Goal: Information Seeking & Learning: Check status

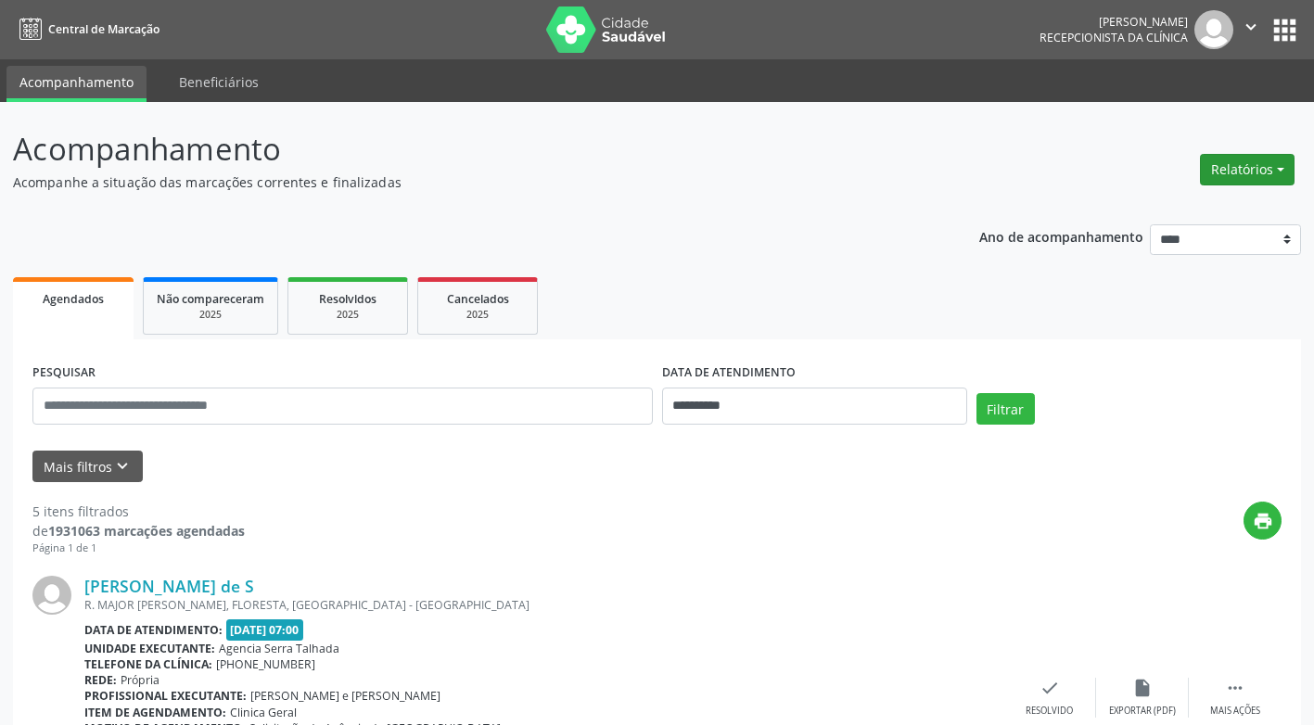
click at [1241, 163] on button "Relatórios" at bounding box center [1247, 170] width 95 height 32
click at [856, 147] on p "Acompanhamento" at bounding box center [463, 149] width 901 height 46
click at [104, 467] on button "Mais filtros keyboard_arrow_down" at bounding box center [87, 467] width 110 height 32
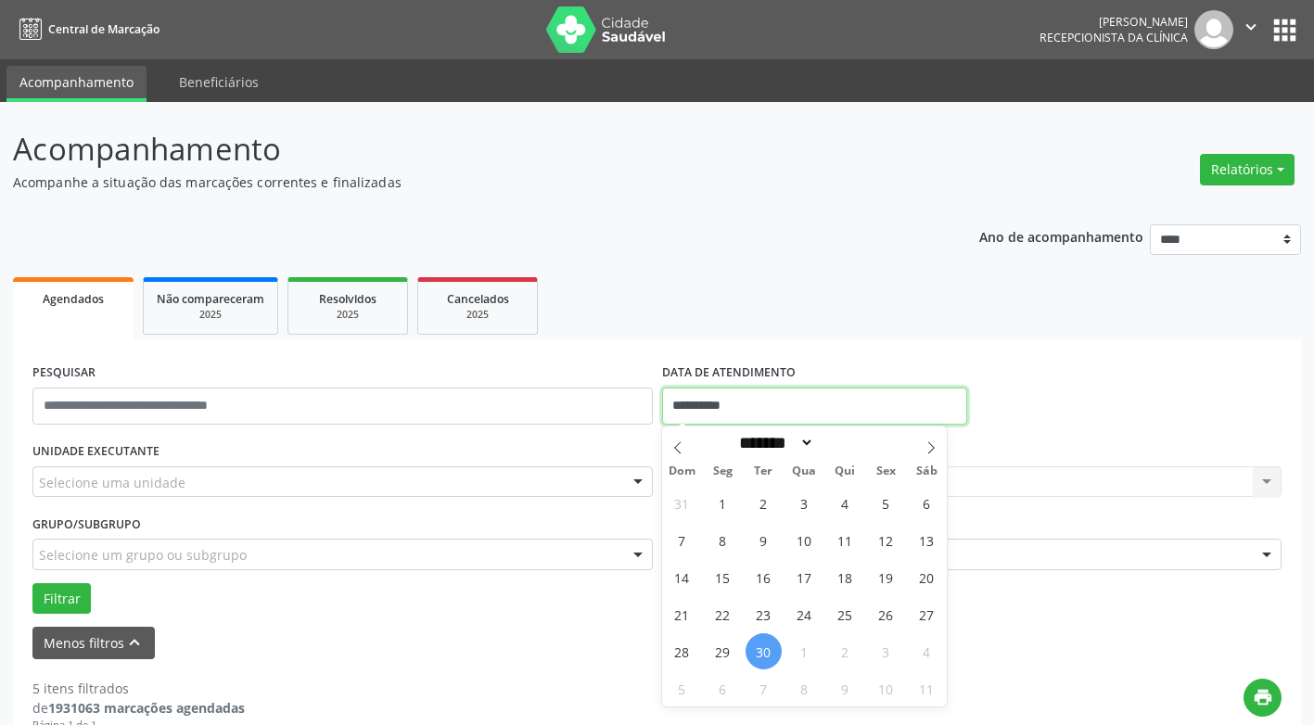
click at [731, 412] on input "**********" at bounding box center [814, 406] width 305 height 37
click at [714, 498] on span "1" at bounding box center [723, 503] width 36 height 36
type input "**********"
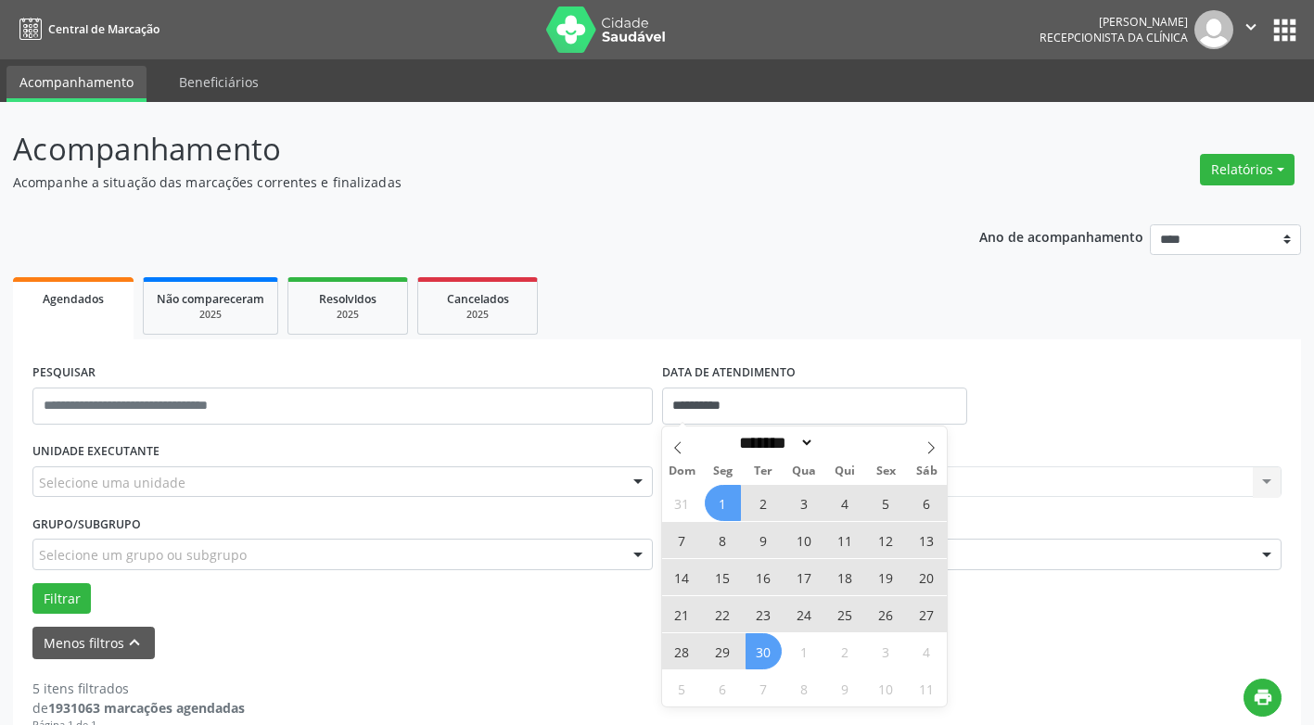
click at [760, 643] on span "30" at bounding box center [764, 651] width 36 height 36
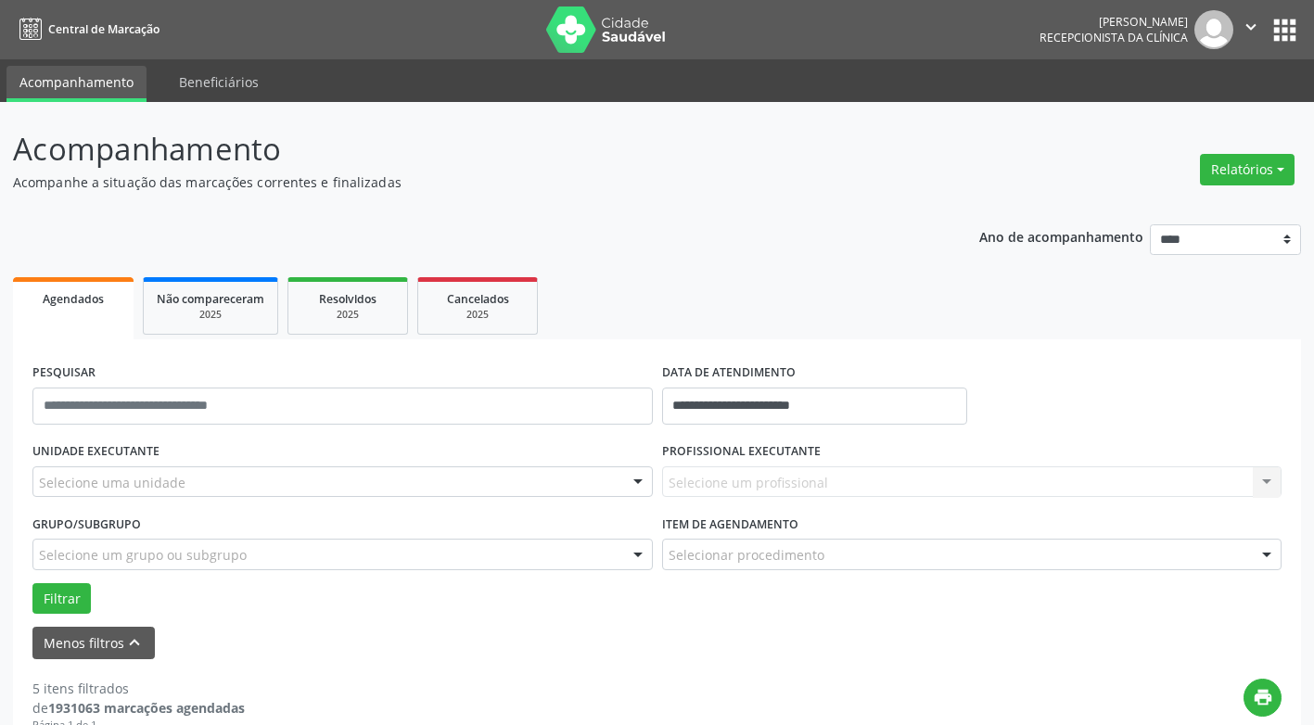
click at [751, 480] on div "Selecione um profissional Nenhum resultado encontrado para: " " Não há nenhuma …" at bounding box center [972, 483] width 620 height 32
click at [1261, 479] on div "Selecione um profissional Nenhum resultado encontrado para: " " Não há nenhuma …" at bounding box center [972, 483] width 620 height 32
click at [260, 478] on div "Selecione uma unidade" at bounding box center [342, 483] width 620 height 32
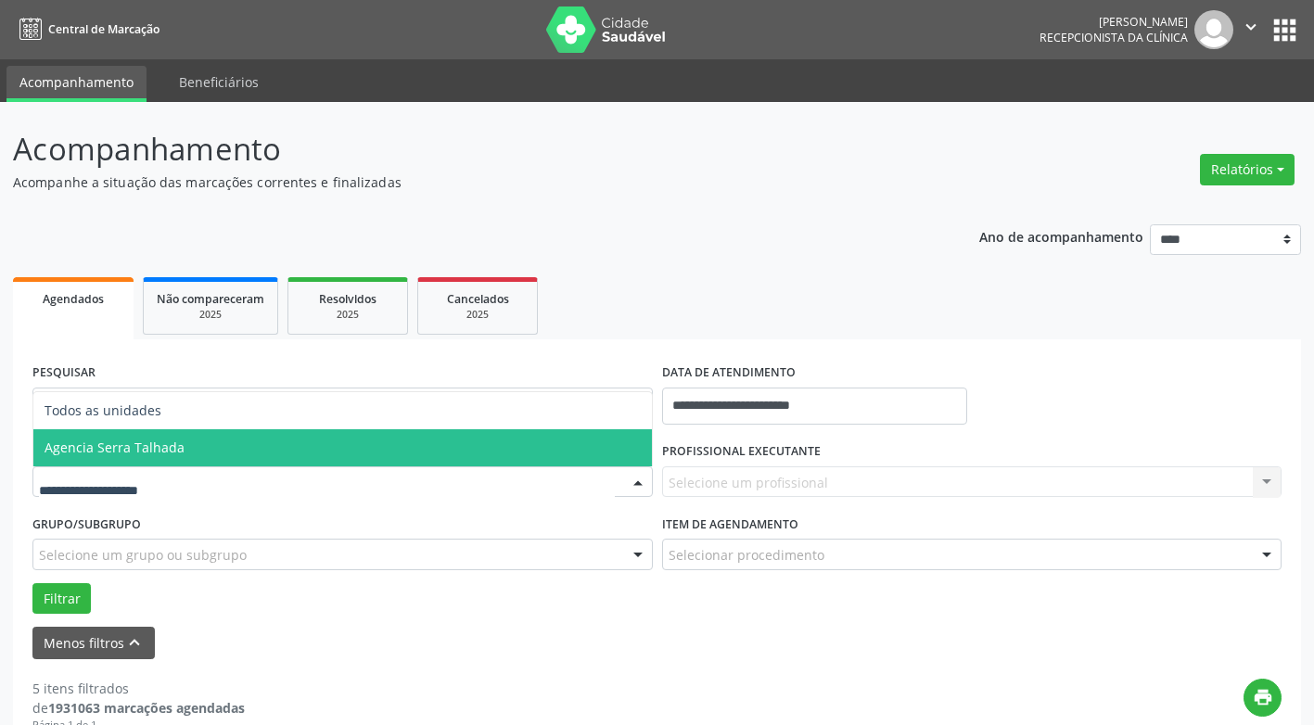
click at [223, 441] on span "Agencia Serra Talhada" at bounding box center [342, 447] width 619 height 37
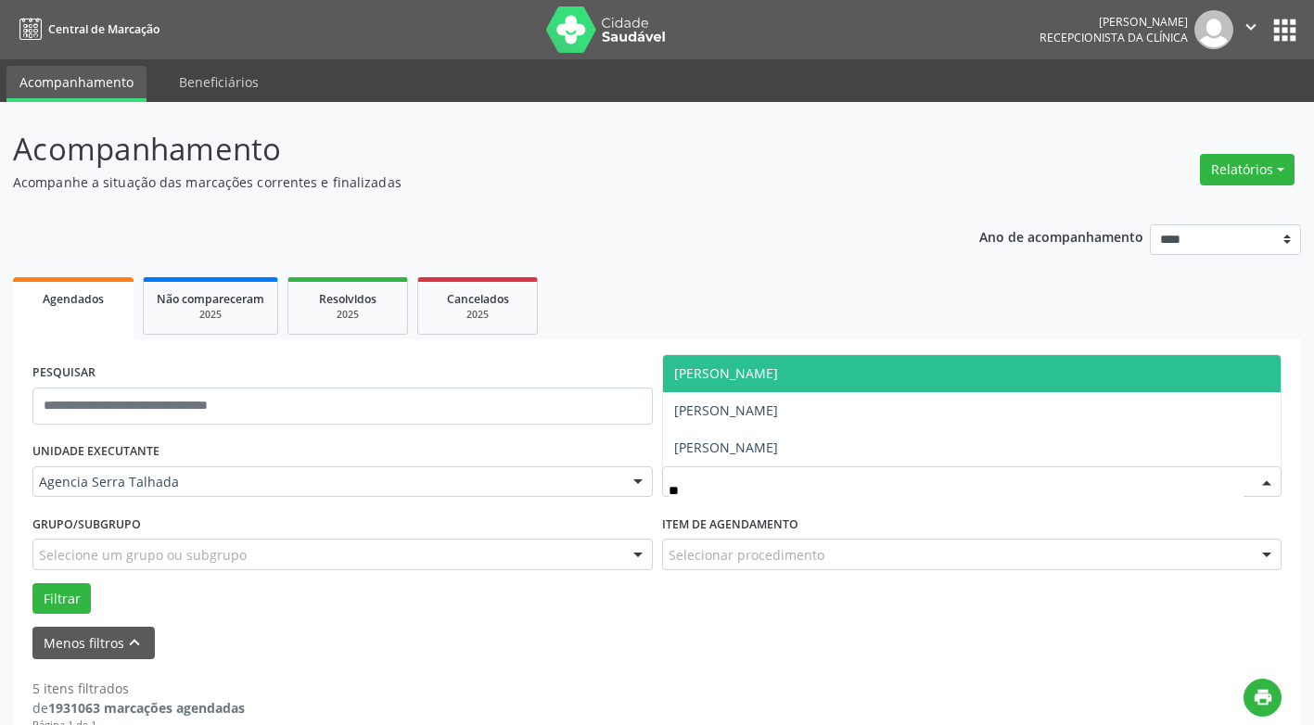
type input "***"
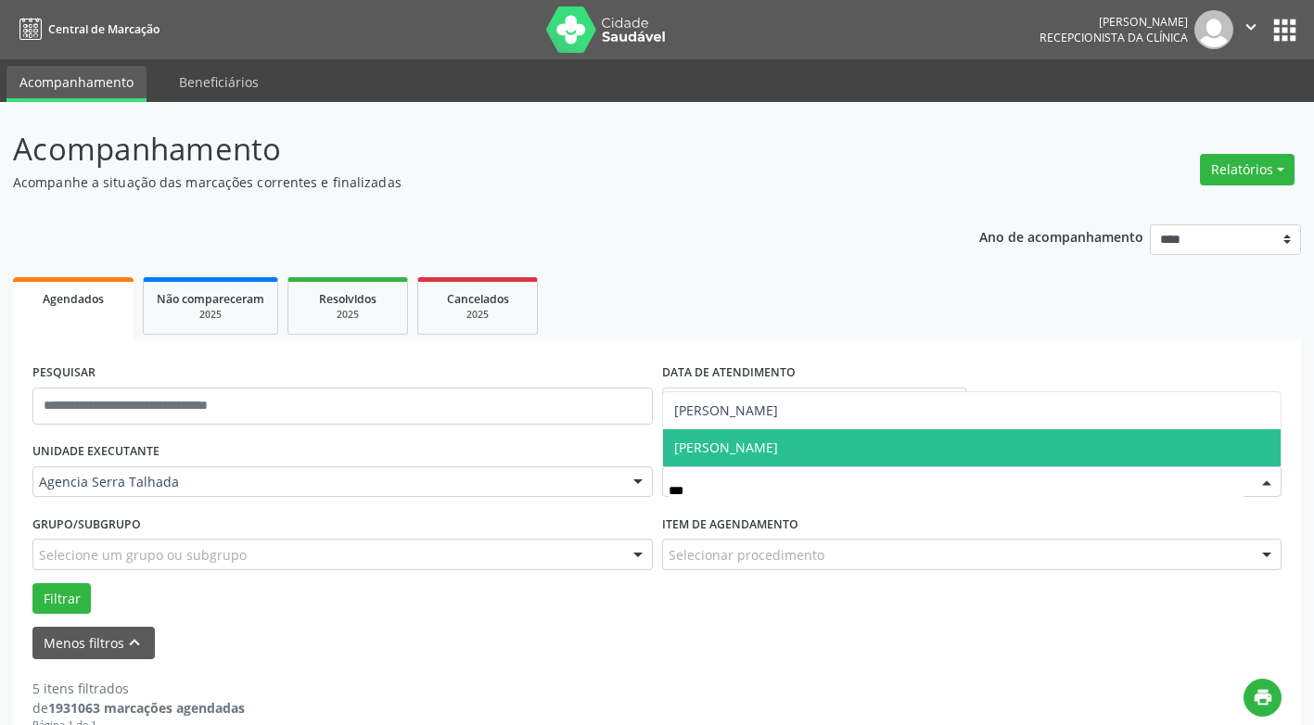
click at [778, 448] on span "[PERSON_NAME]" at bounding box center [726, 448] width 104 height 18
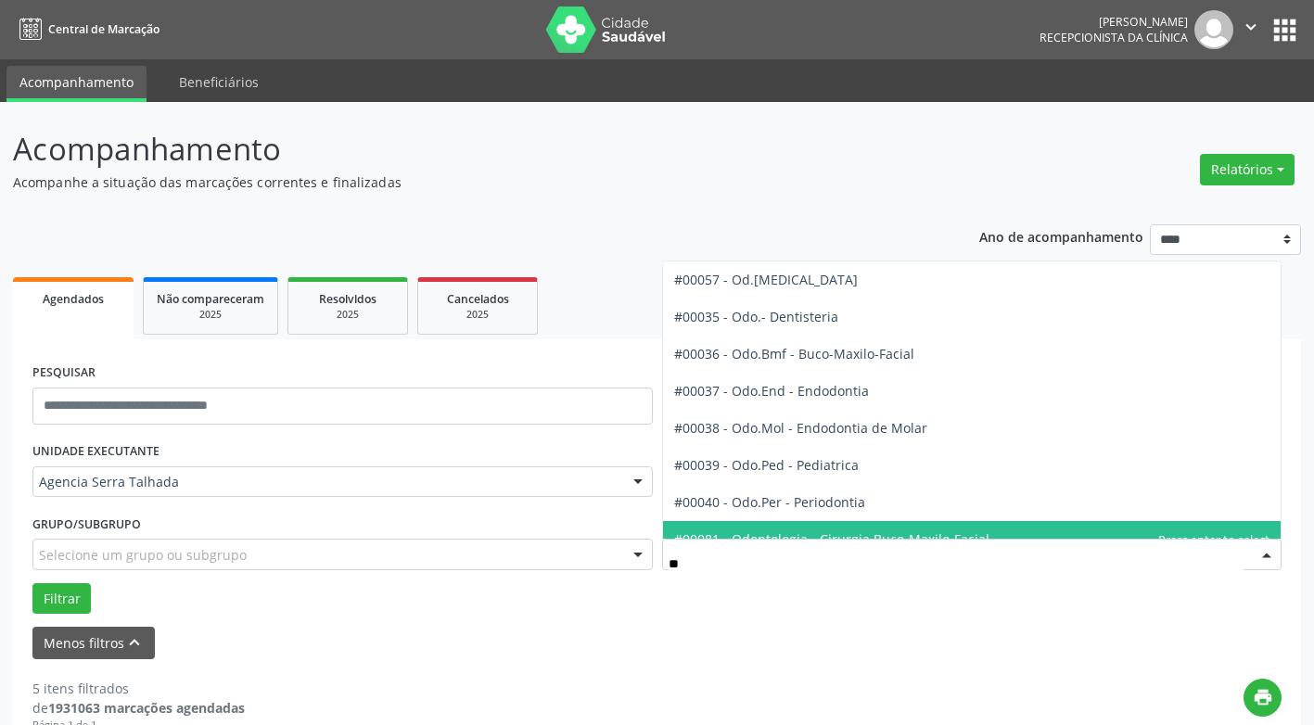
type input "***"
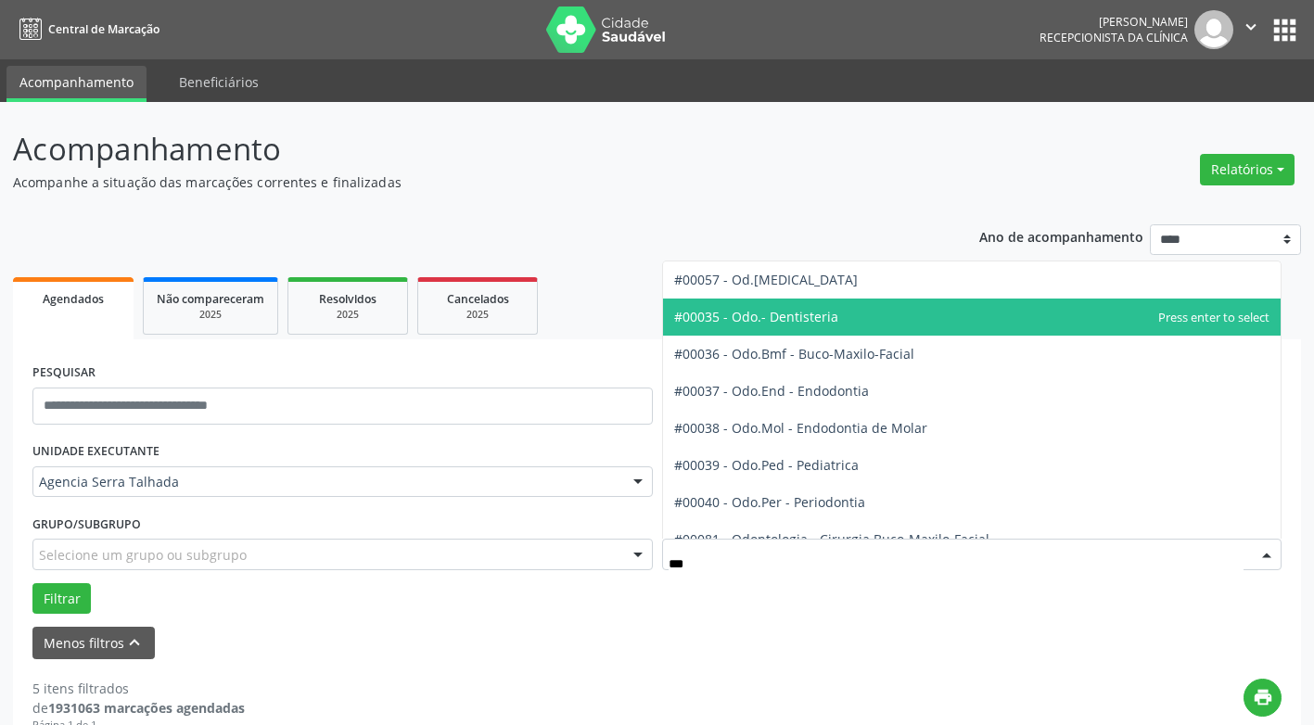
click at [794, 309] on span "#00035 - Odo.- Dentisteria" at bounding box center [756, 317] width 164 height 18
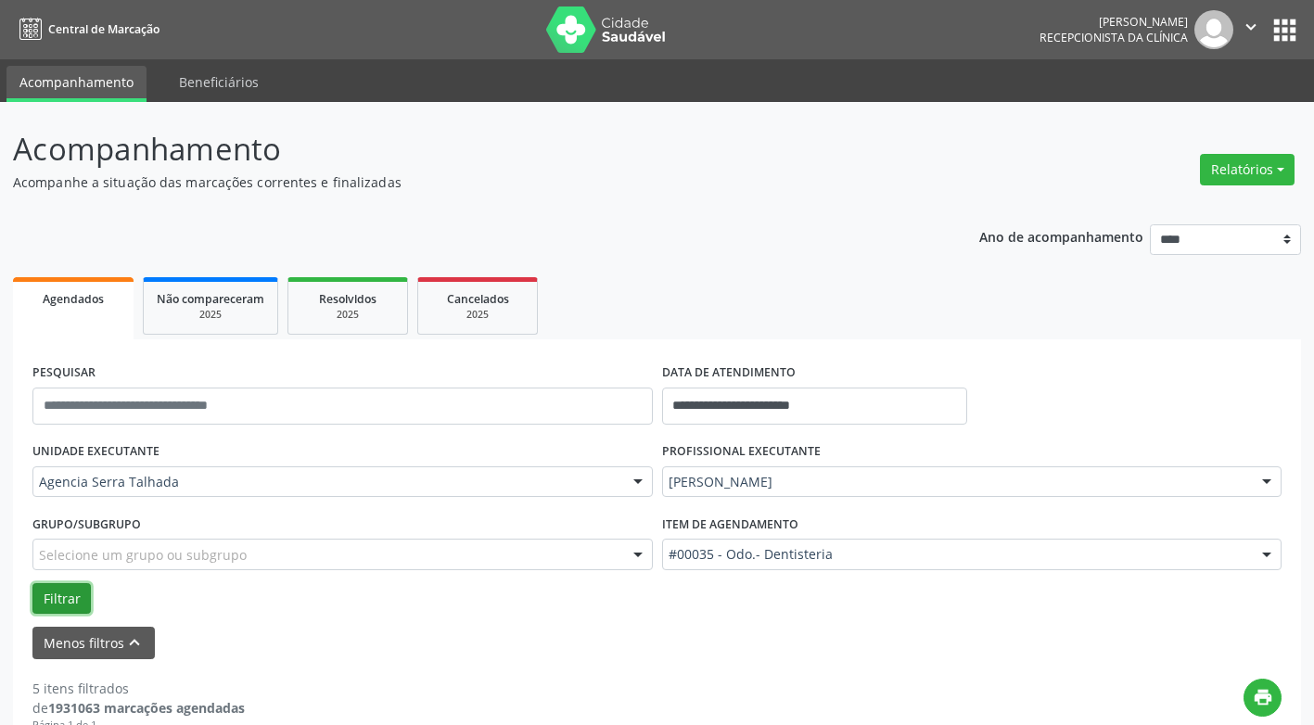
click at [76, 596] on button "Filtrar" at bounding box center [61, 599] width 58 height 32
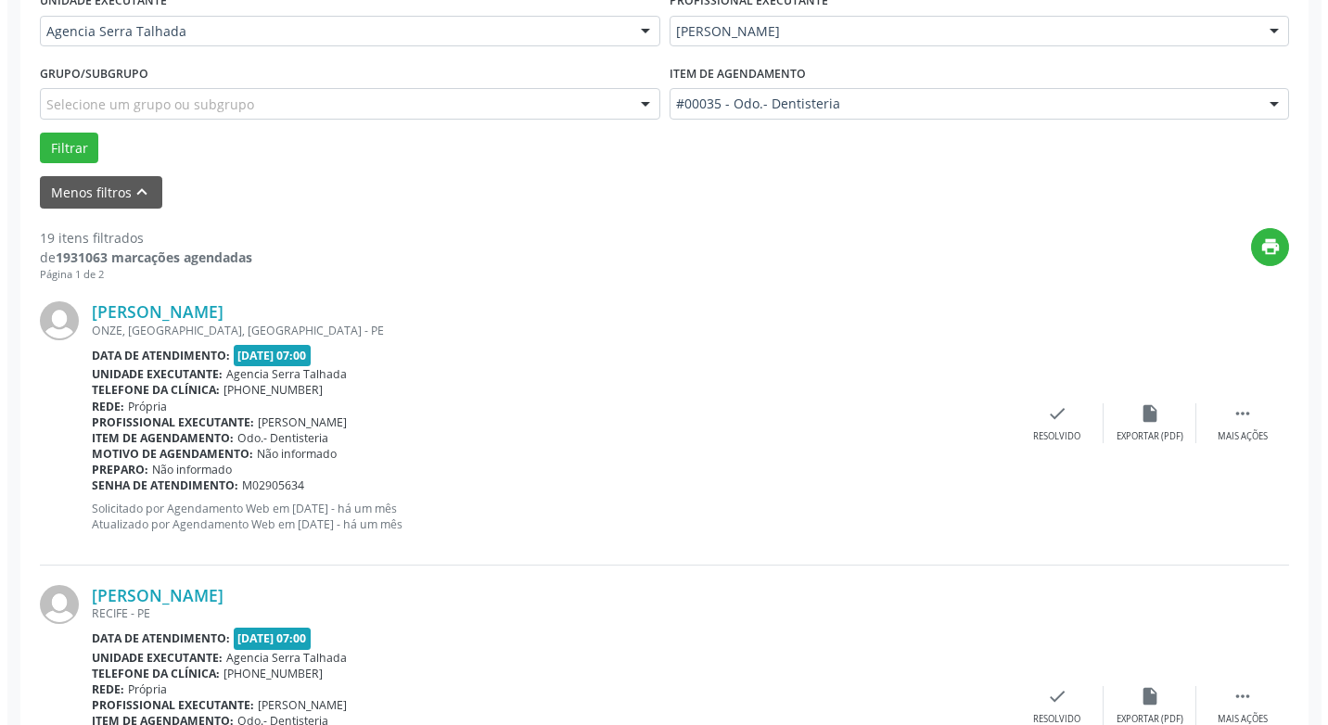
scroll to position [556, 0]
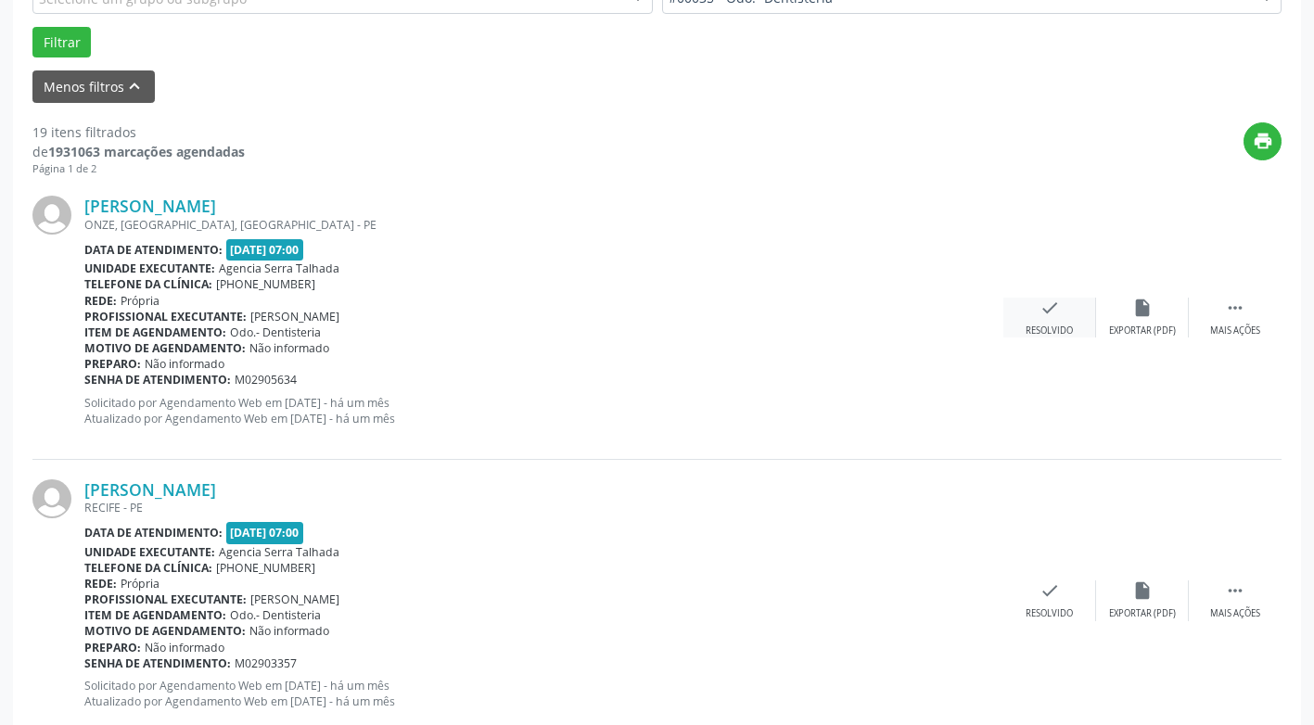
click at [1032, 313] on div "check Resolvido" at bounding box center [1049, 318] width 93 height 40
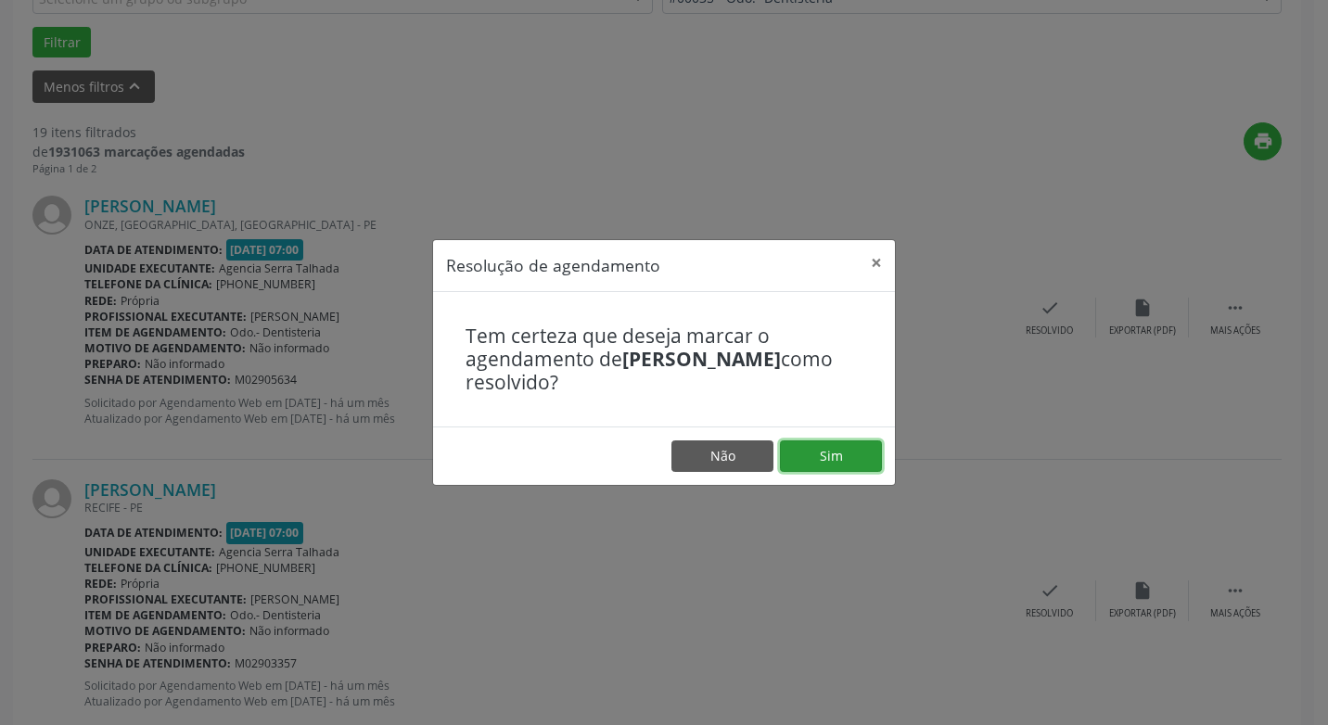
click at [824, 453] on button "Sim" at bounding box center [831, 457] width 102 height 32
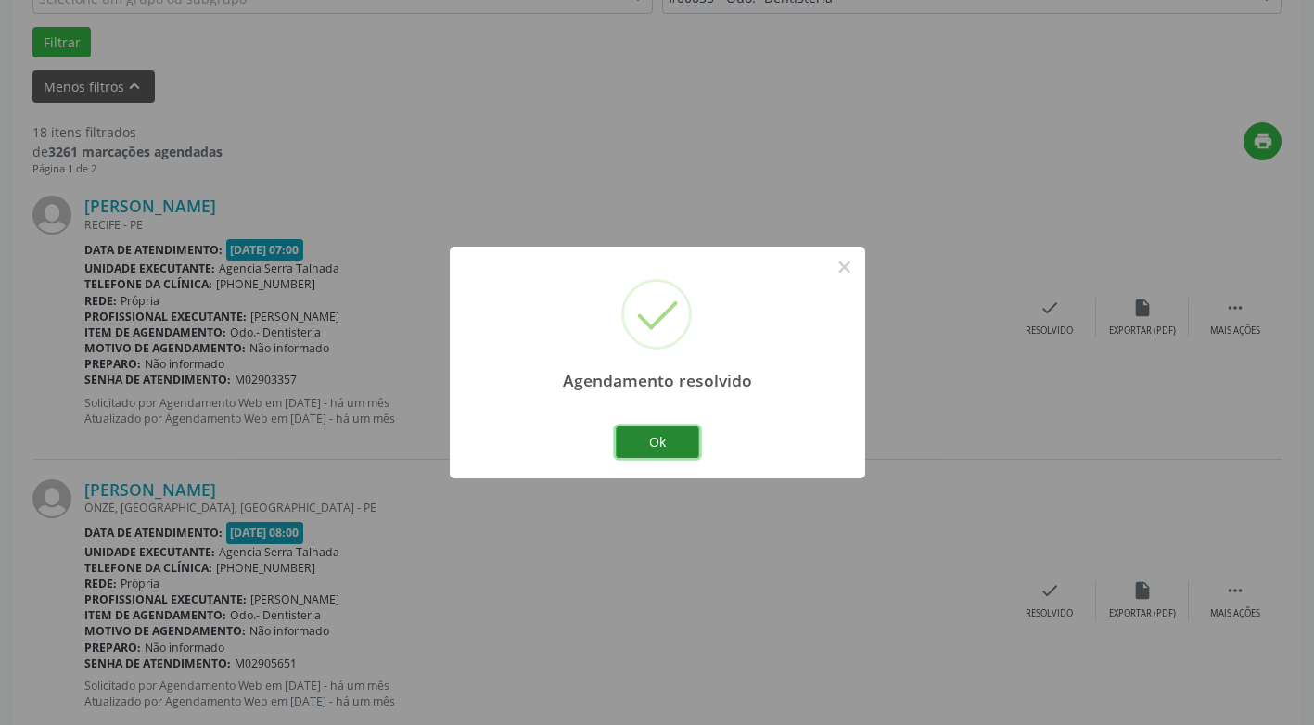
click at [674, 444] on button "Ok" at bounding box center [657, 443] width 83 height 32
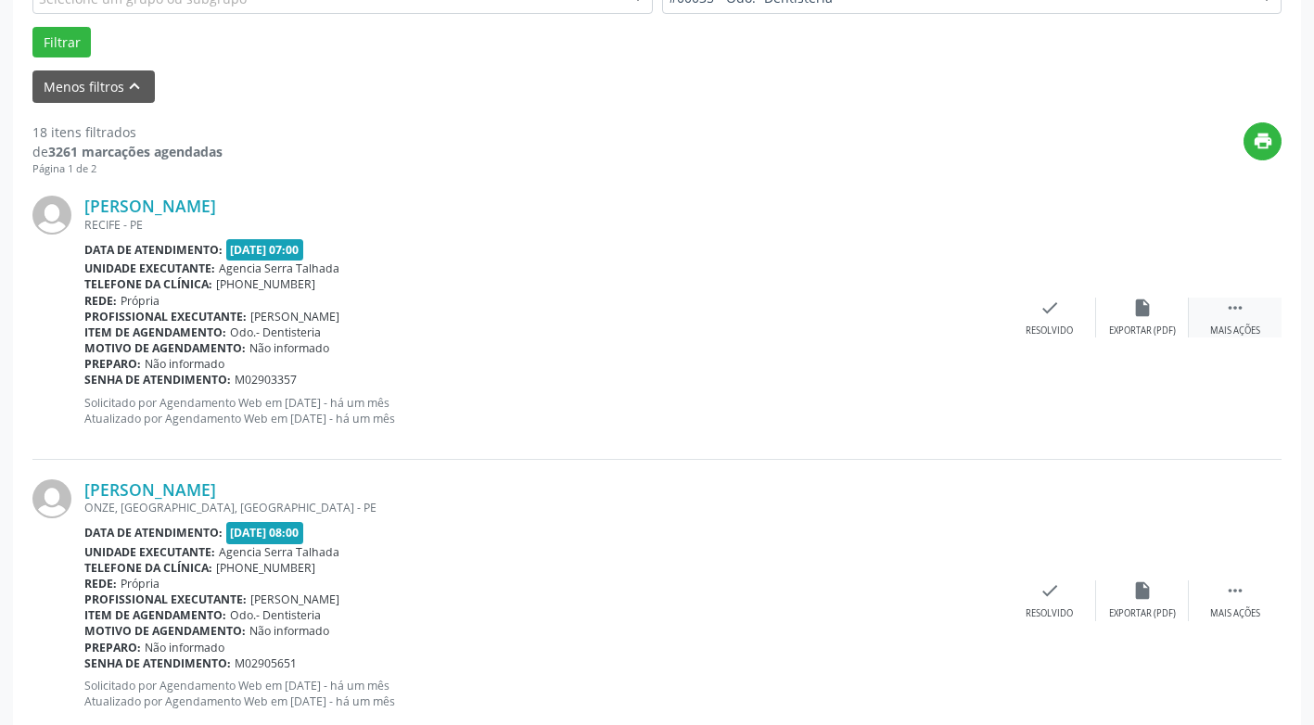
click at [1229, 312] on icon "" at bounding box center [1235, 308] width 20 height 20
click at [1142, 326] on div "Não compareceu" at bounding box center [1142, 331] width 79 height 13
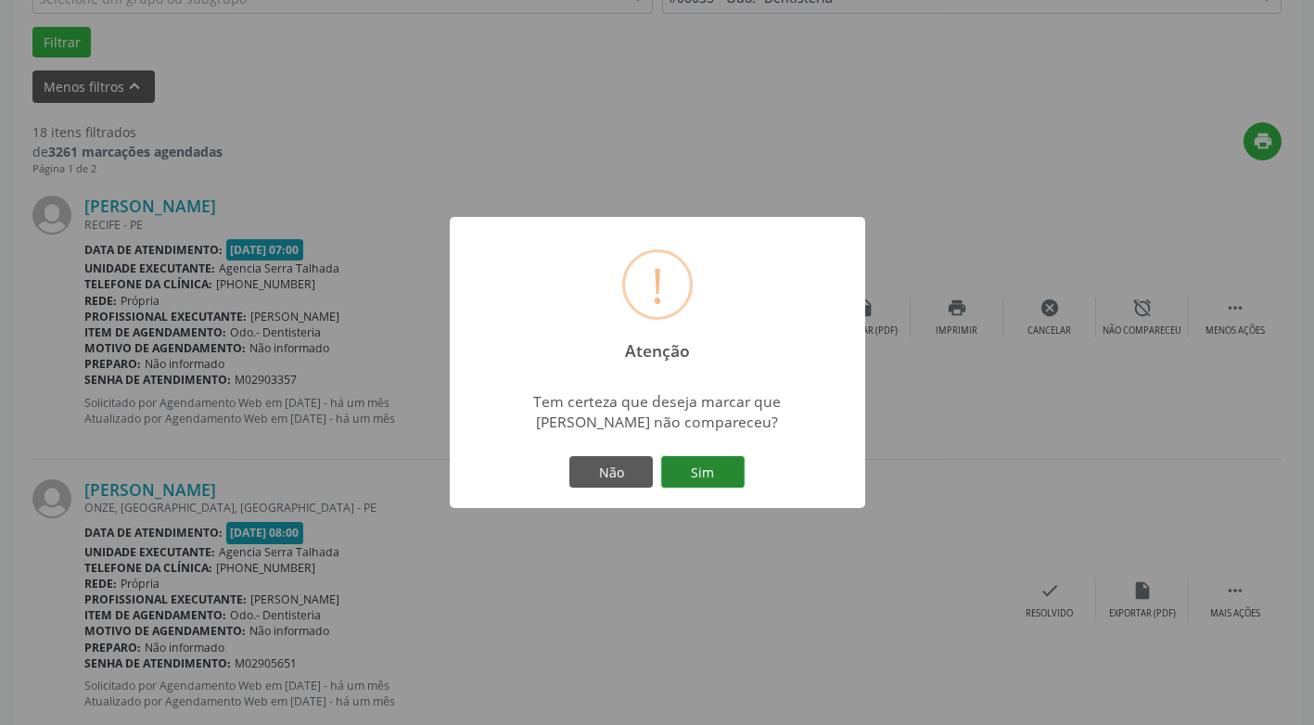
click at [719, 476] on button "Sim" at bounding box center [702, 472] width 83 height 32
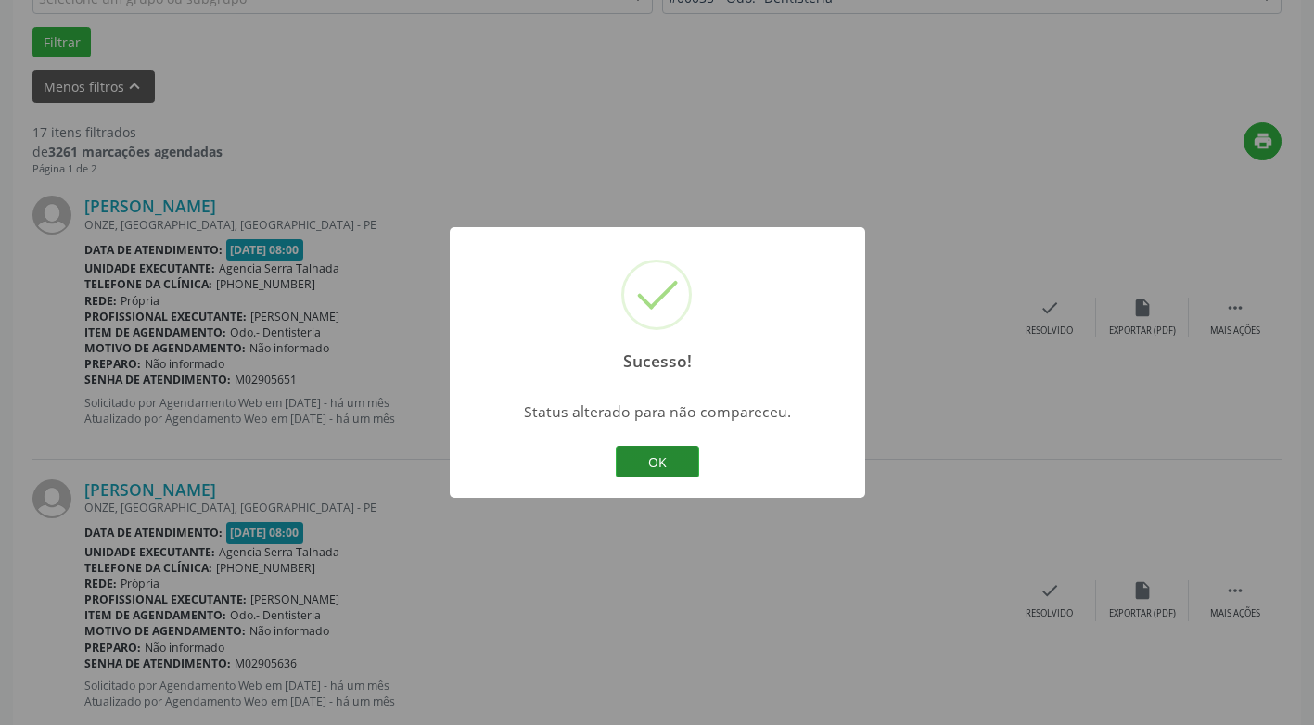
click at [674, 466] on button "OK" at bounding box center [657, 462] width 83 height 32
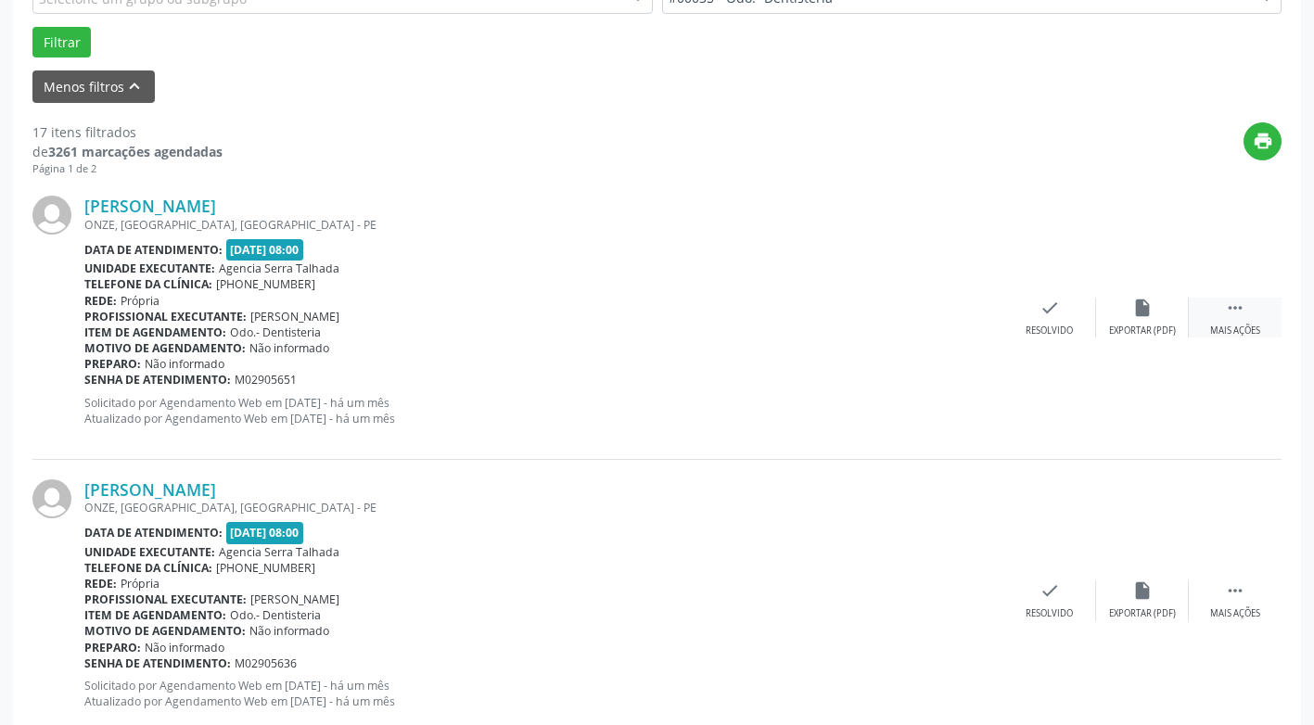
click at [1247, 313] on div " Mais ações" at bounding box center [1235, 318] width 93 height 40
click at [1174, 334] on div "Não compareceu" at bounding box center [1142, 331] width 79 height 13
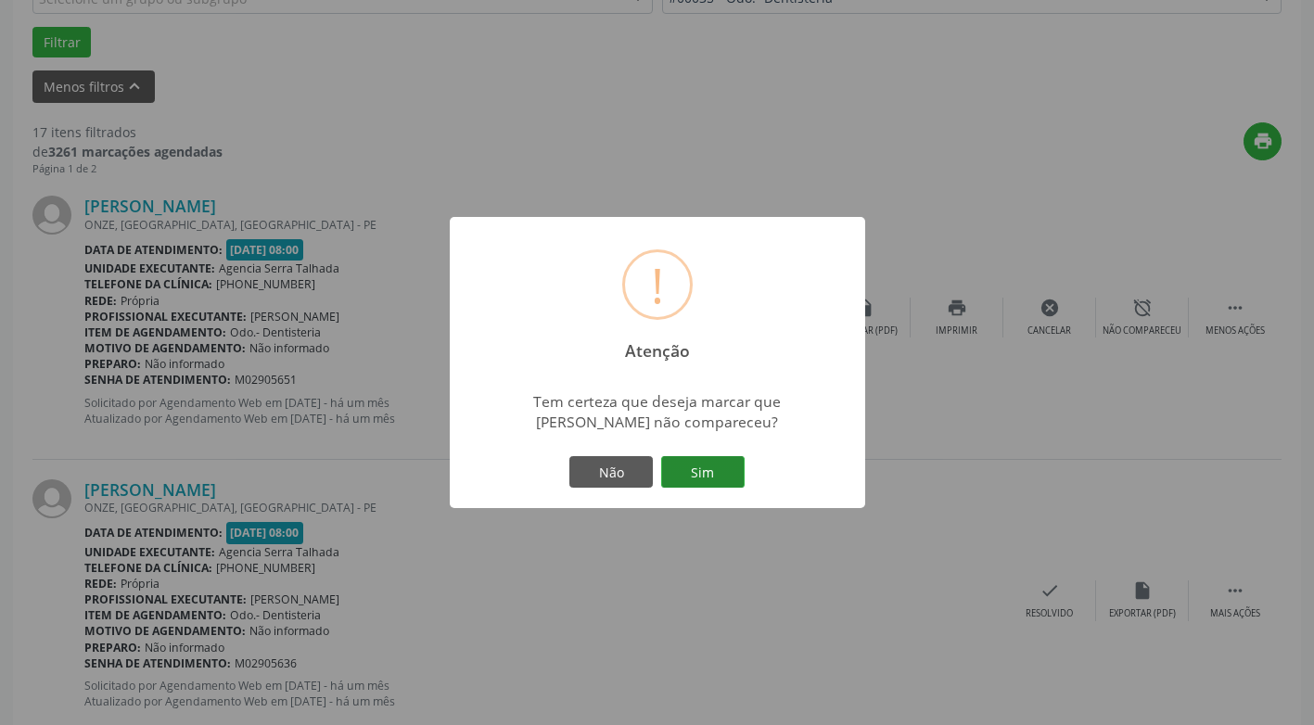
click at [696, 473] on button "Sim" at bounding box center [702, 472] width 83 height 32
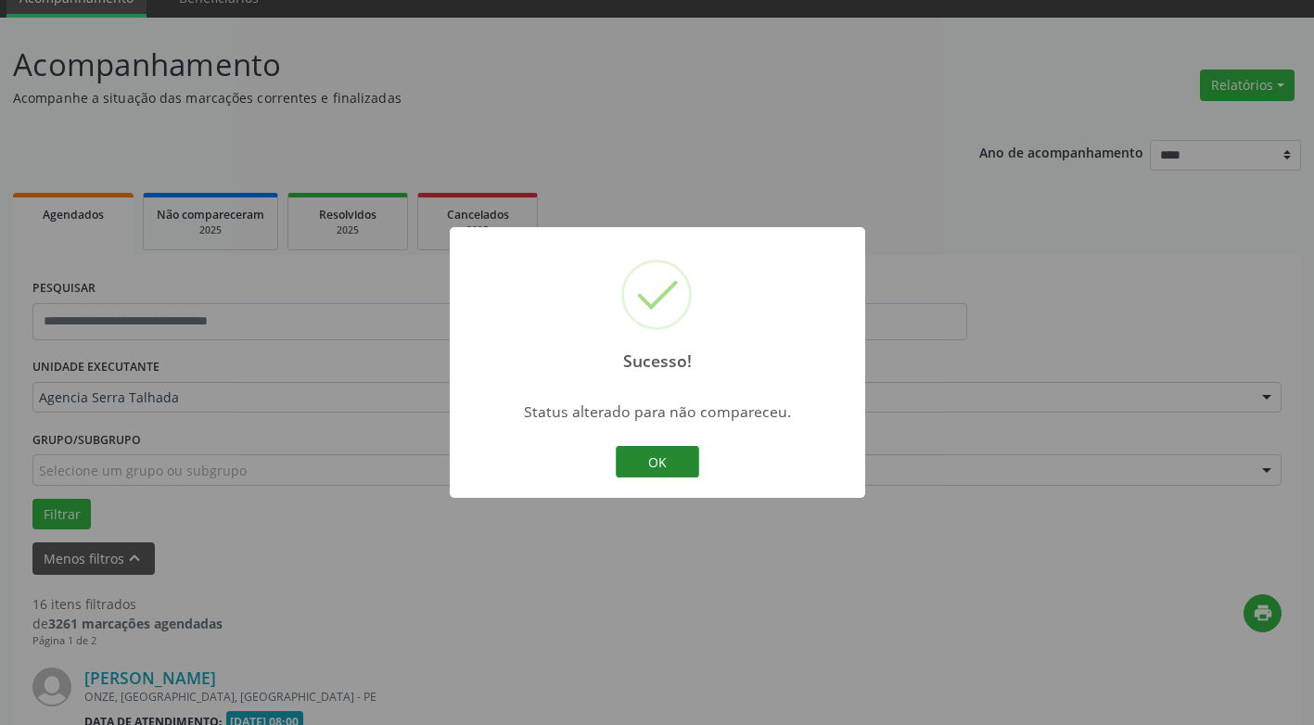
click at [688, 465] on button "OK" at bounding box center [657, 462] width 83 height 32
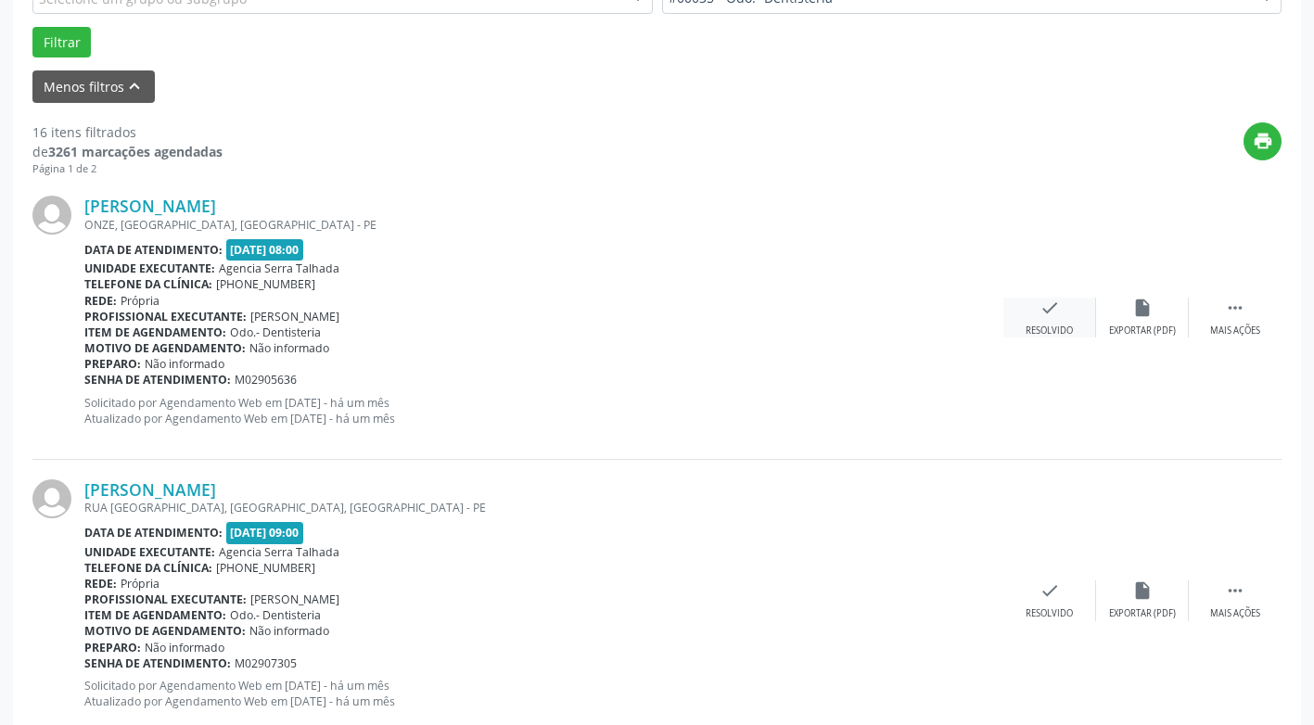
click at [1065, 331] on div "Resolvido" at bounding box center [1049, 331] width 47 height 13
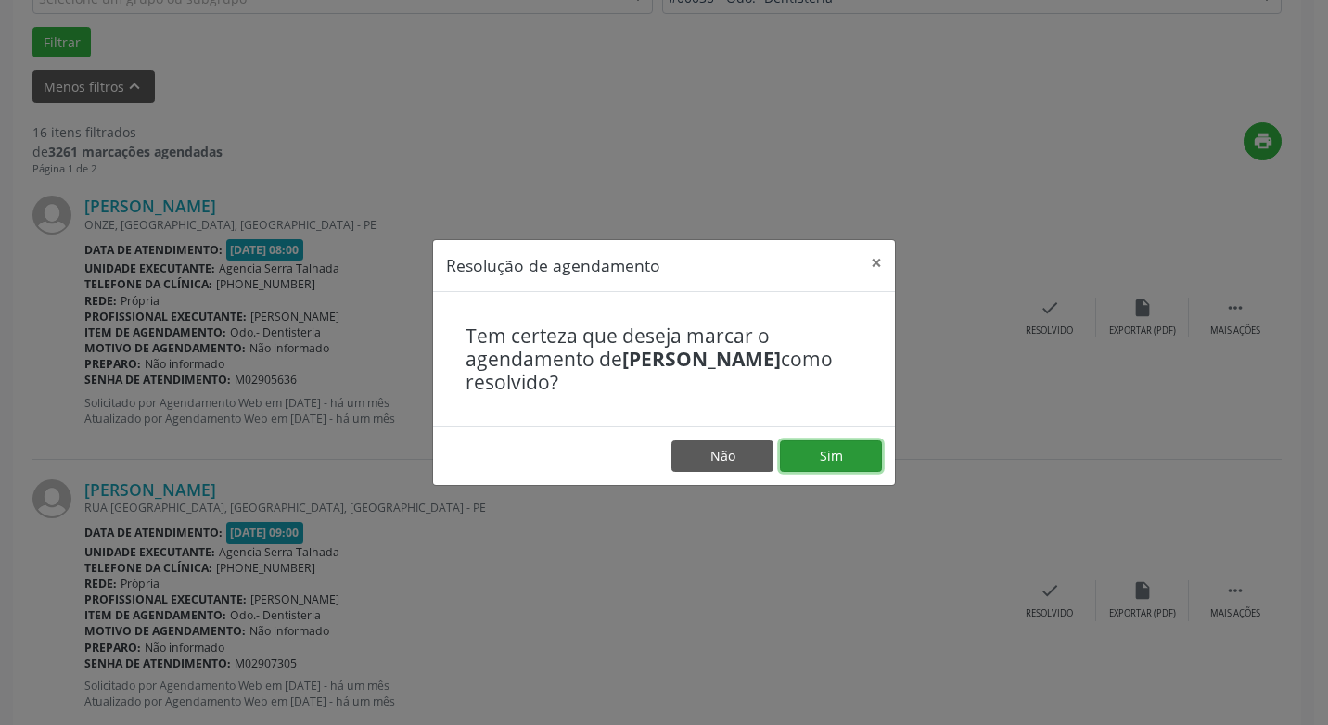
click at [830, 444] on button "Sim" at bounding box center [831, 457] width 102 height 32
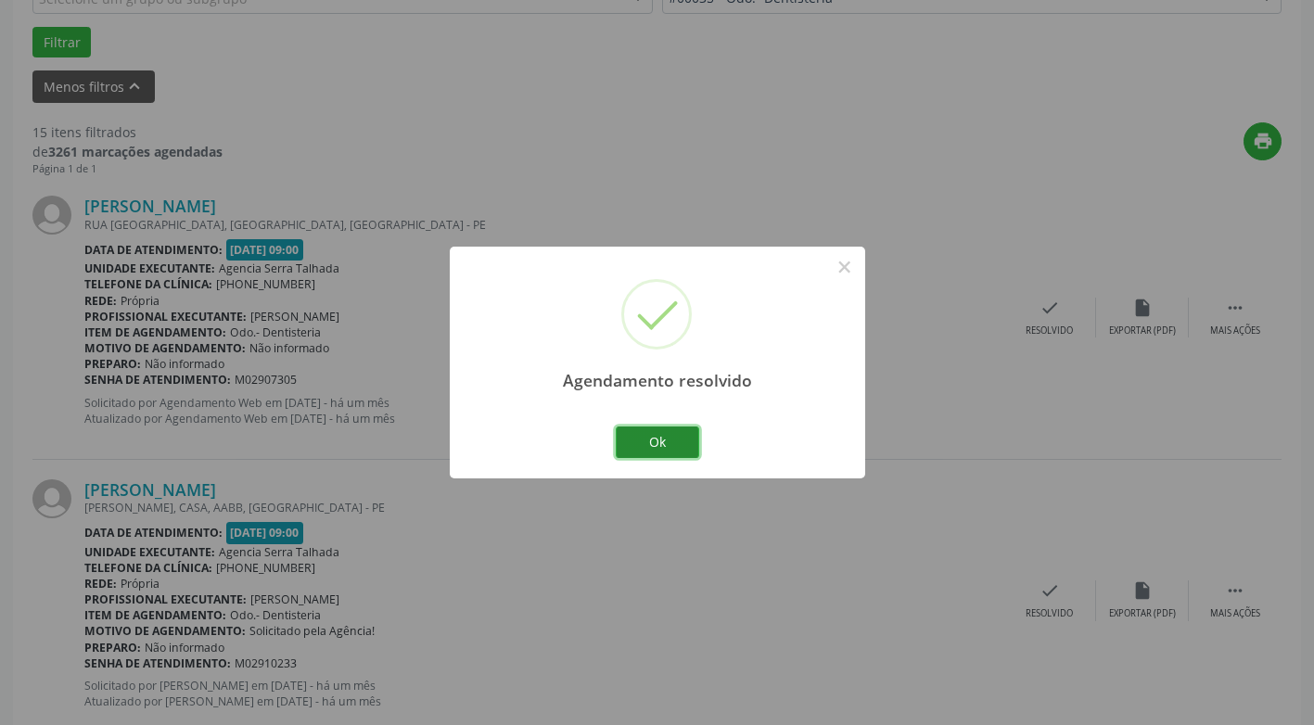
click at [672, 436] on button "Ok" at bounding box center [657, 443] width 83 height 32
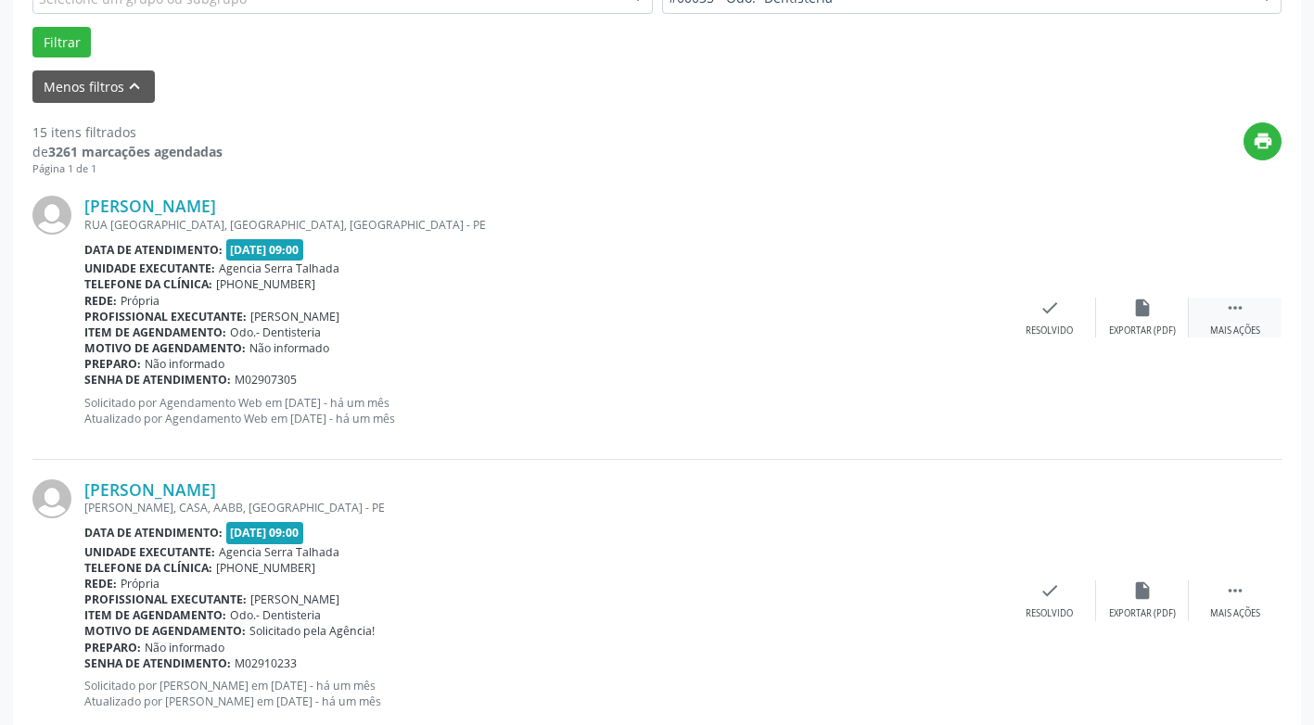
click at [1244, 316] on icon "" at bounding box center [1235, 308] width 20 height 20
click at [1144, 326] on div "Não compareceu" at bounding box center [1142, 331] width 79 height 13
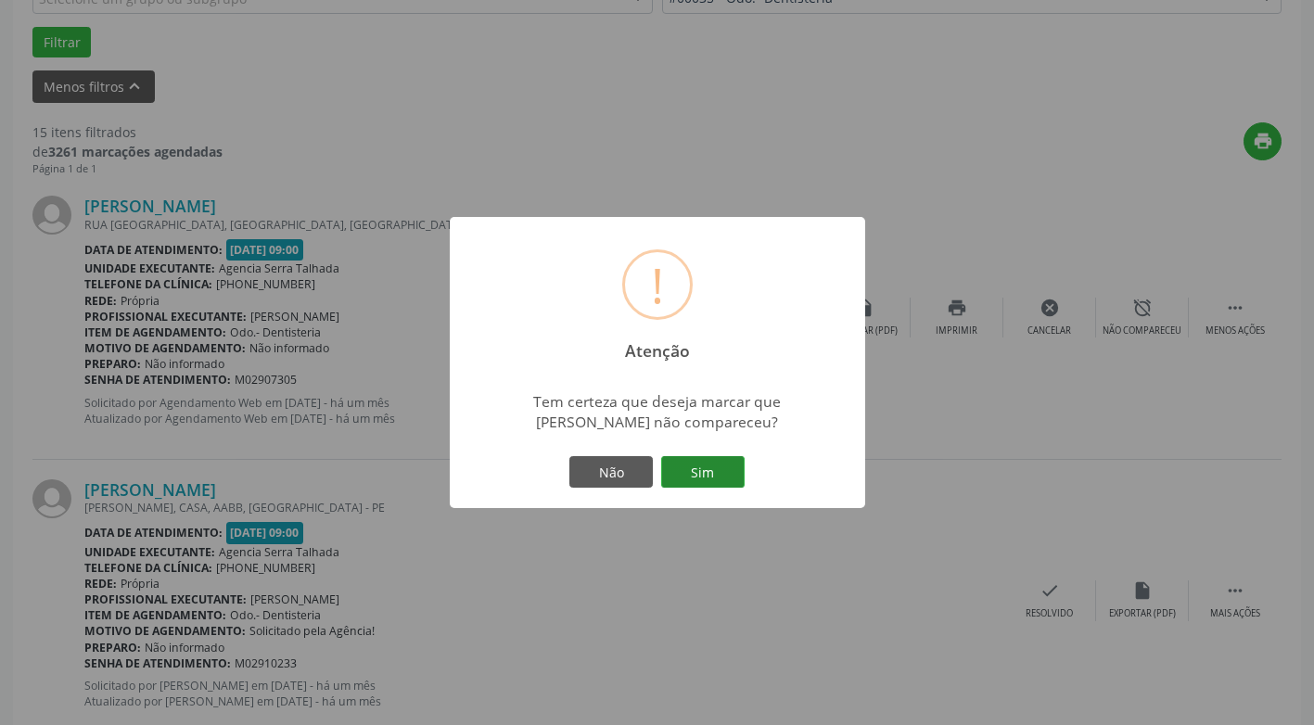
click at [704, 475] on button "Sim" at bounding box center [702, 472] width 83 height 32
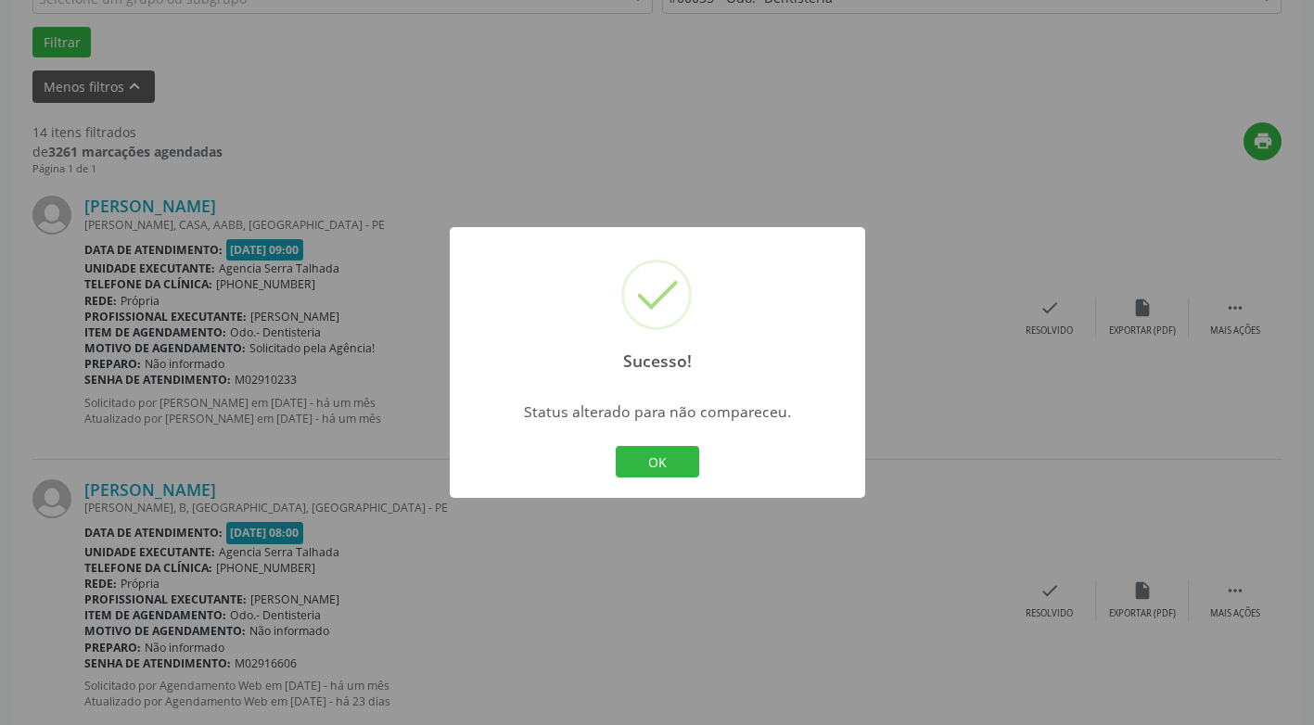
click at [673, 471] on button "OK" at bounding box center [657, 462] width 83 height 32
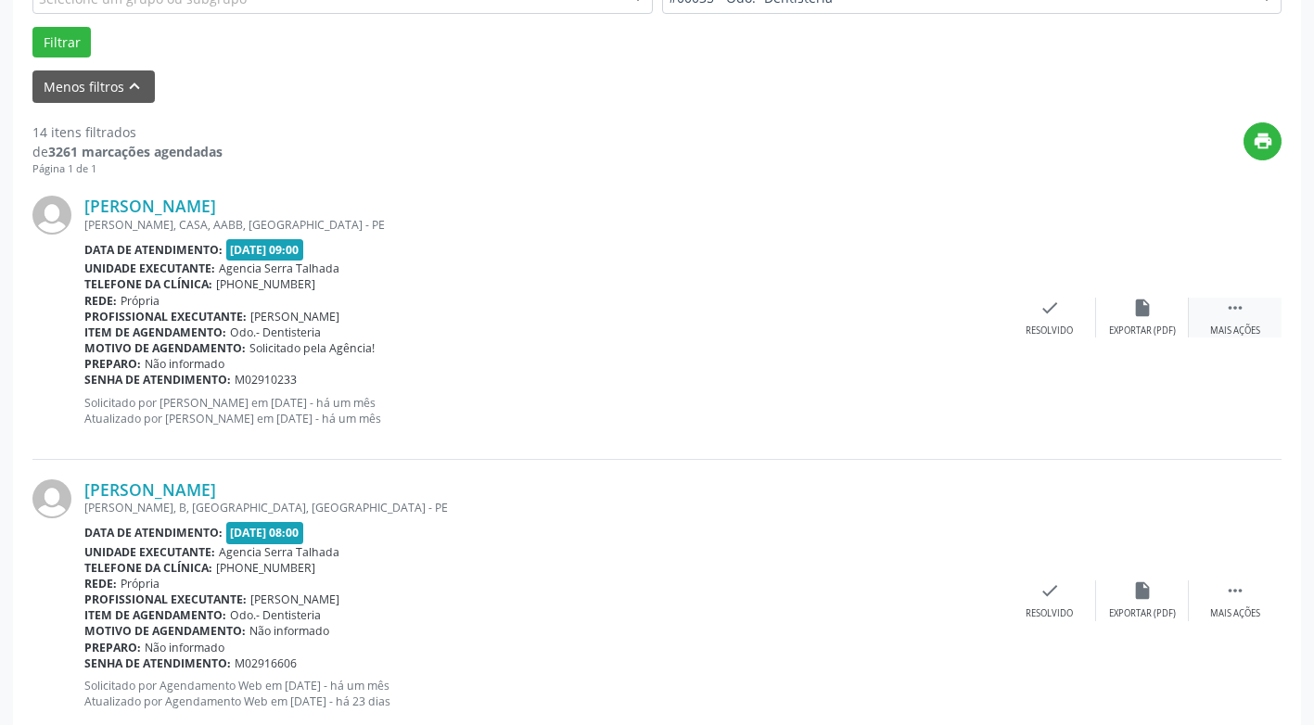
click at [1227, 311] on icon "" at bounding box center [1235, 308] width 20 height 20
click at [1139, 327] on div "Não compareceu" at bounding box center [1142, 331] width 79 height 13
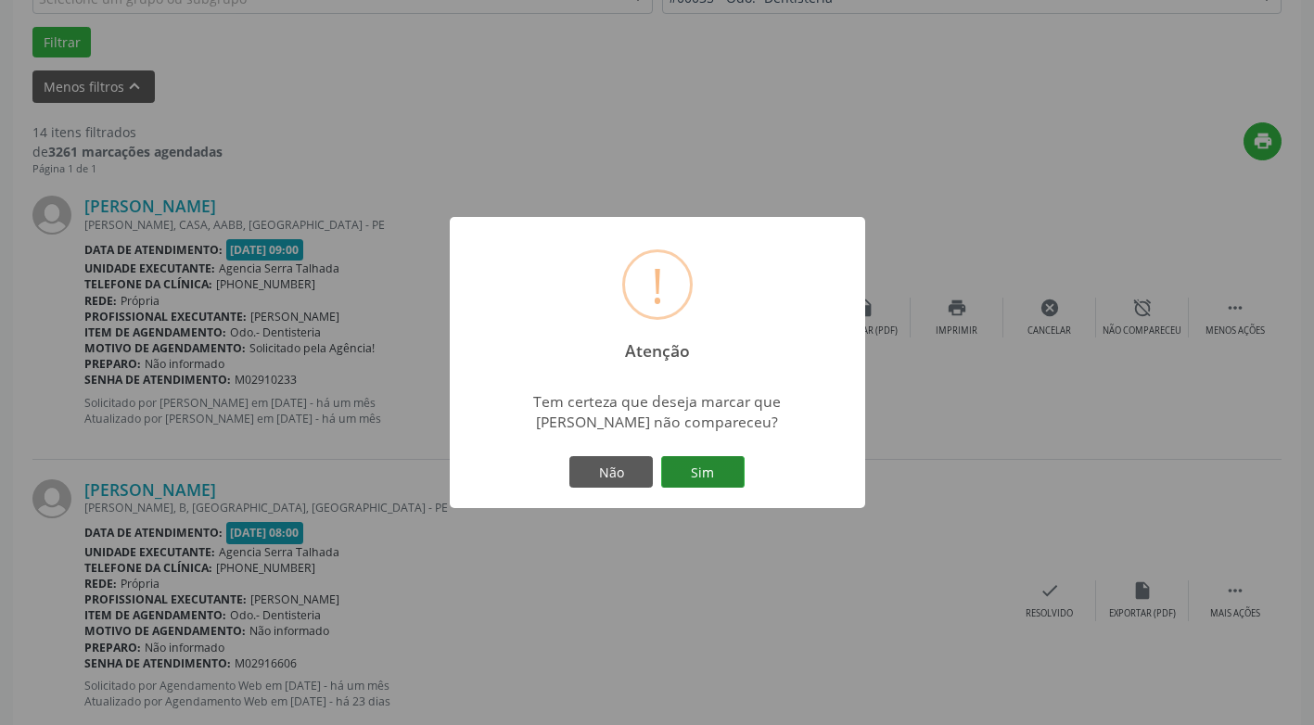
click at [733, 479] on button "Sim" at bounding box center [702, 472] width 83 height 32
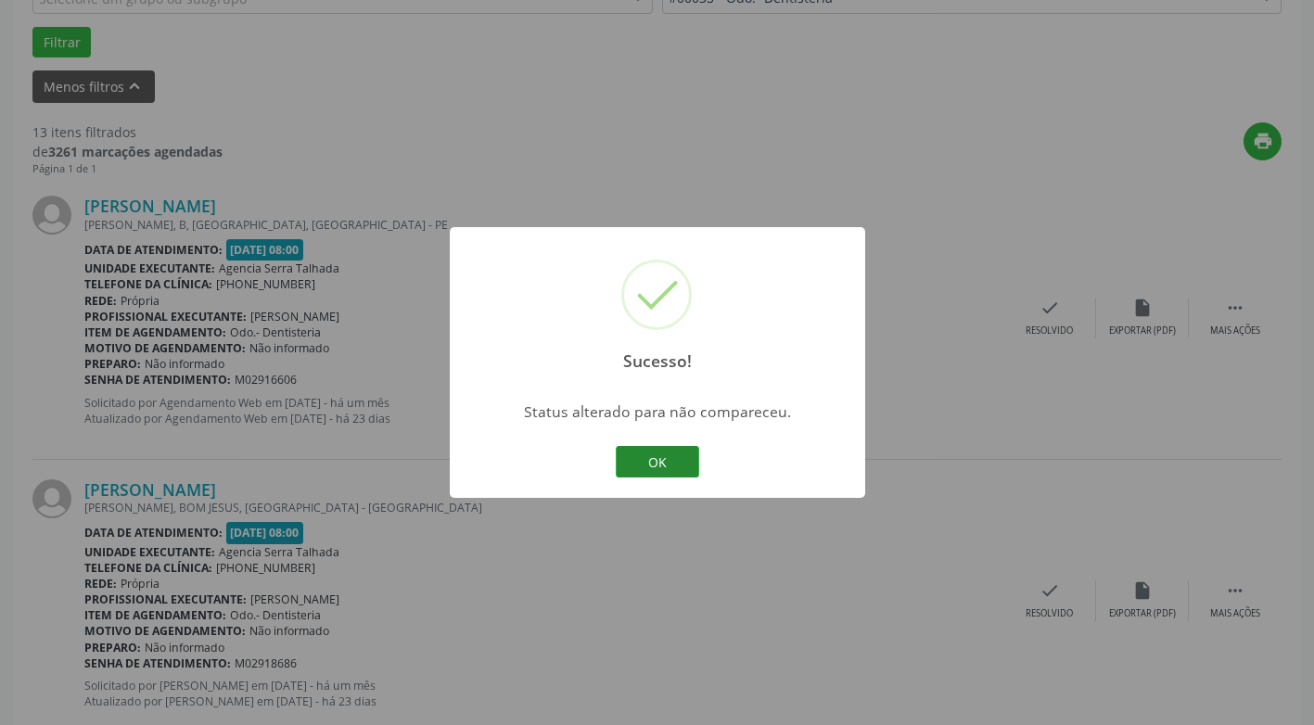
click at [683, 466] on button "OK" at bounding box center [657, 462] width 83 height 32
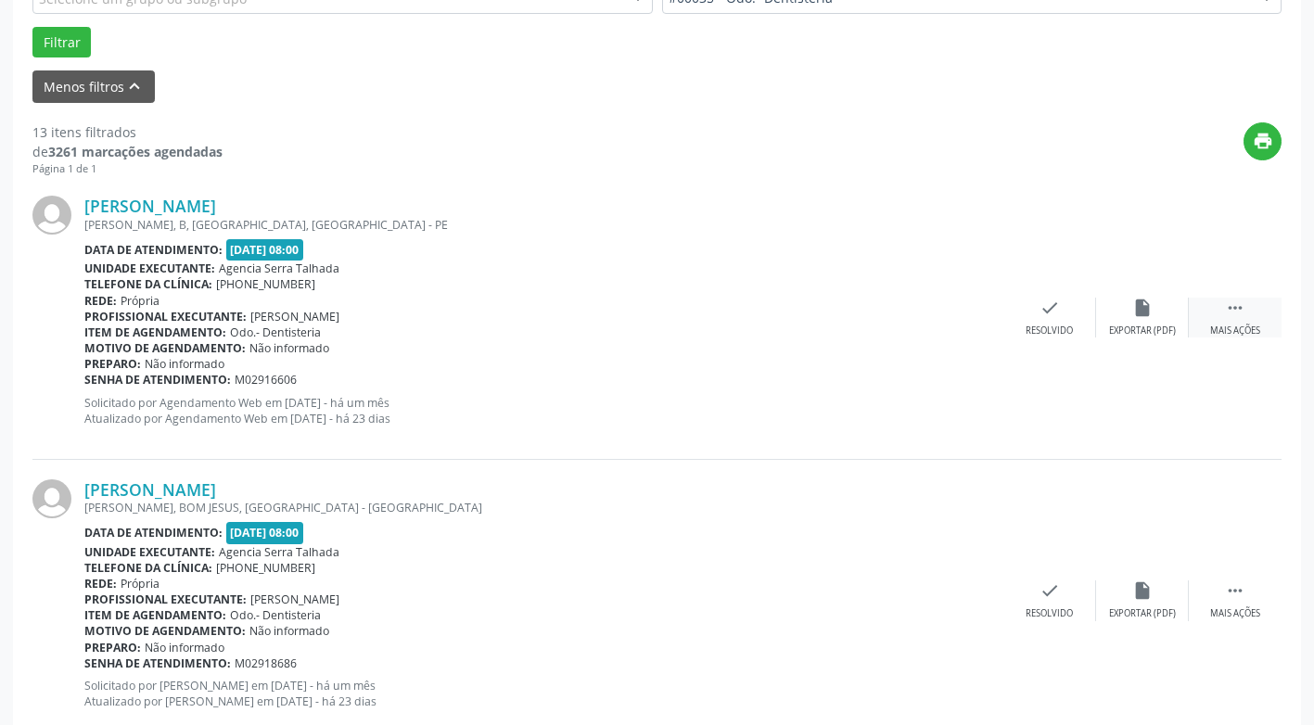
click at [1247, 334] on div "Mais ações" at bounding box center [1235, 331] width 50 height 13
click at [1167, 332] on div "Não compareceu" at bounding box center [1142, 331] width 79 height 13
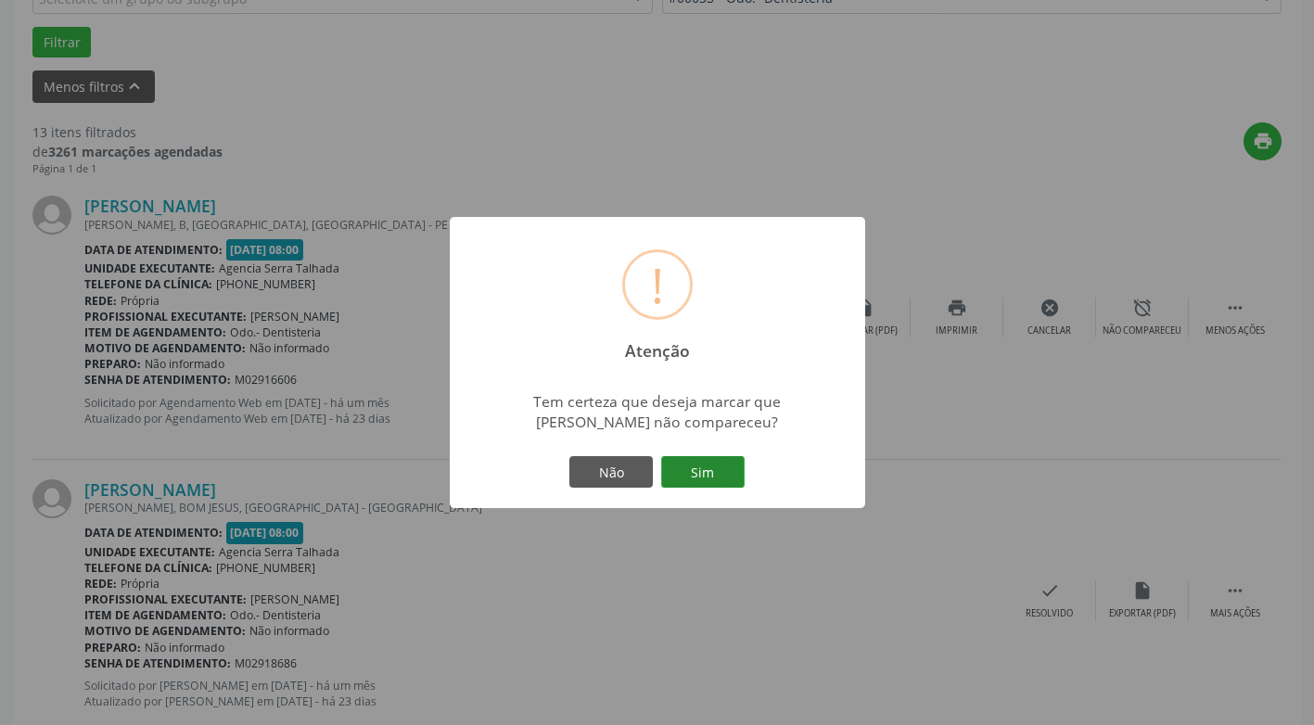
click at [686, 485] on button "Sim" at bounding box center [702, 472] width 83 height 32
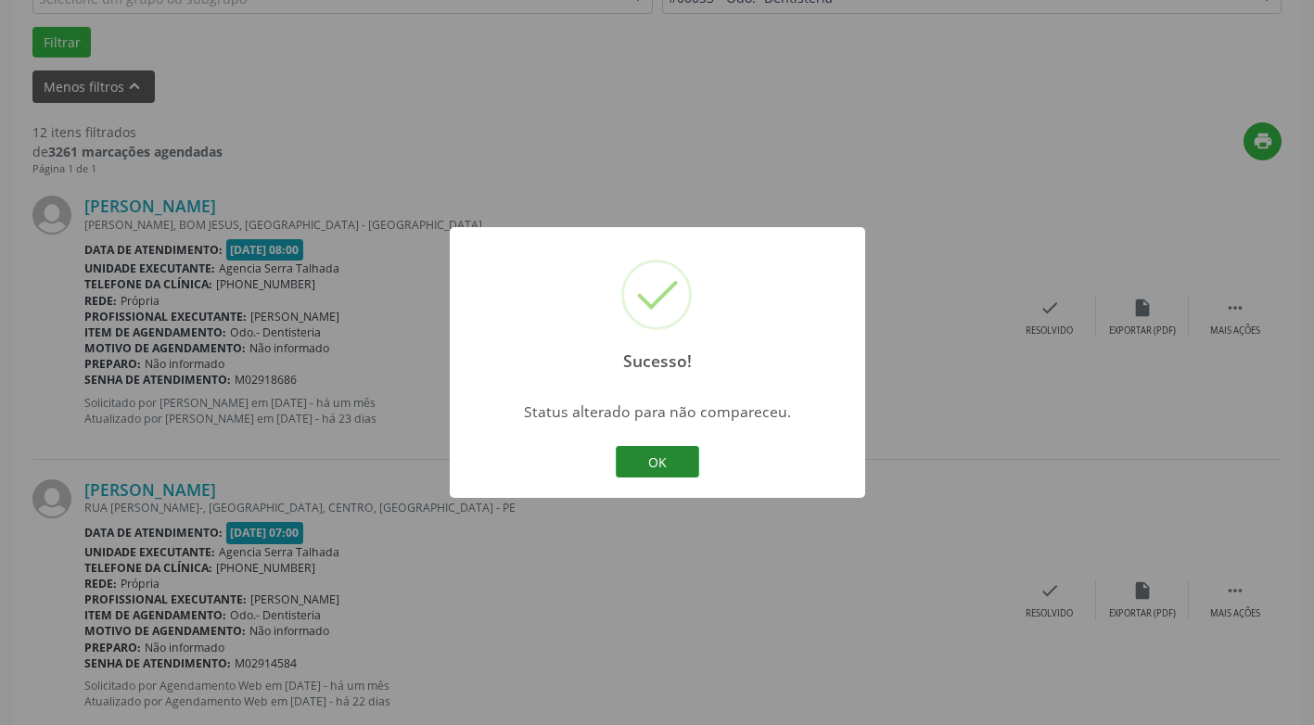
click at [690, 473] on button "OK" at bounding box center [657, 462] width 83 height 32
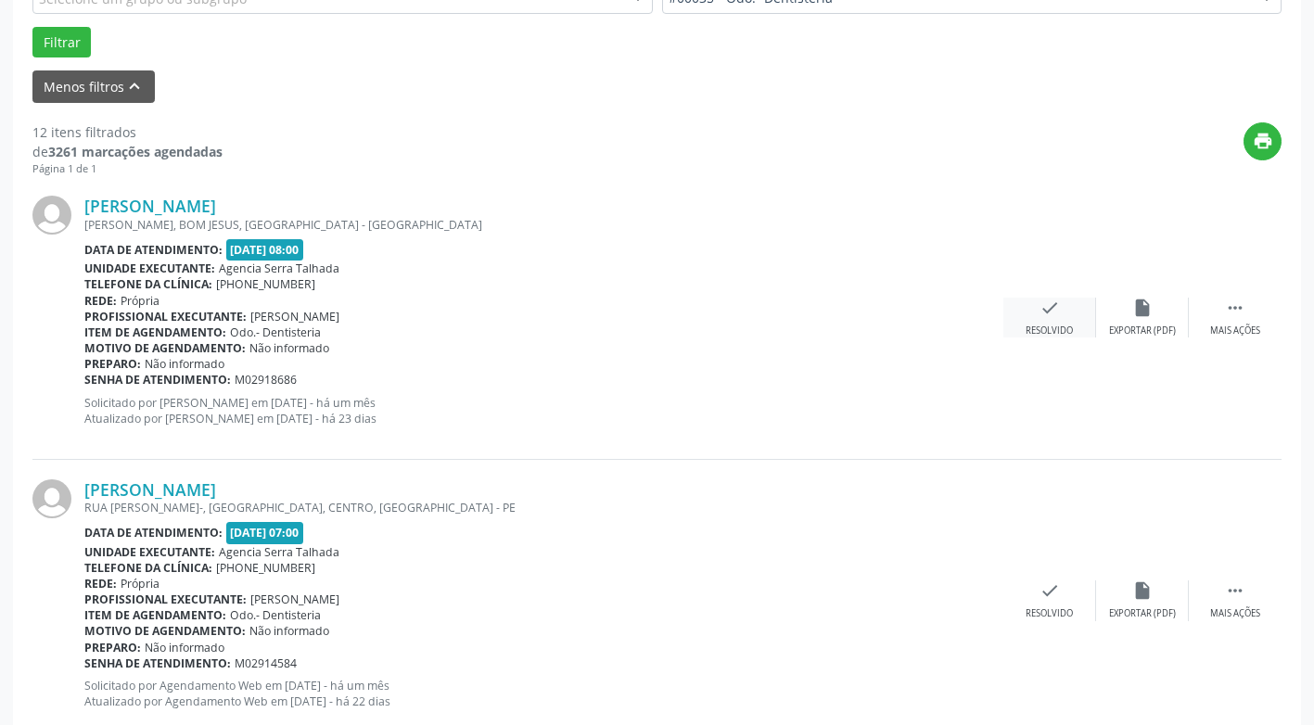
click at [1046, 332] on div "Resolvido" at bounding box center [1049, 331] width 47 height 13
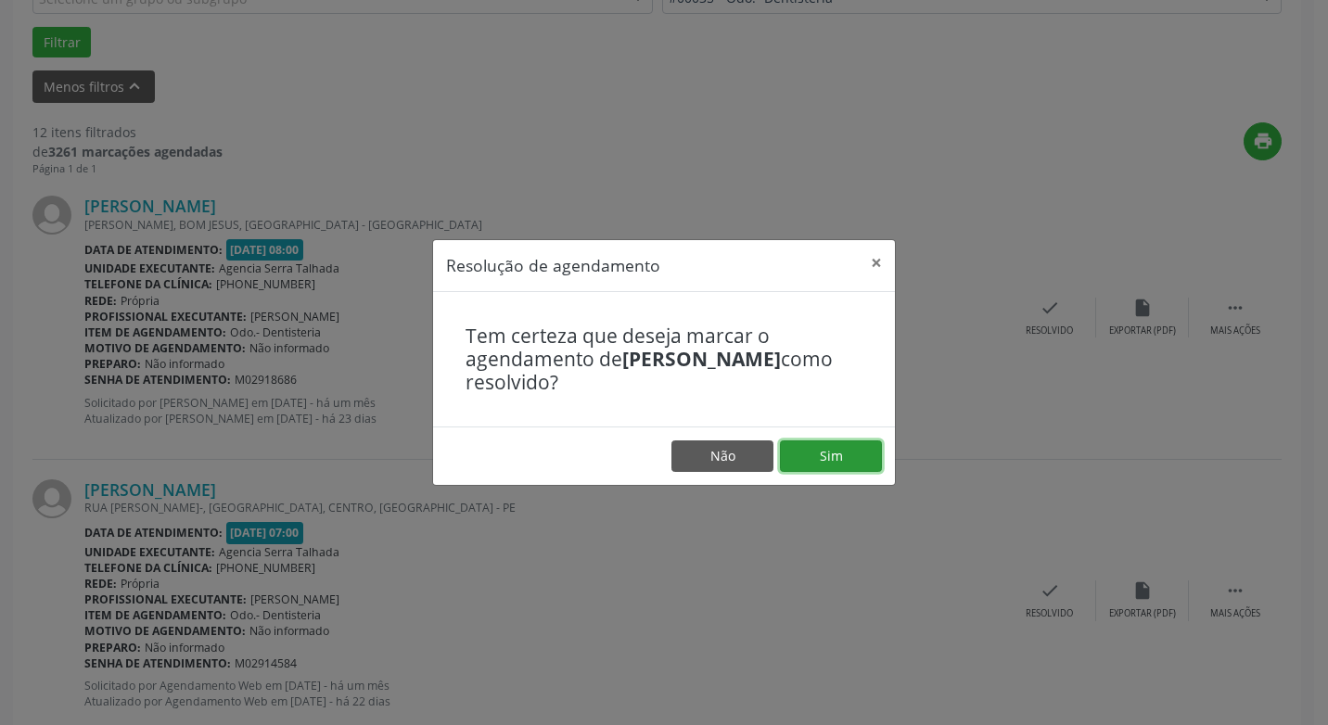
click at [843, 463] on button "Sim" at bounding box center [831, 457] width 102 height 32
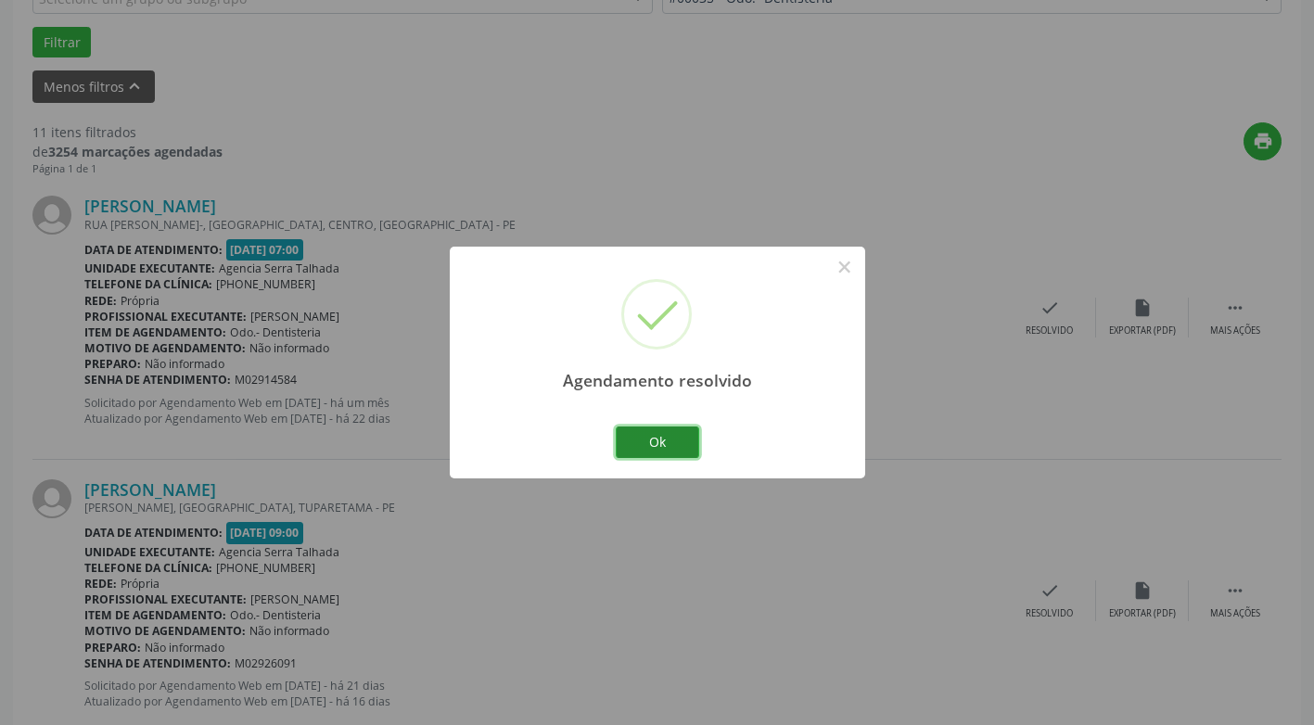
click at [670, 453] on button "Ok" at bounding box center [657, 443] width 83 height 32
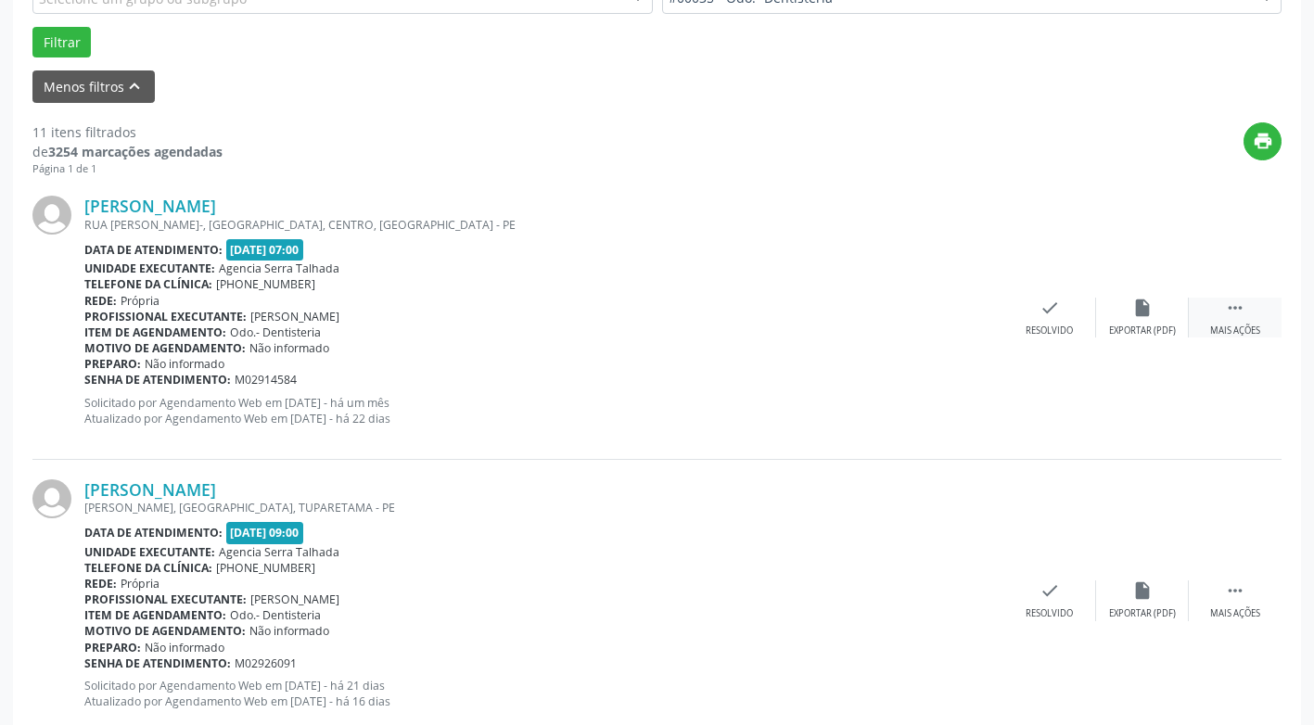
click at [1232, 320] on div " Mais ações" at bounding box center [1235, 318] width 93 height 40
click at [1126, 317] on div "alarm_off Não compareceu" at bounding box center [1142, 318] width 93 height 40
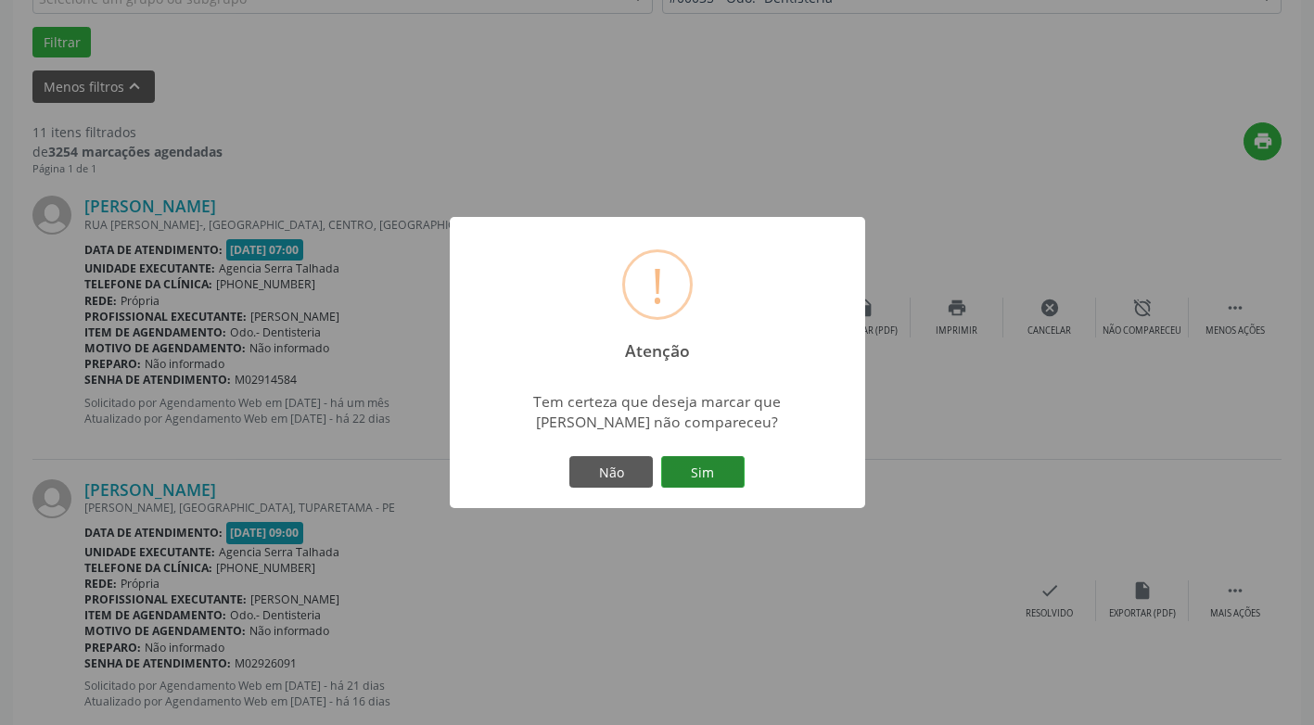
click at [704, 487] on button "Sim" at bounding box center [702, 472] width 83 height 32
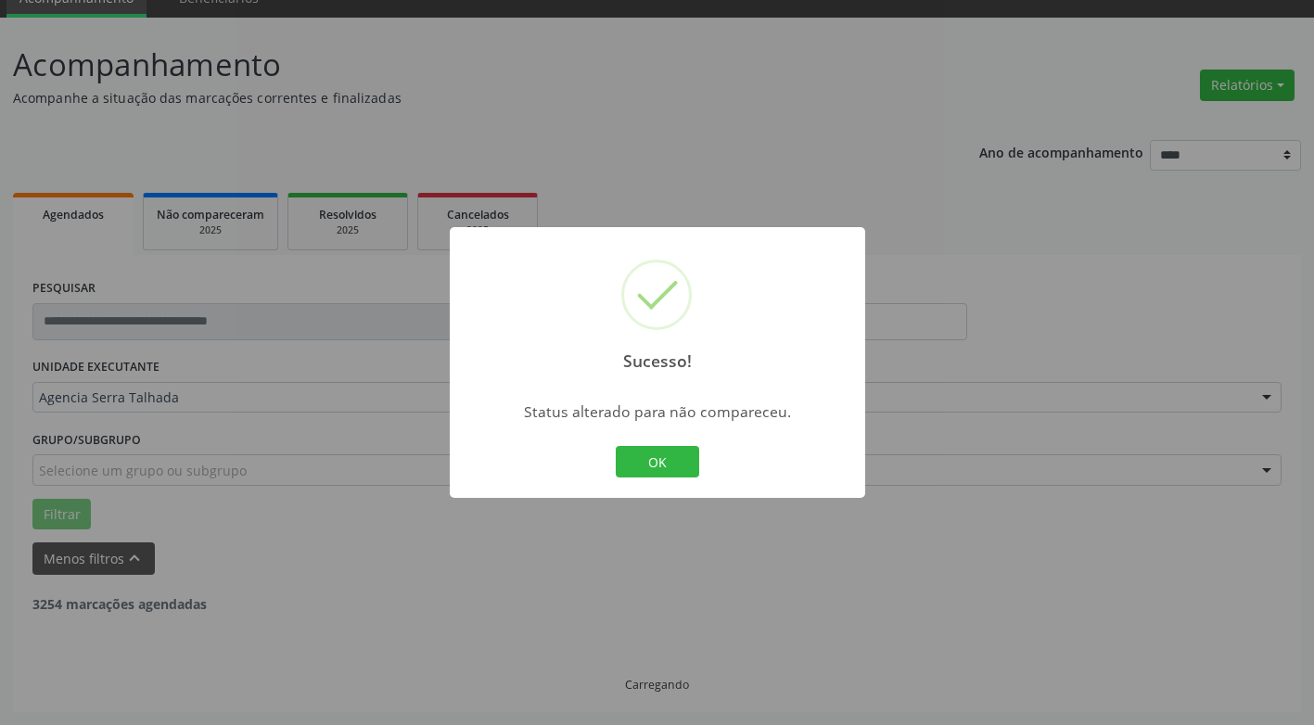
scroll to position [84, 0]
click at [689, 480] on div "OK Cancel" at bounding box center [657, 461] width 92 height 39
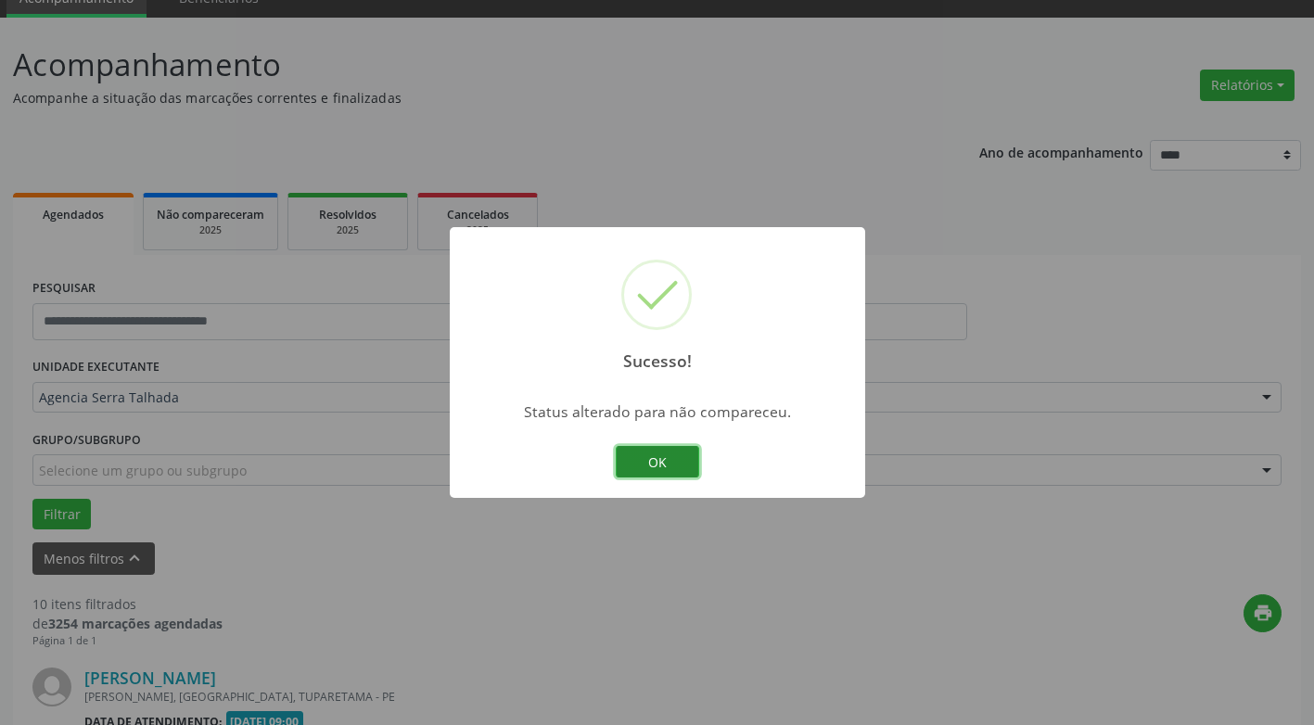
click at [677, 462] on button "OK" at bounding box center [657, 462] width 83 height 32
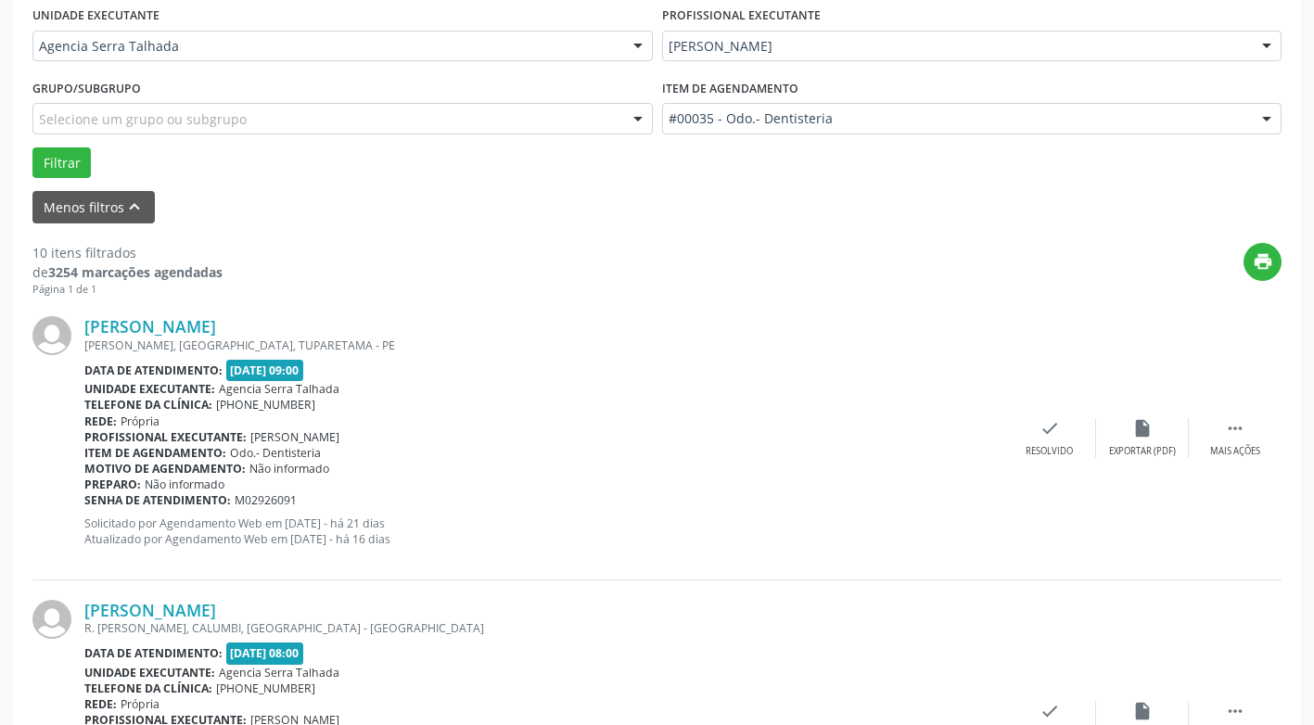
scroll to position [455, 0]
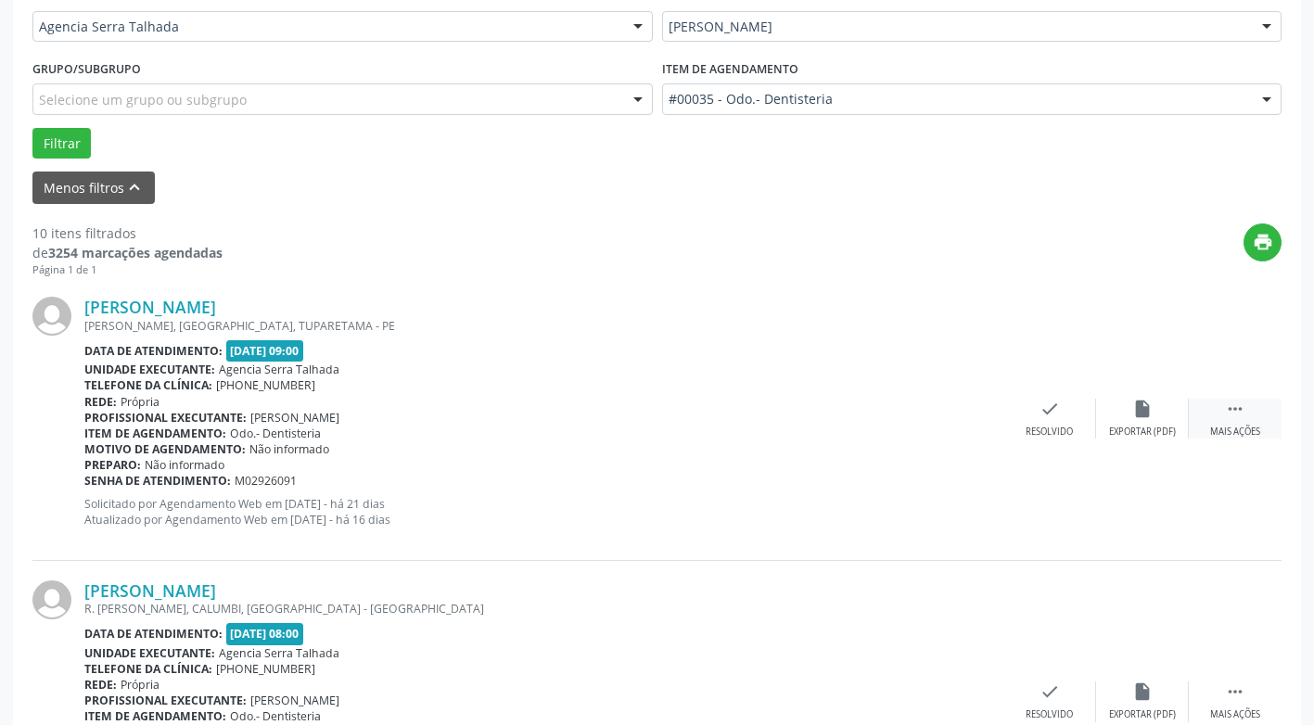
click at [1243, 418] on icon "" at bounding box center [1235, 409] width 20 height 20
click at [1165, 419] on div "alarm_off Não compareceu" at bounding box center [1142, 419] width 93 height 40
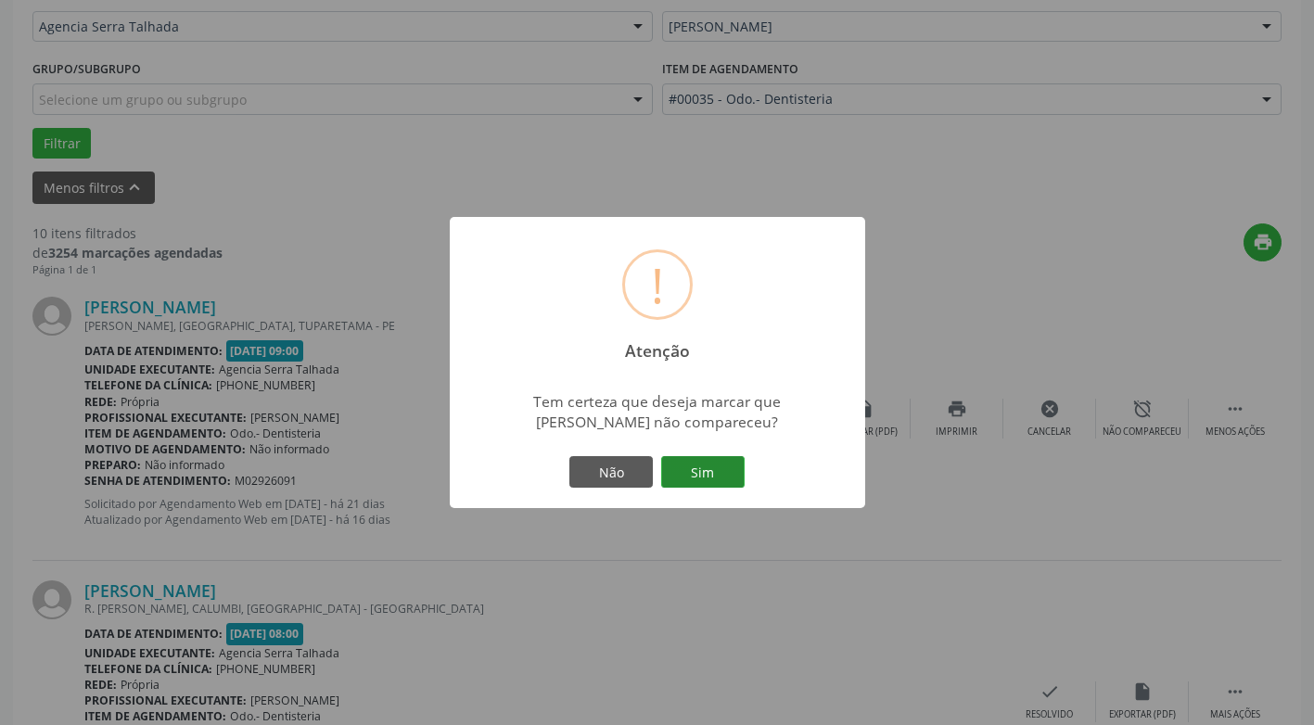
click at [726, 481] on button "Sim" at bounding box center [702, 472] width 83 height 32
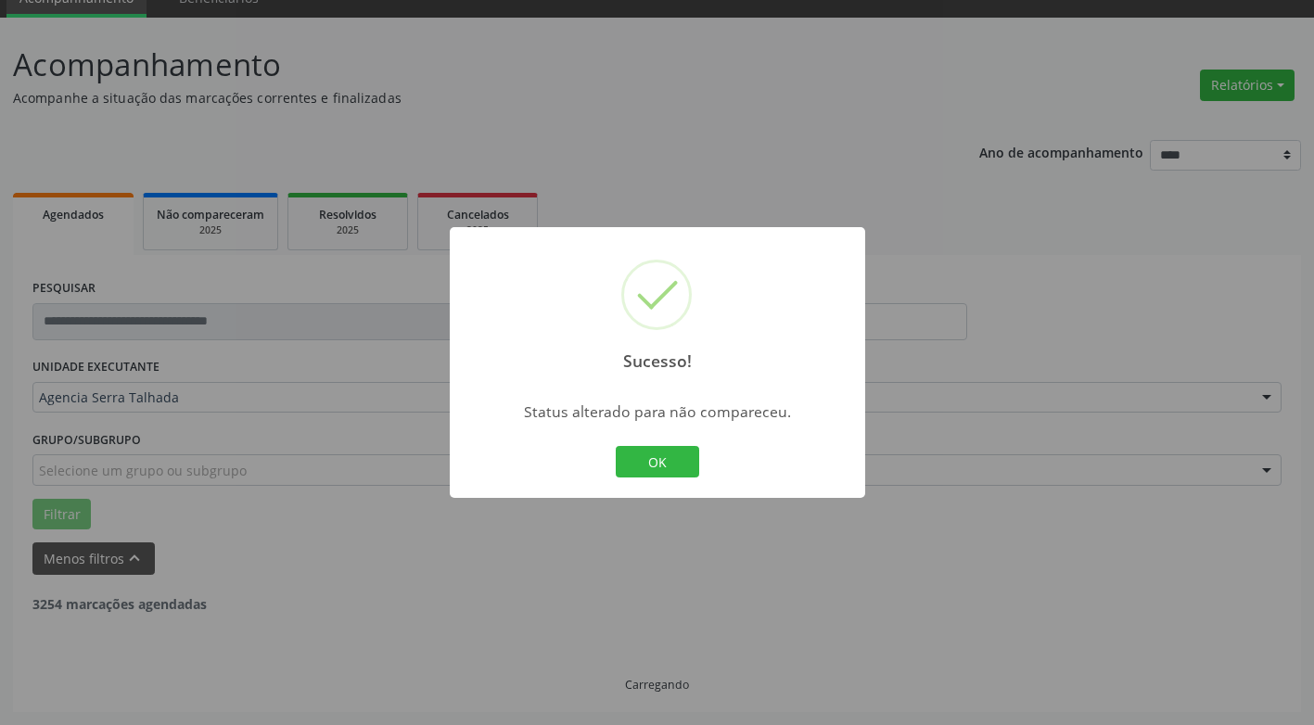
scroll to position [84, 0]
click at [683, 463] on button "OK" at bounding box center [657, 462] width 83 height 32
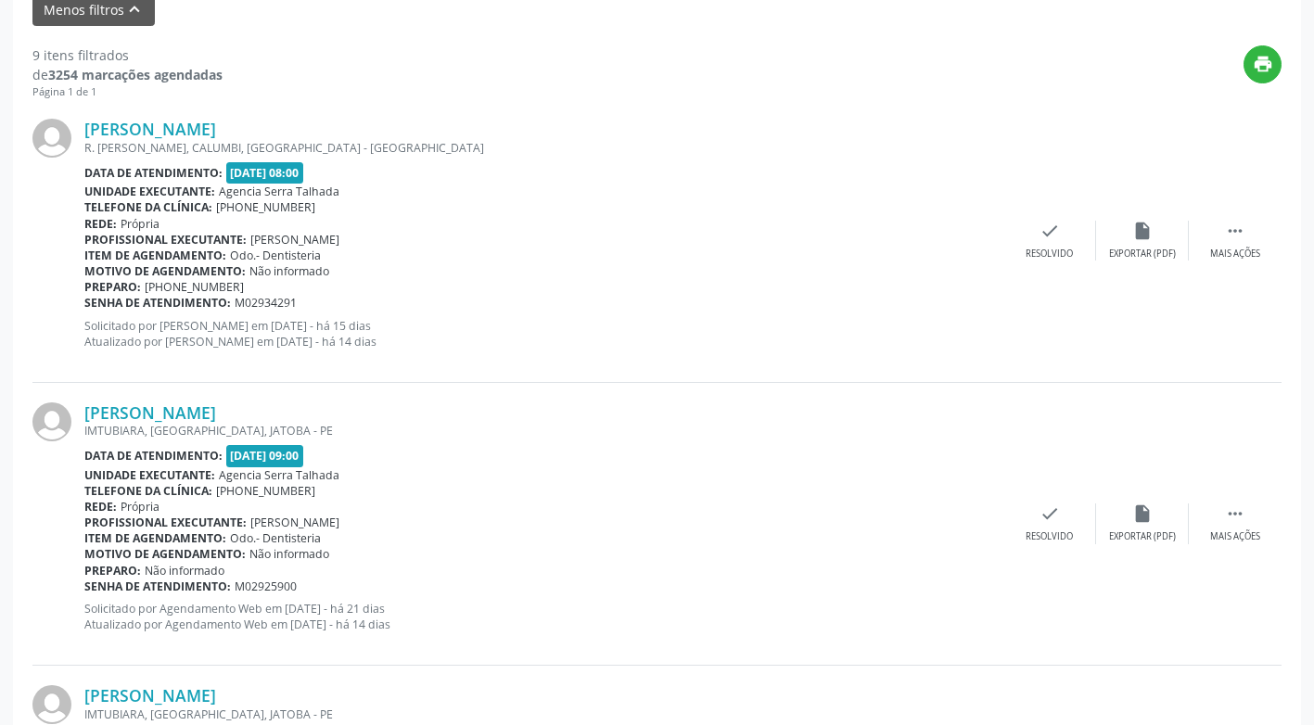
scroll to position [641, 0]
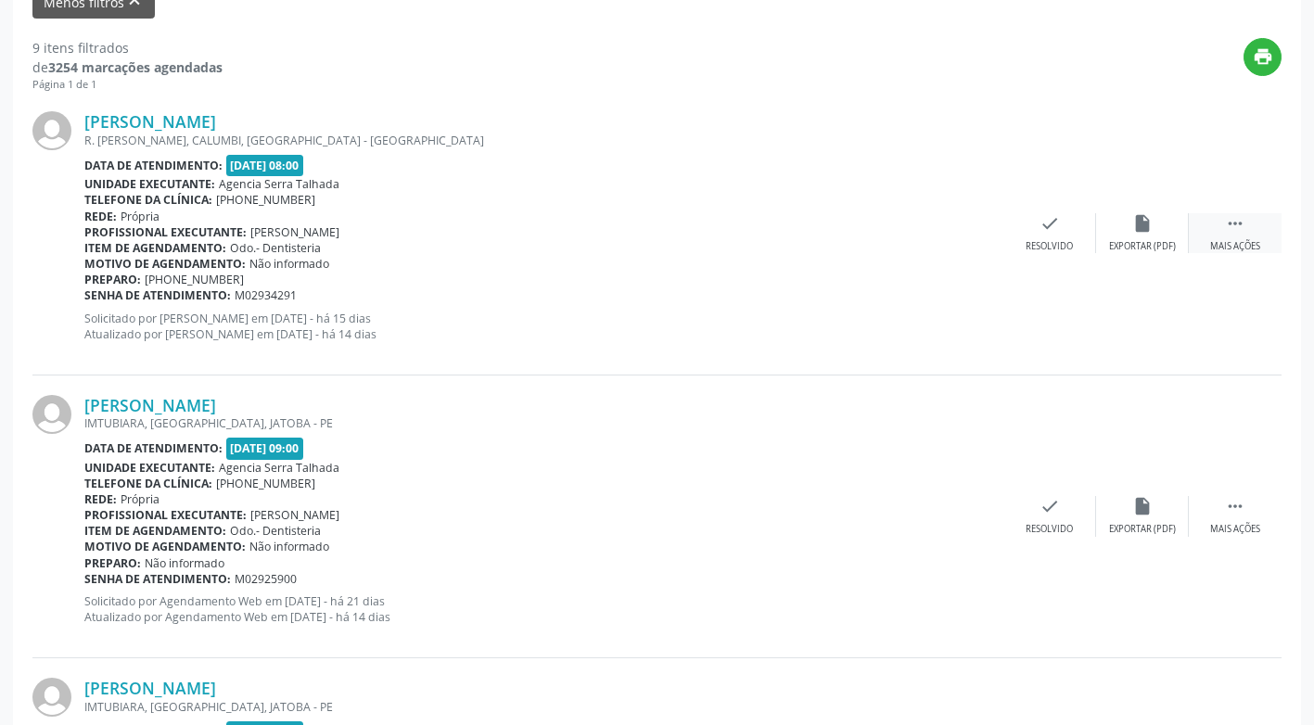
click at [1250, 235] on div " Mais ações" at bounding box center [1235, 233] width 93 height 40
click at [1117, 242] on div "Não compareceu" at bounding box center [1142, 246] width 79 height 13
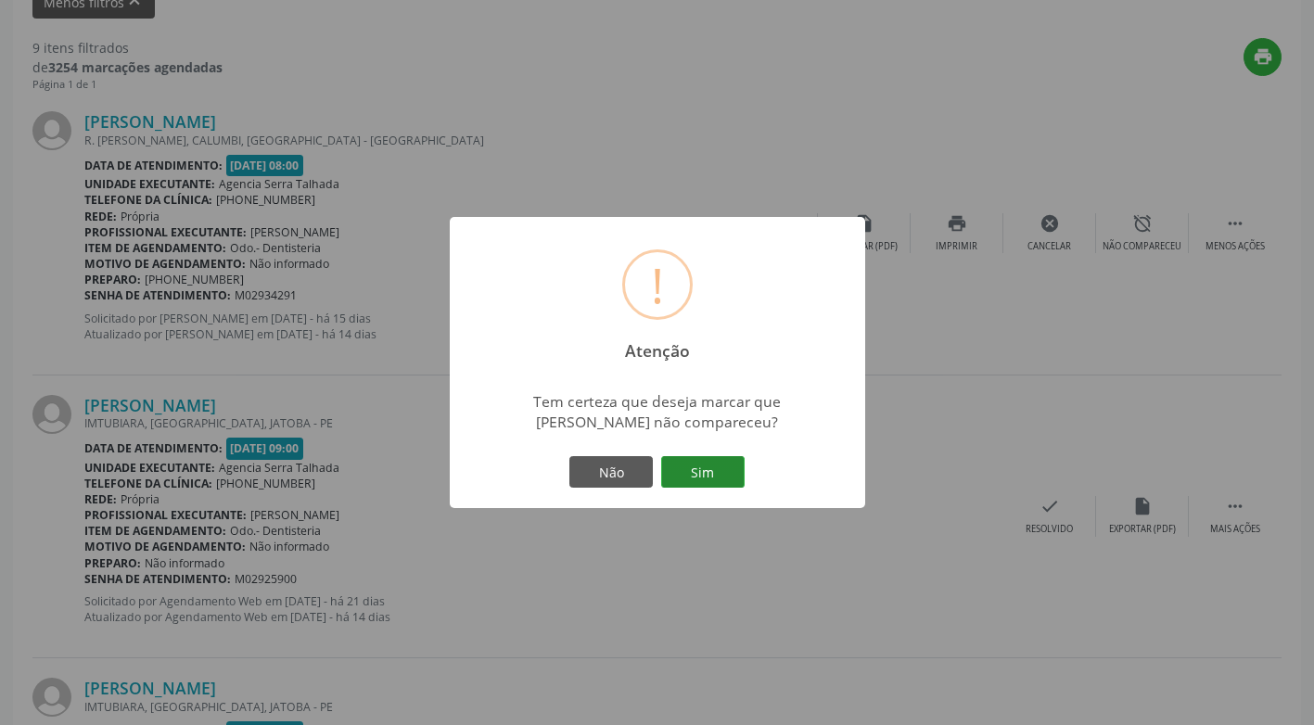
click at [697, 482] on button "Sim" at bounding box center [702, 472] width 83 height 32
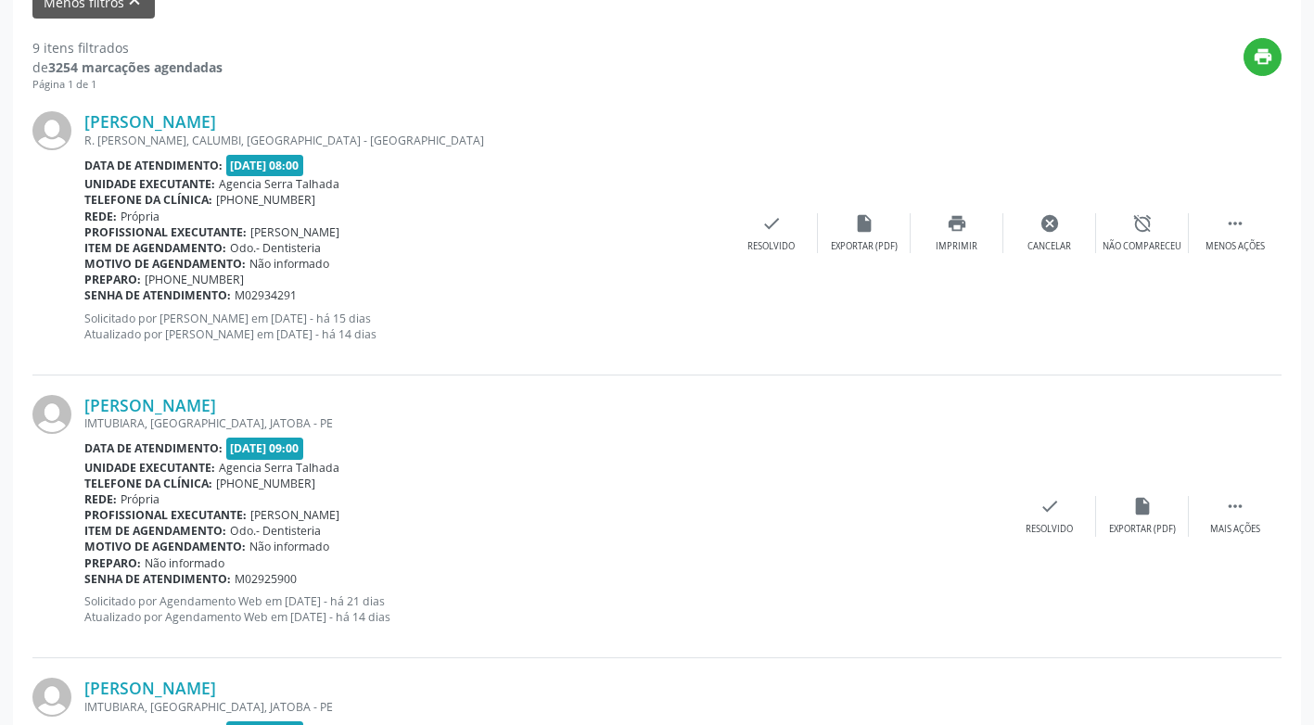
scroll to position [84, 0]
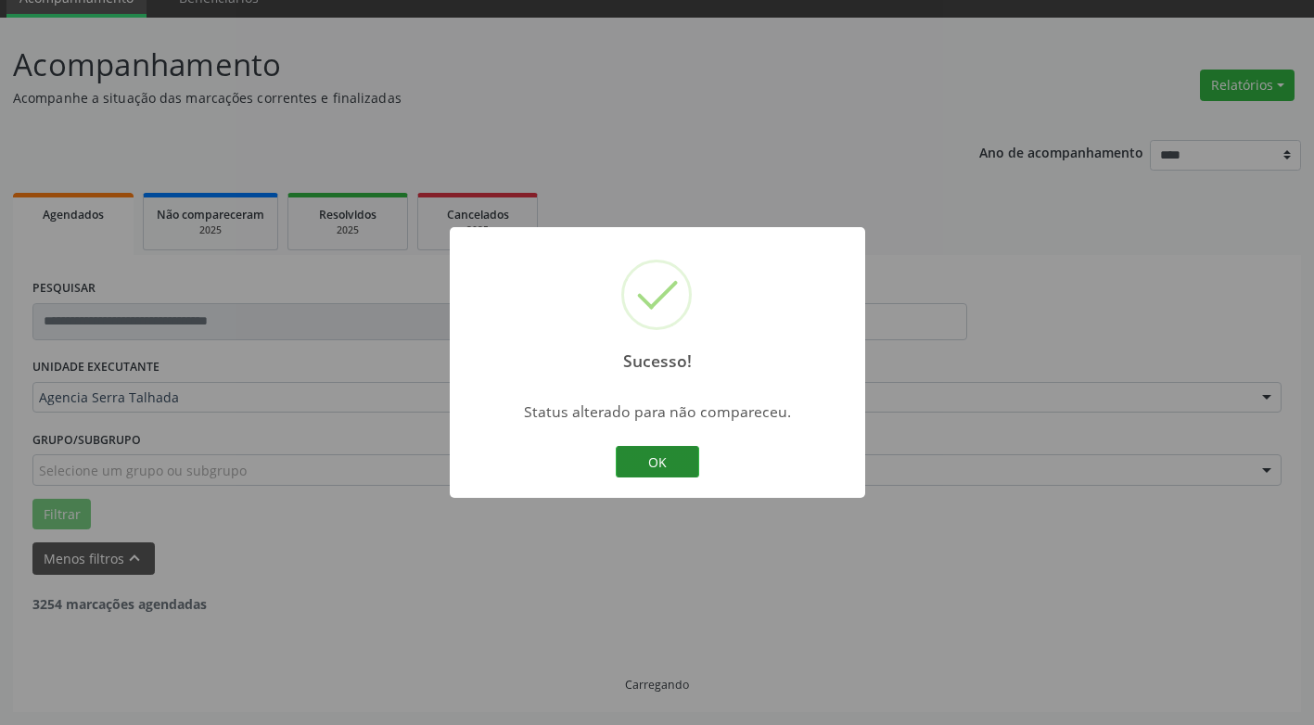
click at [691, 464] on button "OK" at bounding box center [657, 462] width 83 height 32
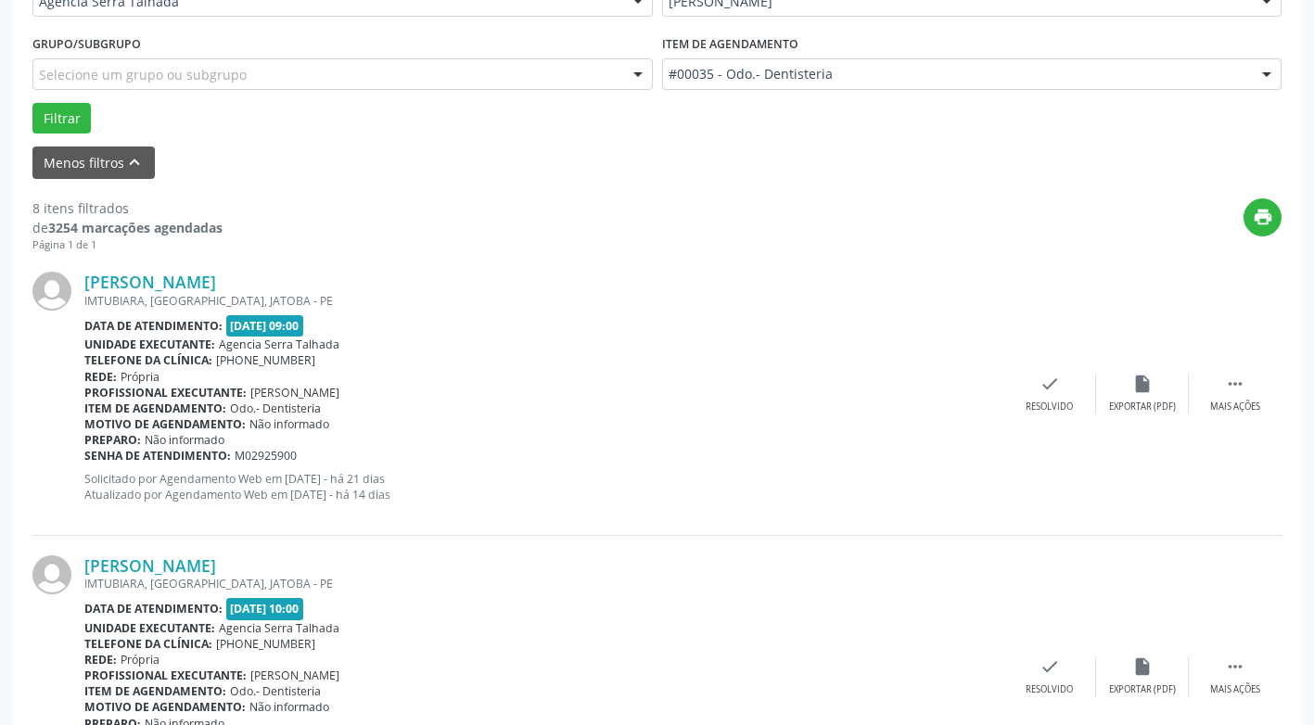
scroll to position [641, 0]
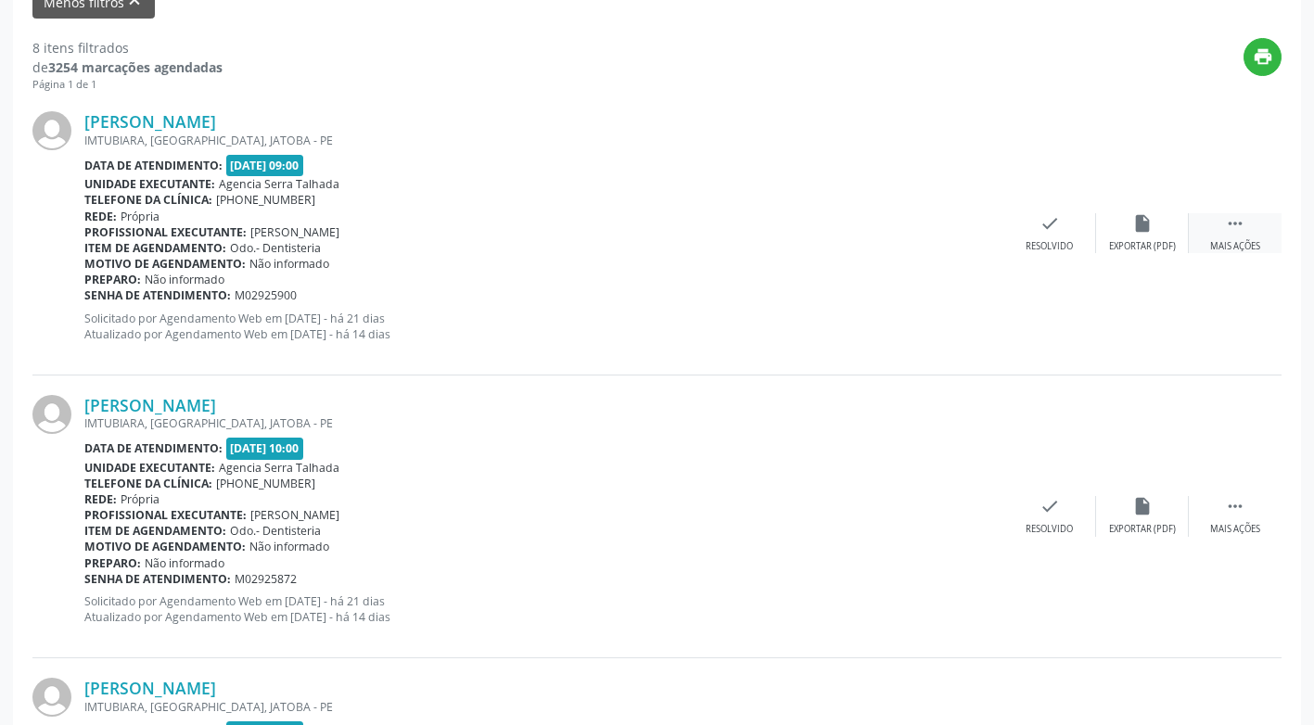
click at [1251, 223] on div " Mais ações" at bounding box center [1235, 233] width 93 height 40
click at [1170, 239] on div "alarm_off Não compareceu" at bounding box center [1142, 233] width 93 height 40
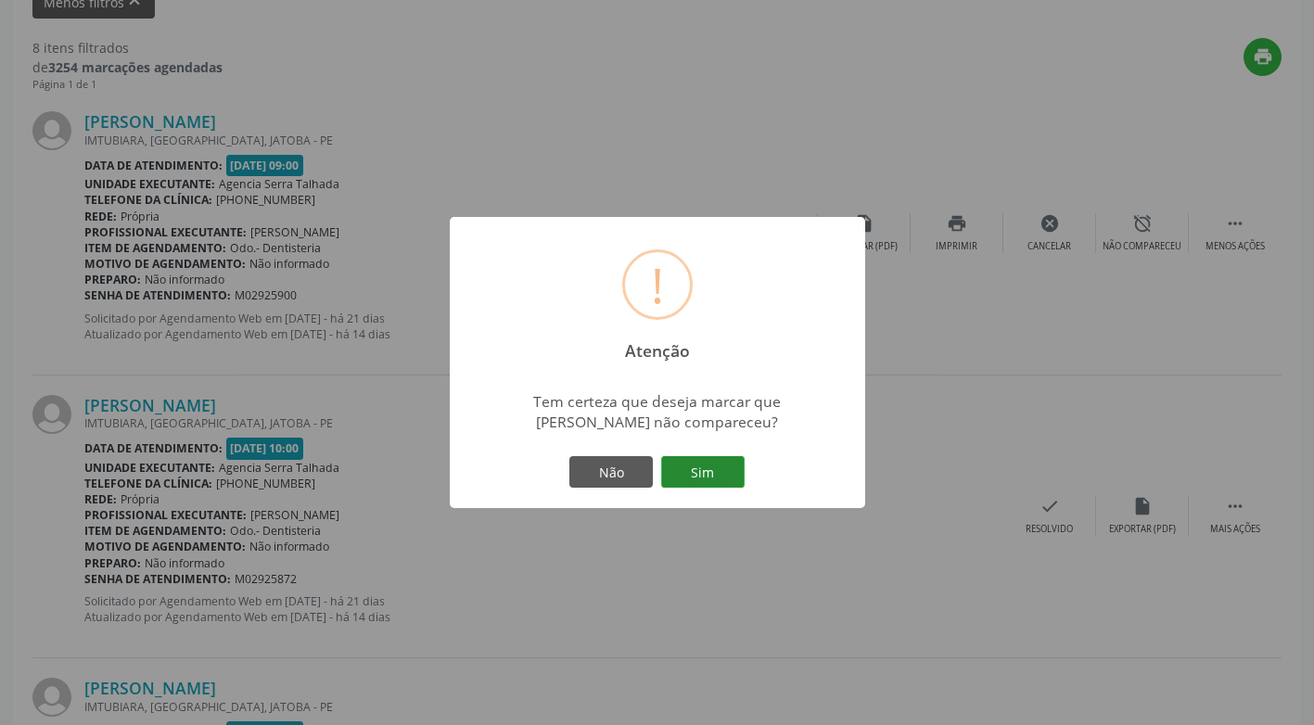
click at [708, 479] on button "Sim" at bounding box center [702, 472] width 83 height 32
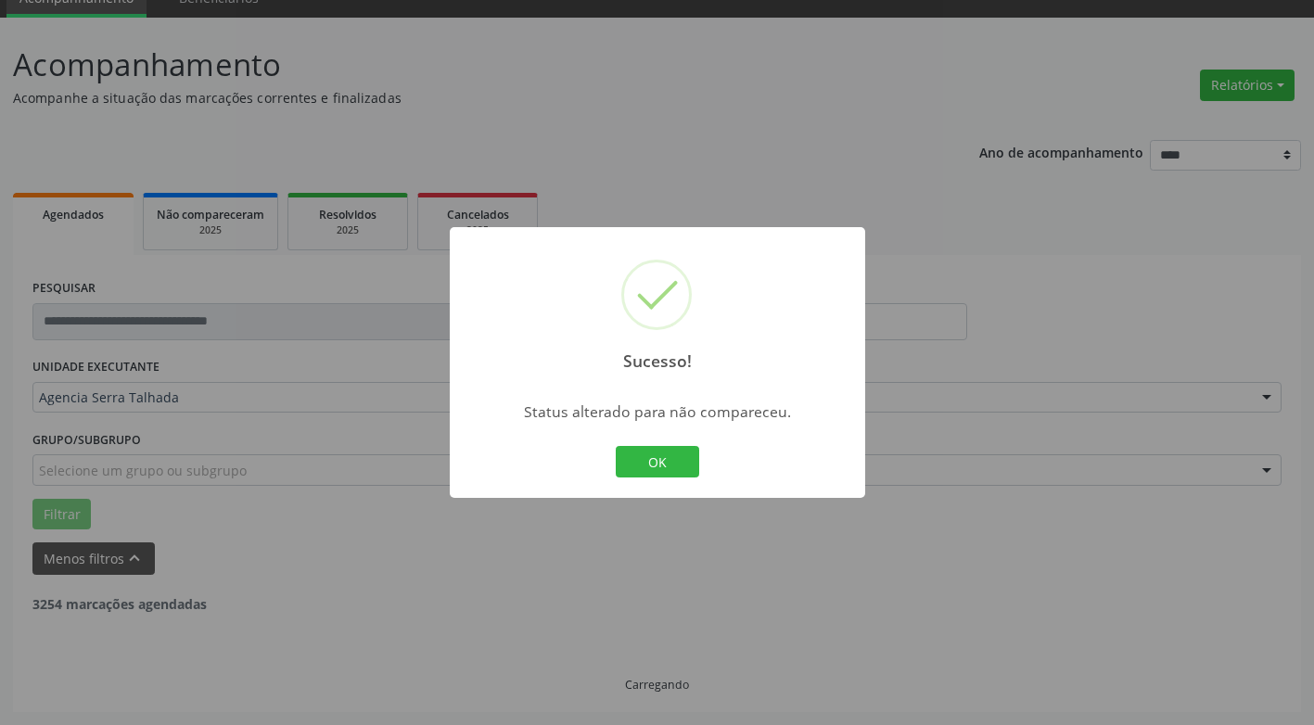
scroll to position [84, 0]
click at [668, 462] on button "OK" at bounding box center [657, 462] width 83 height 32
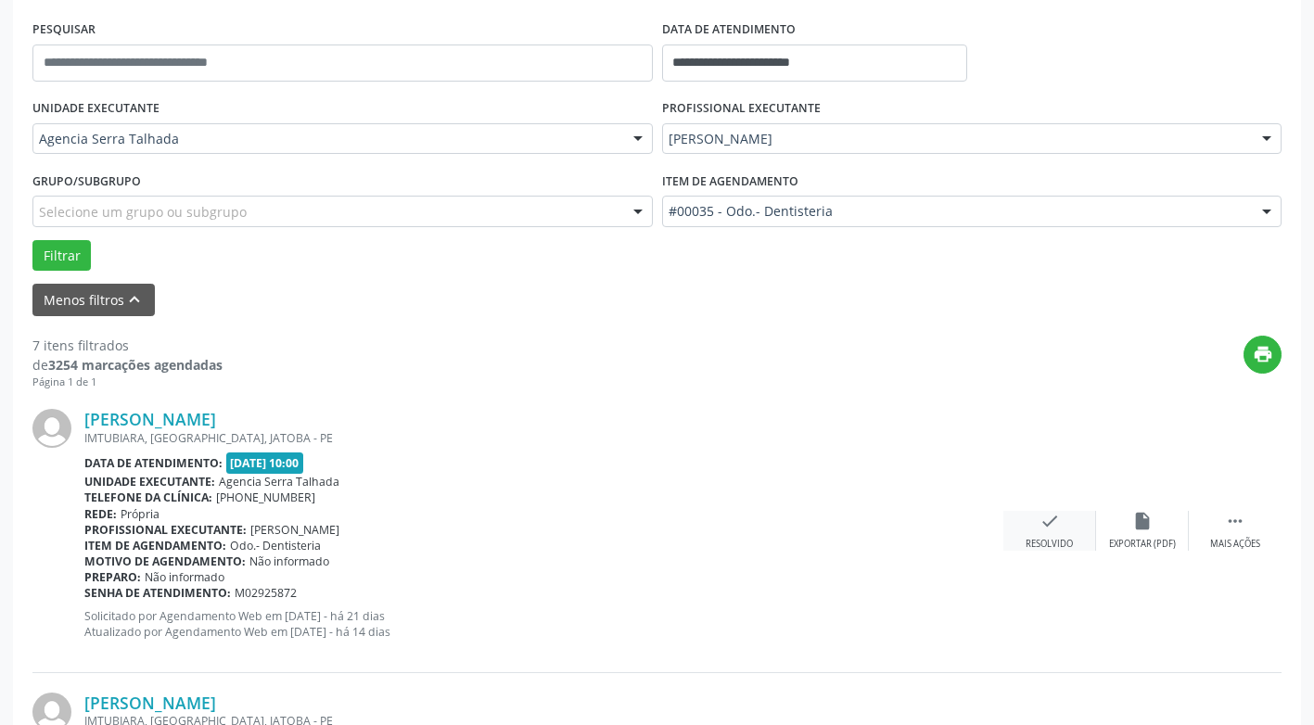
scroll to position [363, 0]
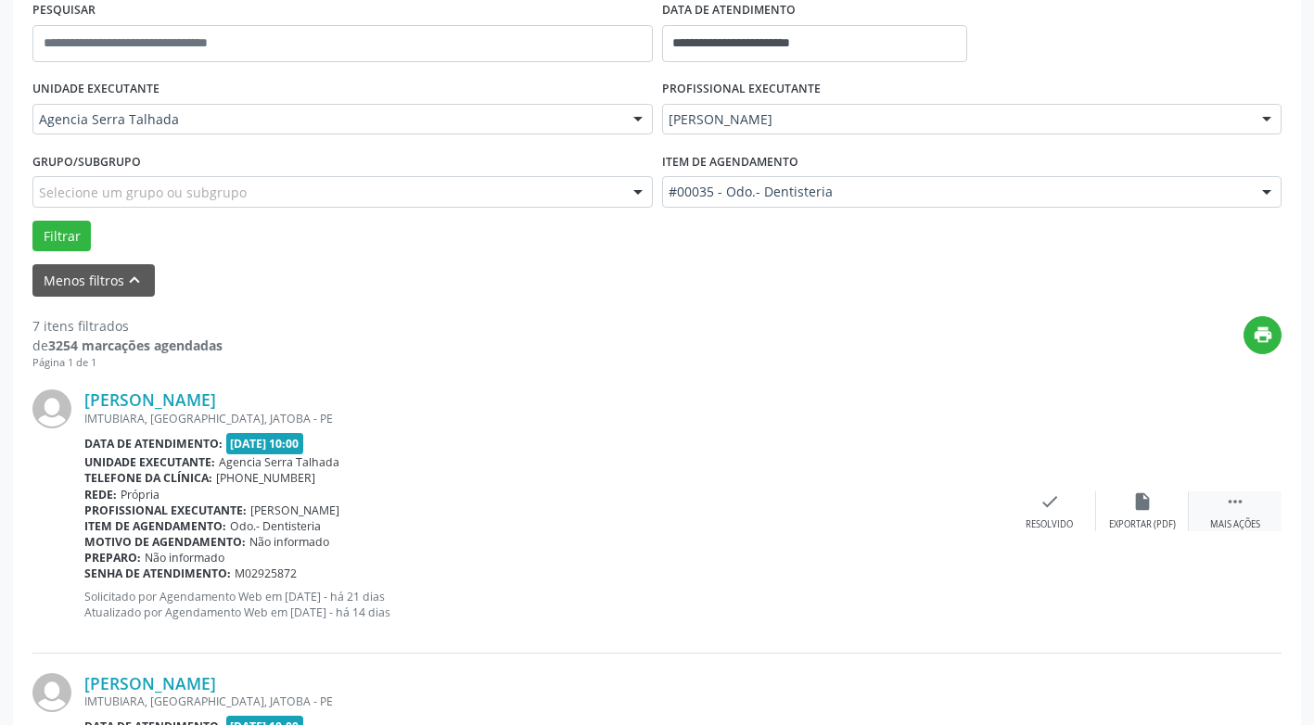
click at [1244, 507] on icon "" at bounding box center [1235, 502] width 20 height 20
click at [1132, 502] on icon "alarm_off" at bounding box center [1142, 502] width 20 height 20
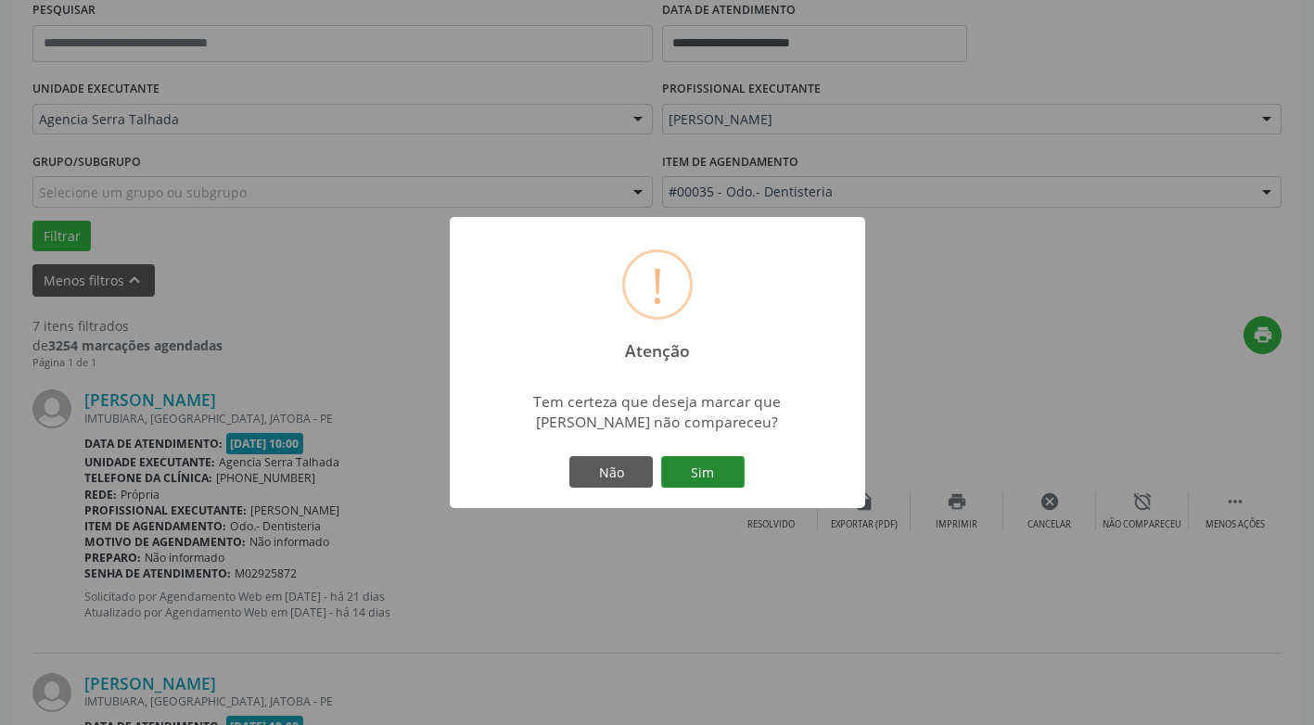
click at [735, 467] on button "Sim" at bounding box center [702, 472] width 83 height 32
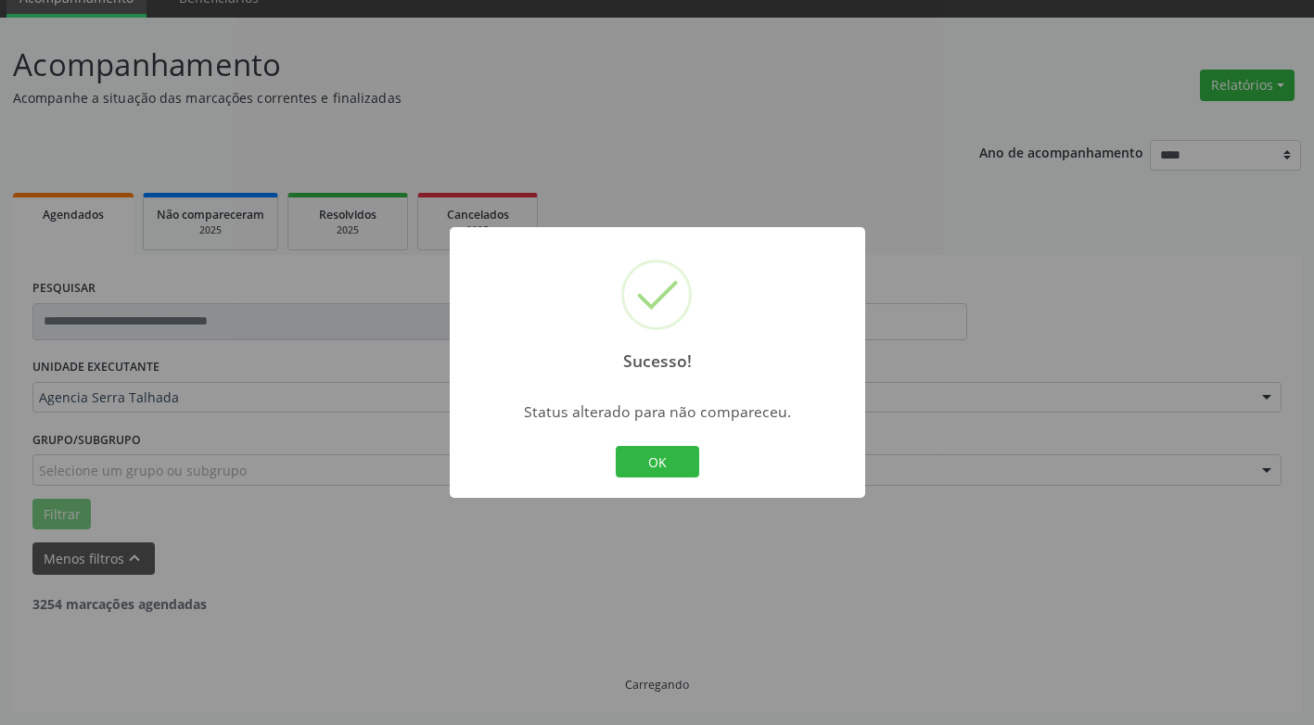
scroll to position [84, 0]
click at [645, 453] on button "OK" at bounding box center [657, 462] width 83 height 32
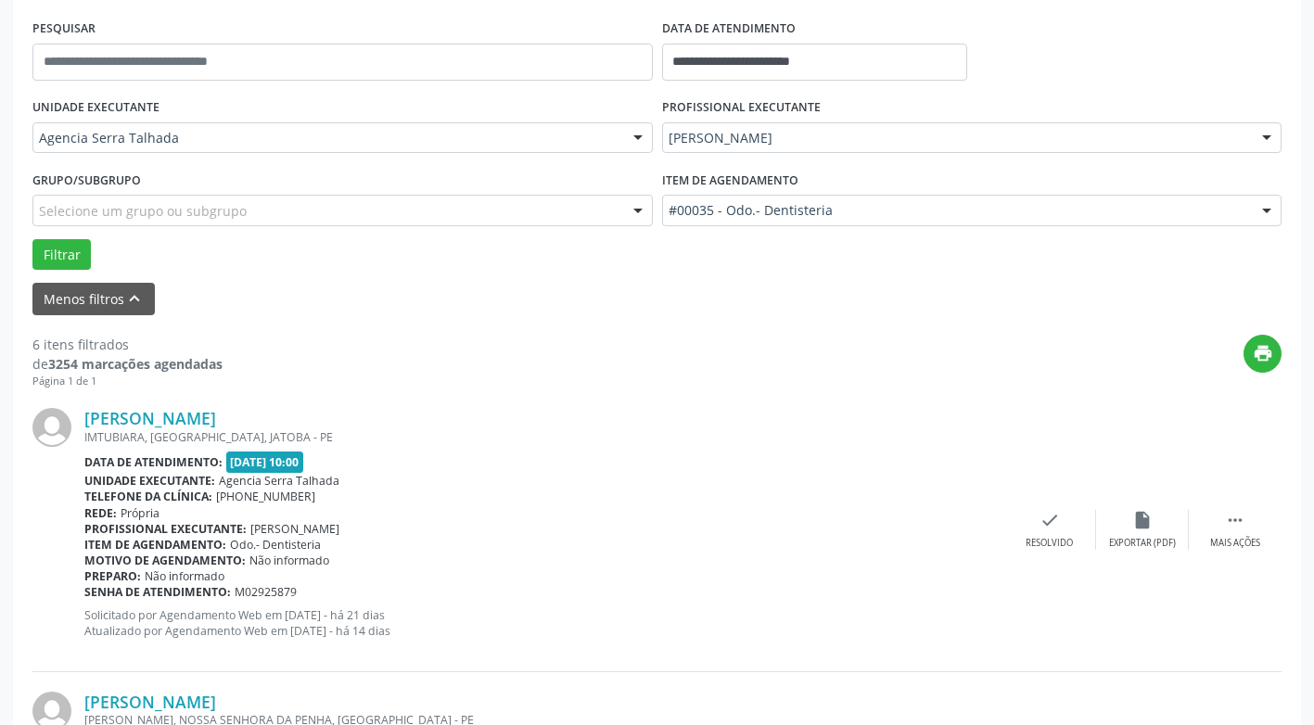
scroll to position [455, 0]
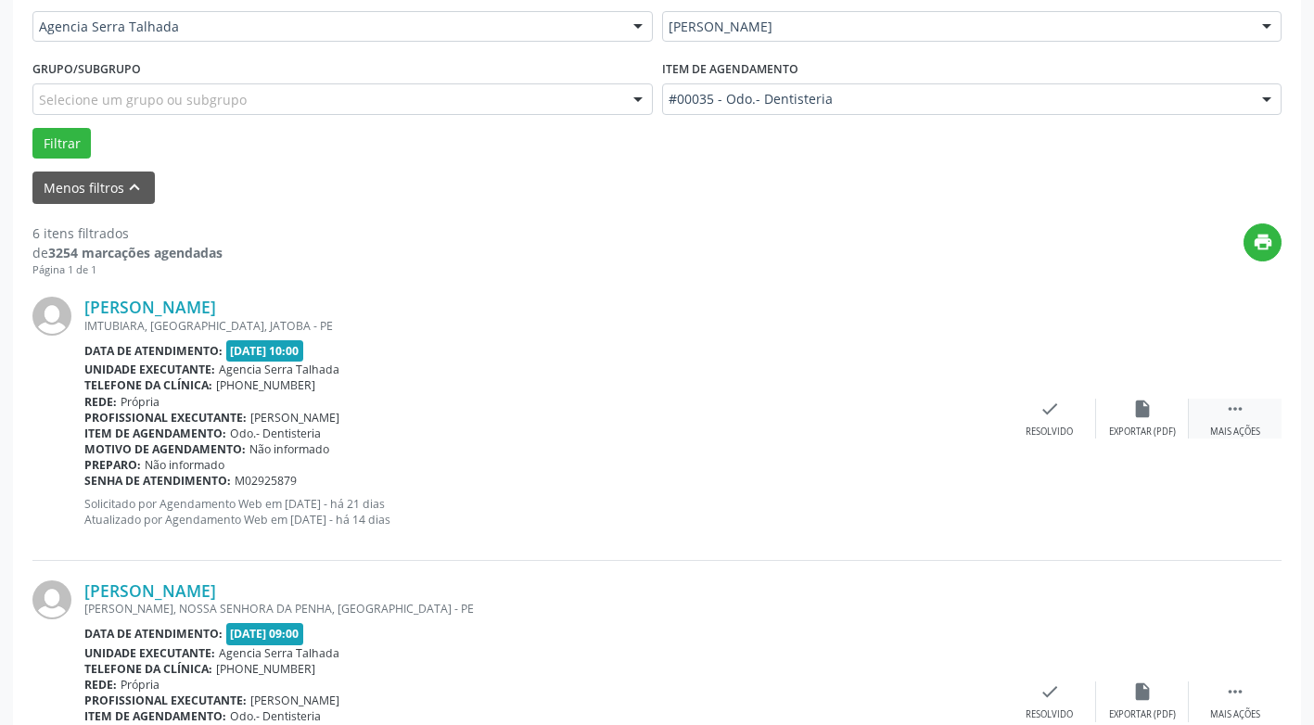
click at [1209, 416] on div " Mais ações" at bounding box center [1235, 419] width 93 height 40
click at [1142, 415] on icon "alarm_off" at bounding box center [1142, 409] width 20 height 20
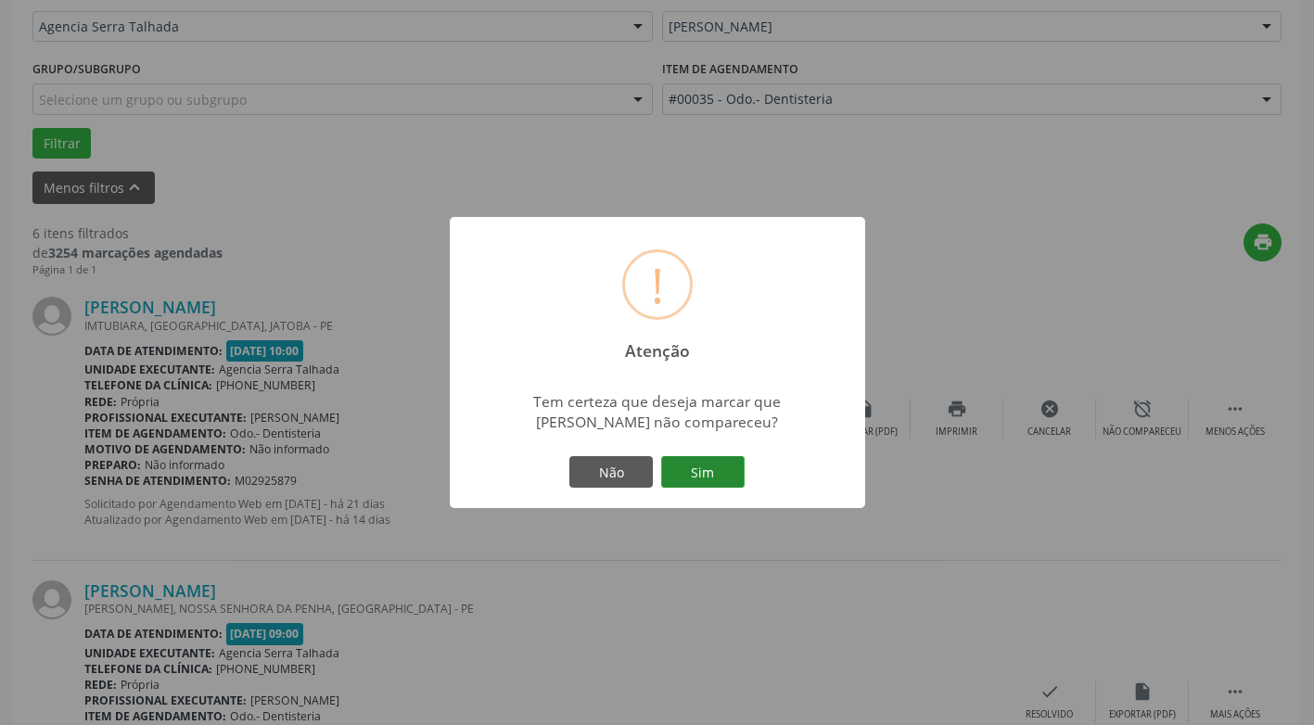
click at [705, 471] on button "Sim" at bounding box center [702, 472] width 83 height 32
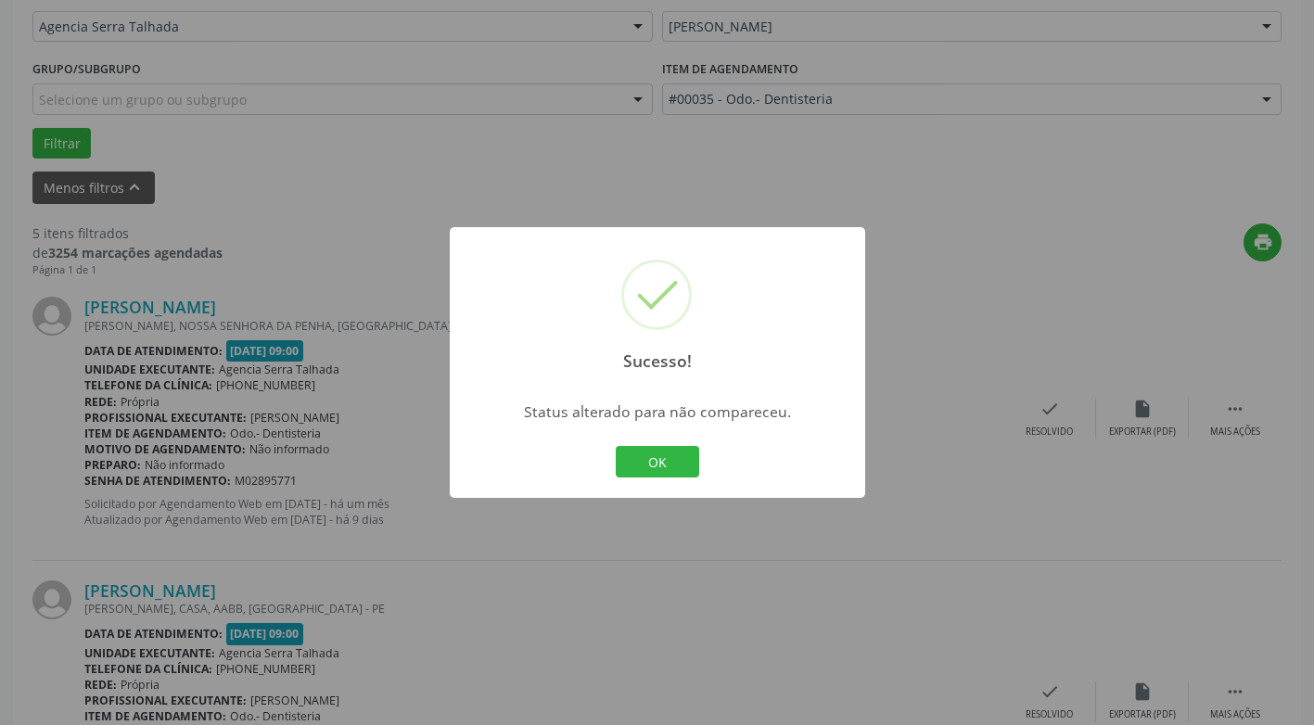
click at [651, 479] on div "OK Cancel" at bounding box center [657, 461] width 92 height 39
click at [669, 460] on button "OK" at bounding box center [657, 462] width 83 height 32
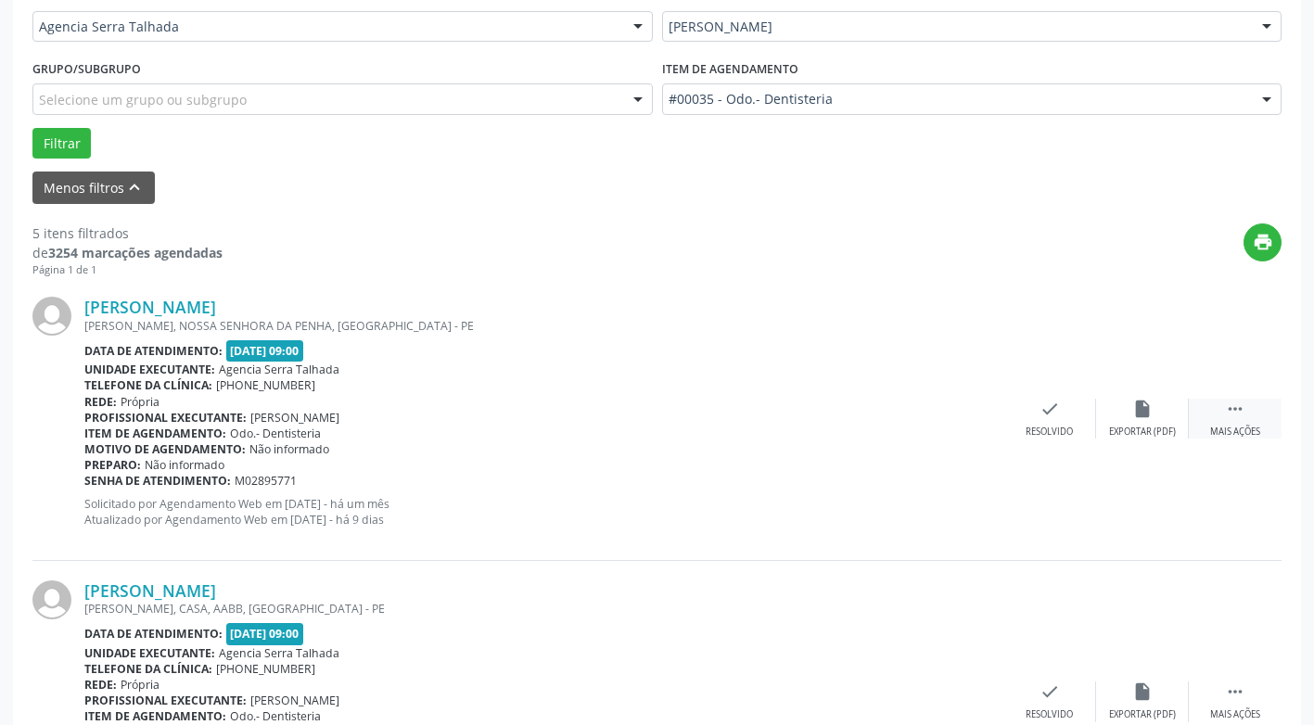
click at [1244, 428] on div "Mais ações" at bounding box center [1235, 432] width 50 height 13
click at [1153, 426] on div "Não compareceu" at bounding box center [1142, 432] width 79 height 13
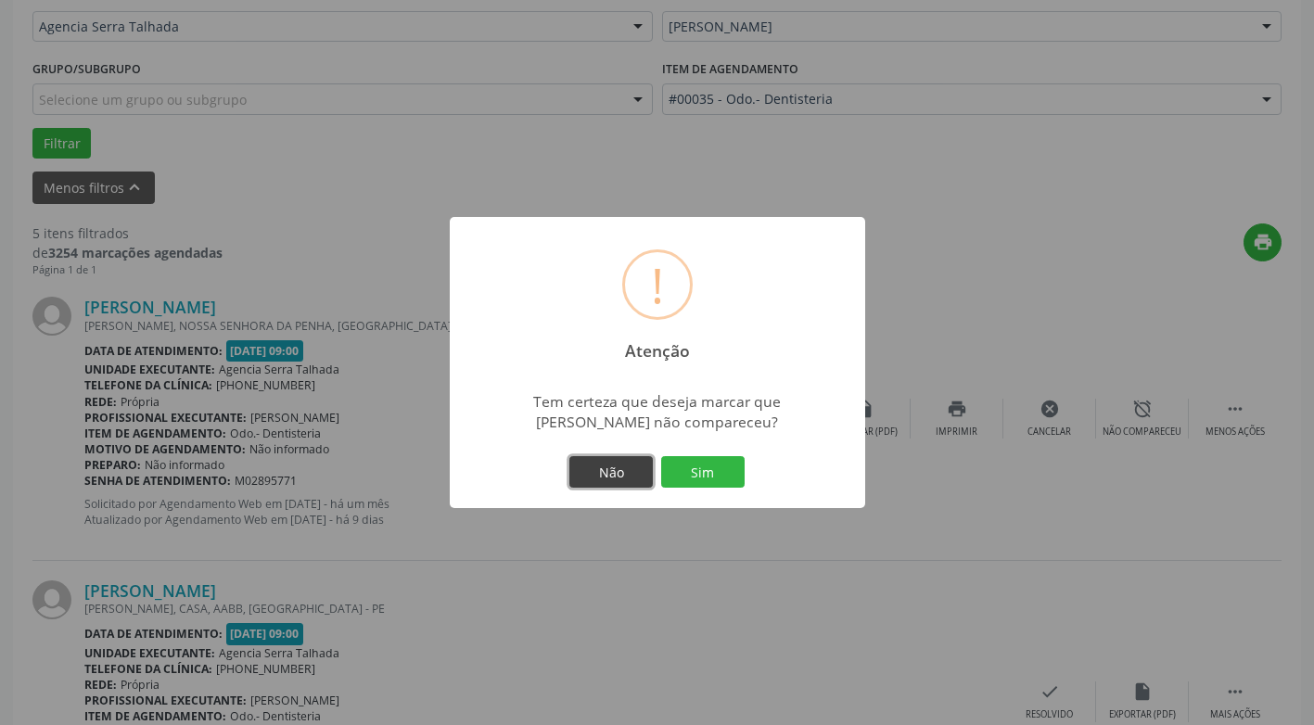
click at [607, 459] on button "Não" at bounding box center [610, 472] width 83 height 32
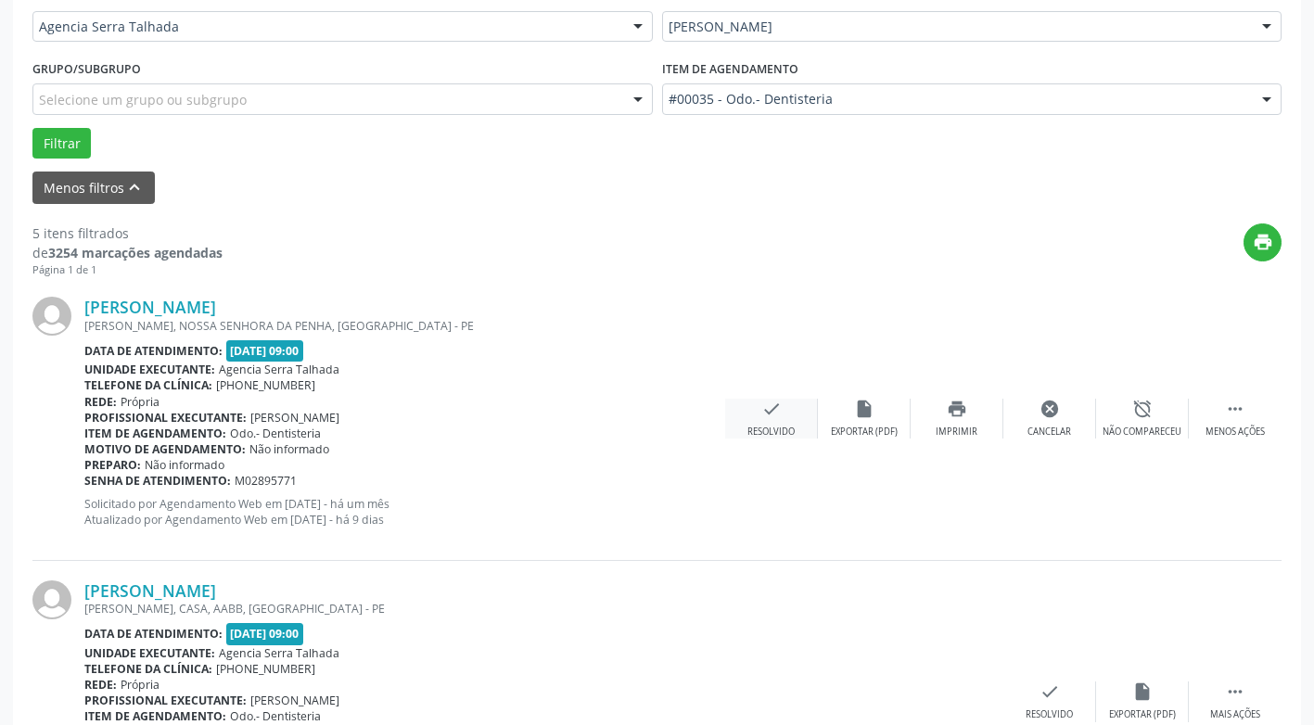
click at [784, 415] on div "check Resolvido" at bounding box center [771, 419] width 93 height 40
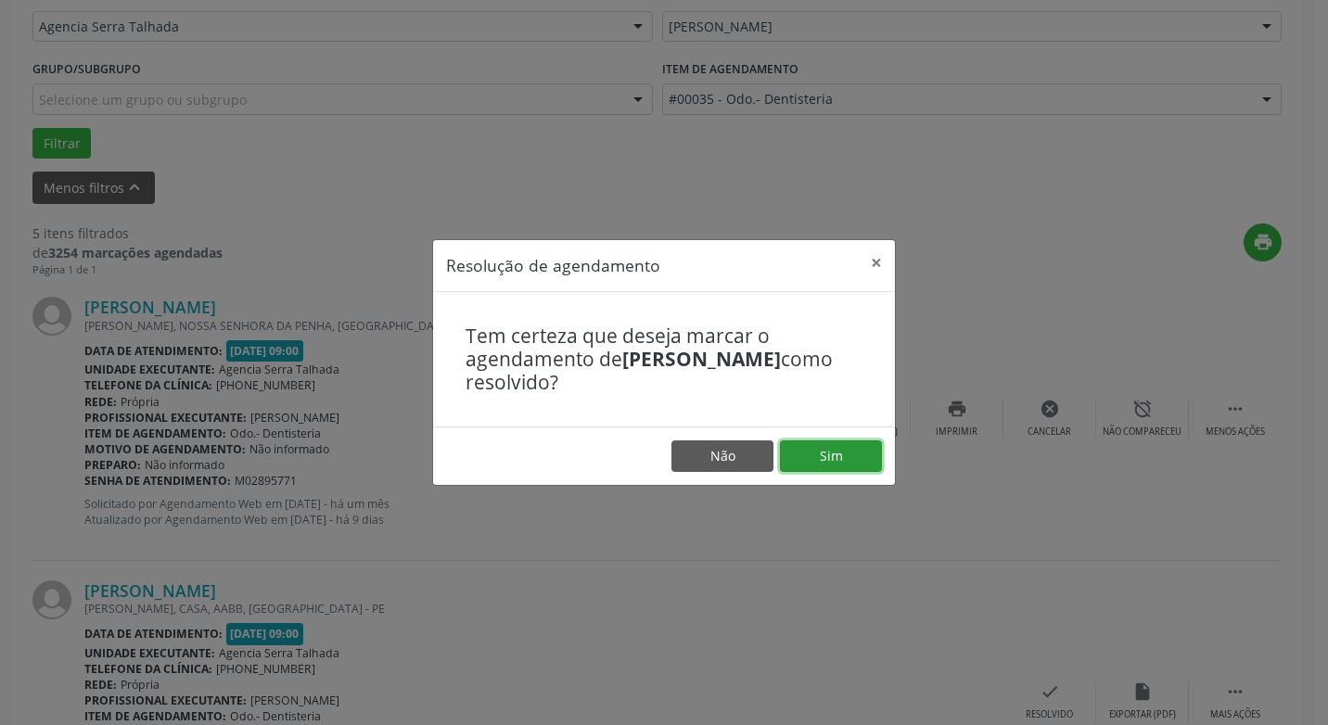
click at [847, 454] on button "Sim" at bounding box center [831, 457] width 102 height 32
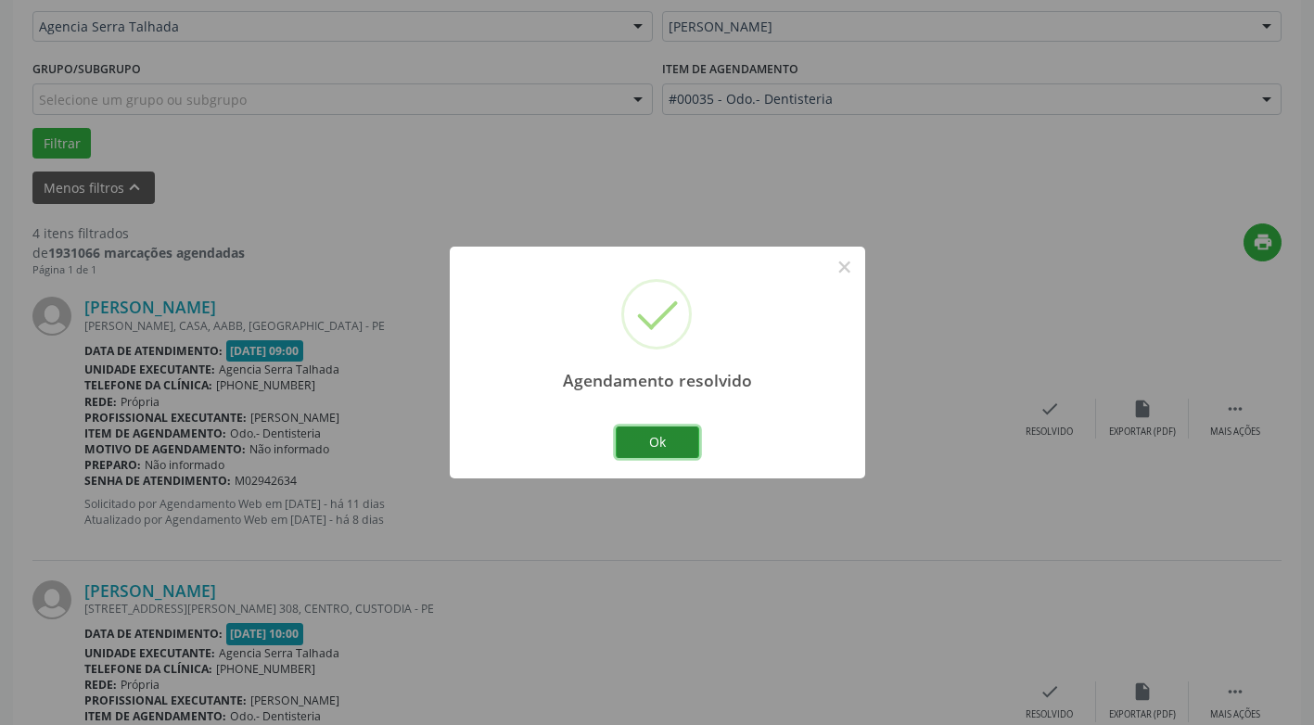
click at [630, 455] on button "Ok" at bounding box center [657, 443] width 83 height 32
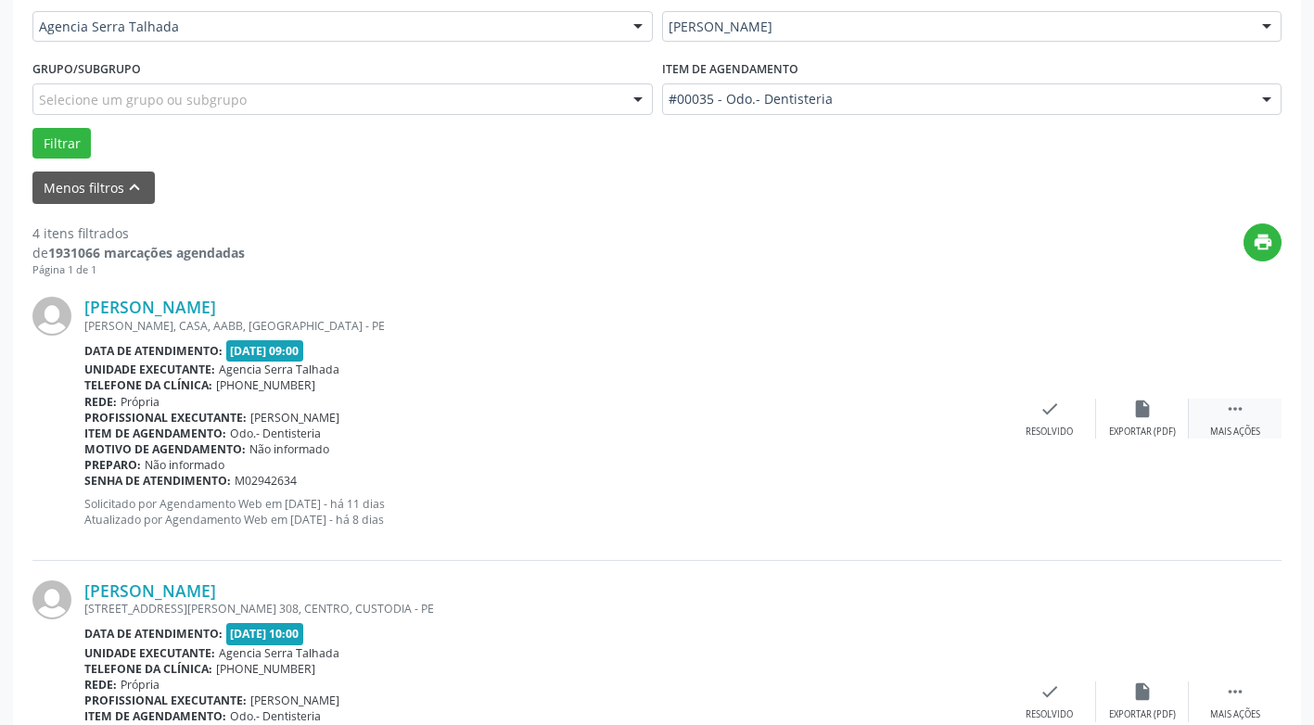
click at [1254, 408] on div " Mais ações" at bounding box center [1235, 419] width 93 height 40
click at [1161, 405] on div "alarm_off Não compareceu" at bounding box center [1142, 419] width 93 height 40
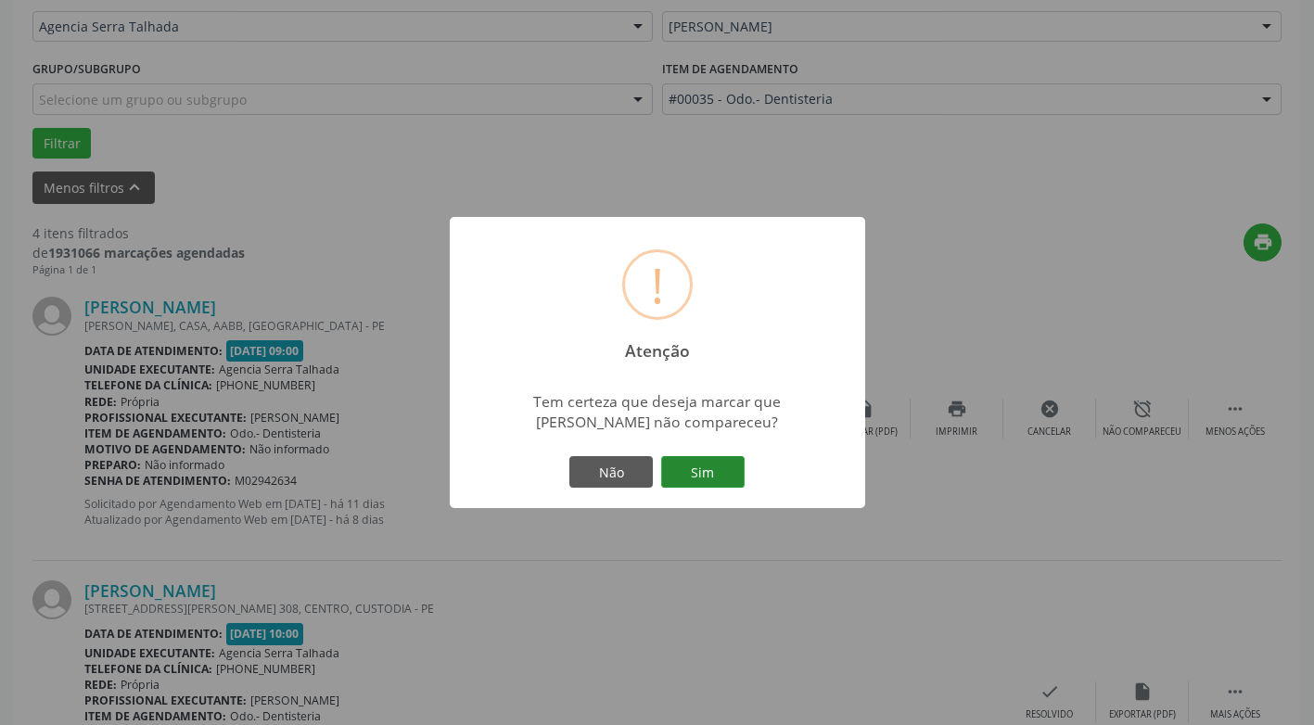
click at [710, 469] on button "Sim" at bounding box center [702, 472] width 83 height 32
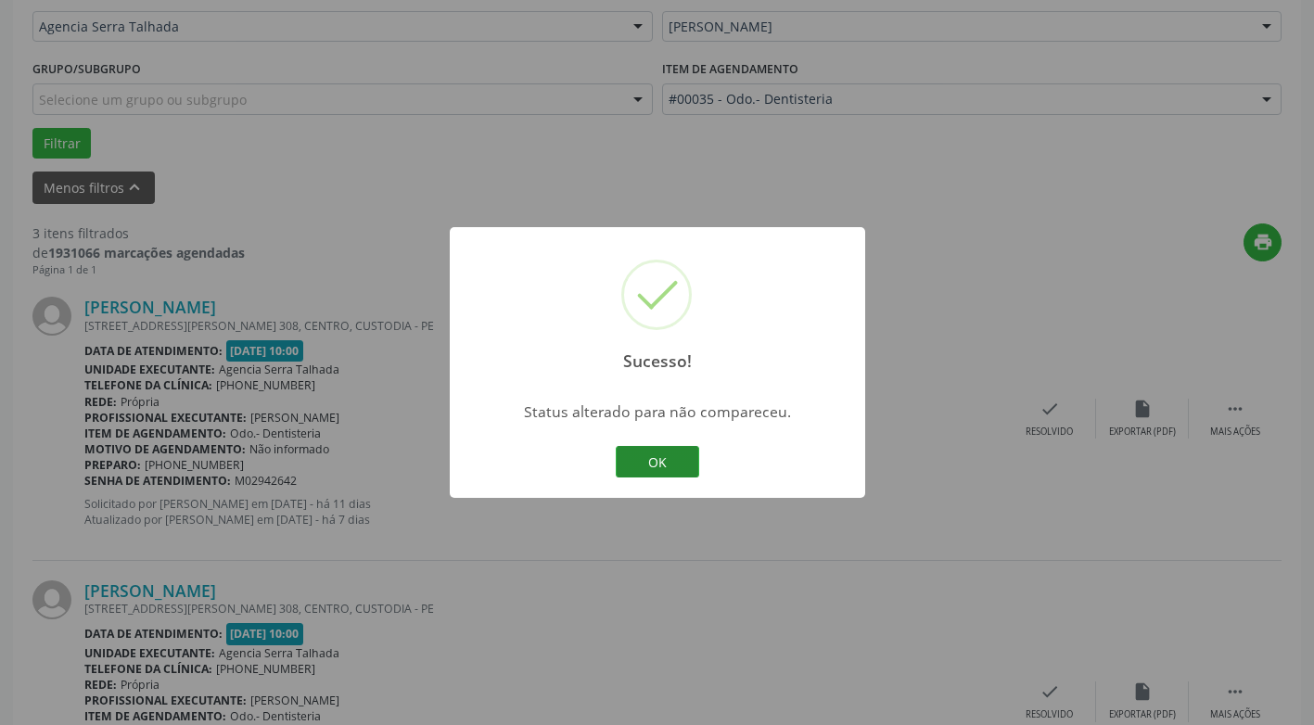
click at [689, 461] on button "OK" at bounding box center [657, 462] width 83 height 32
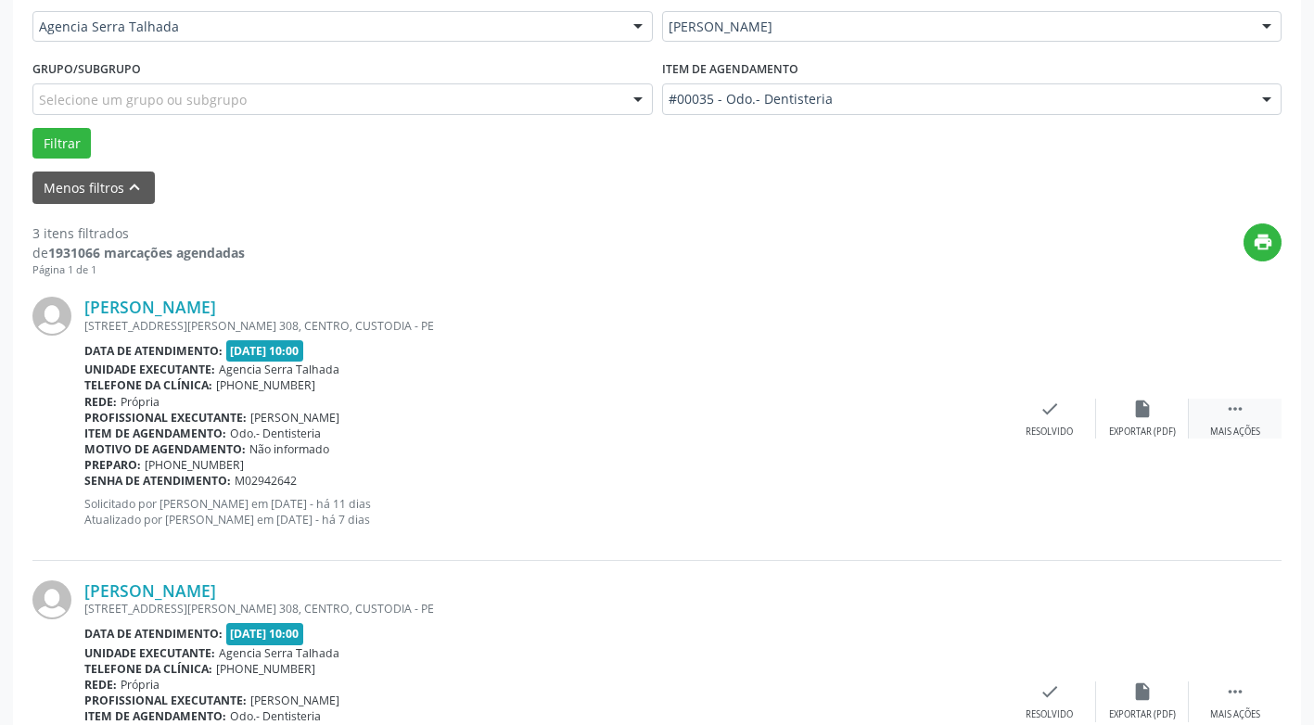
click at [1223, 415] on div " Mais ações" at bounding box center [1235, 419] width 93 height 40
click at [1141, 412] on icon "alarm_off" at bounding box center [1142, 409] width 20 height 20
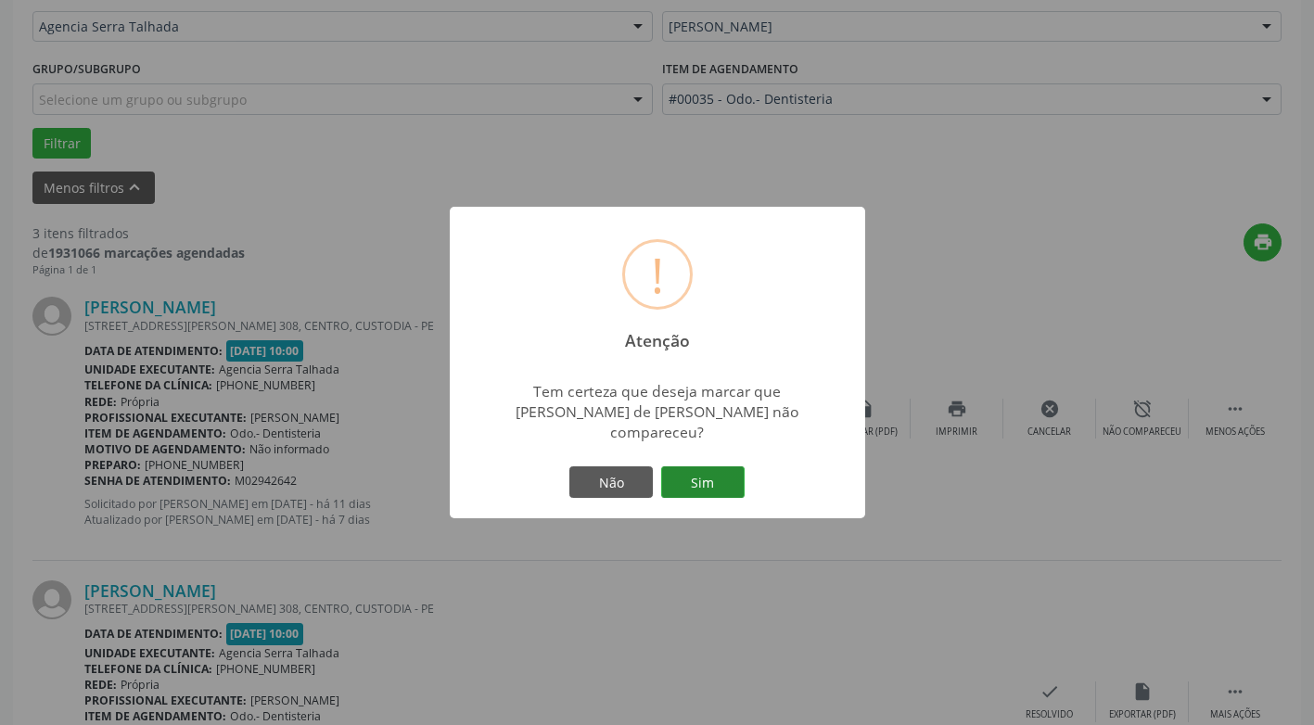
click at [709, 468] on button "Sim" at bounding box center [702, 483] width 83 height 32
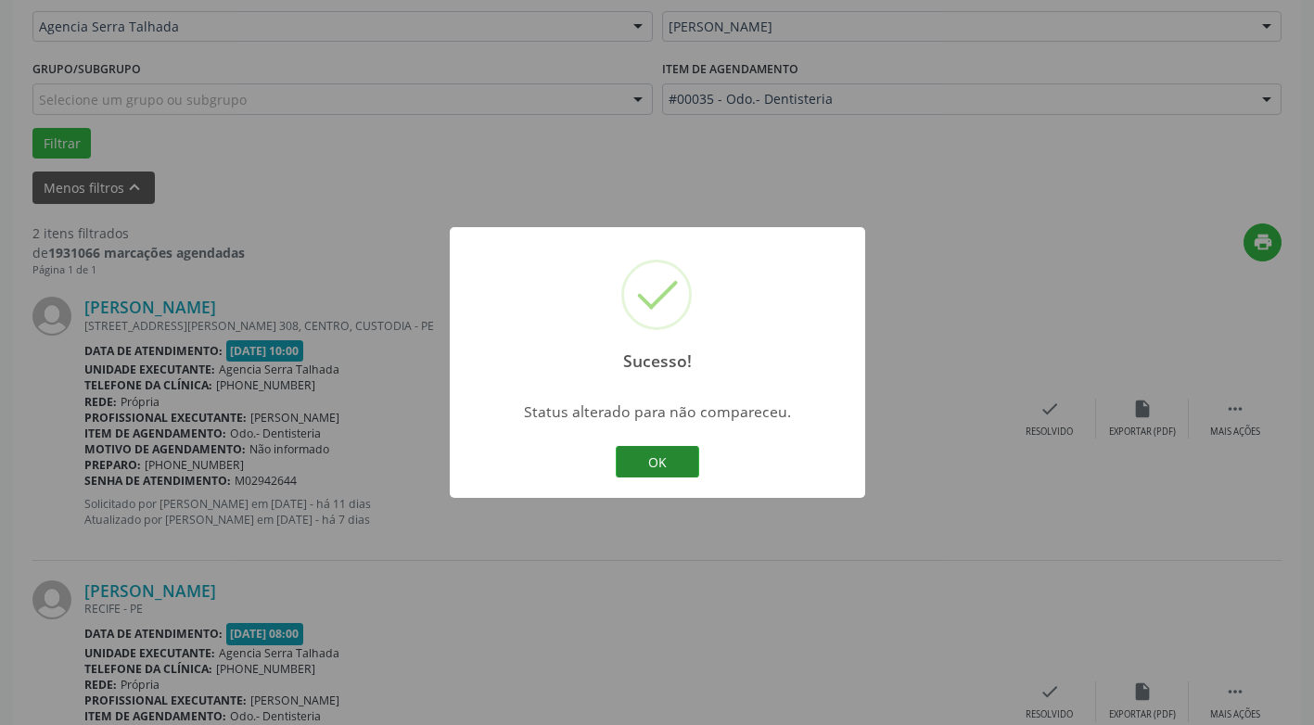
click at [695, 456] on button "OK" at bounding box center [657, 462] width 83 height 32
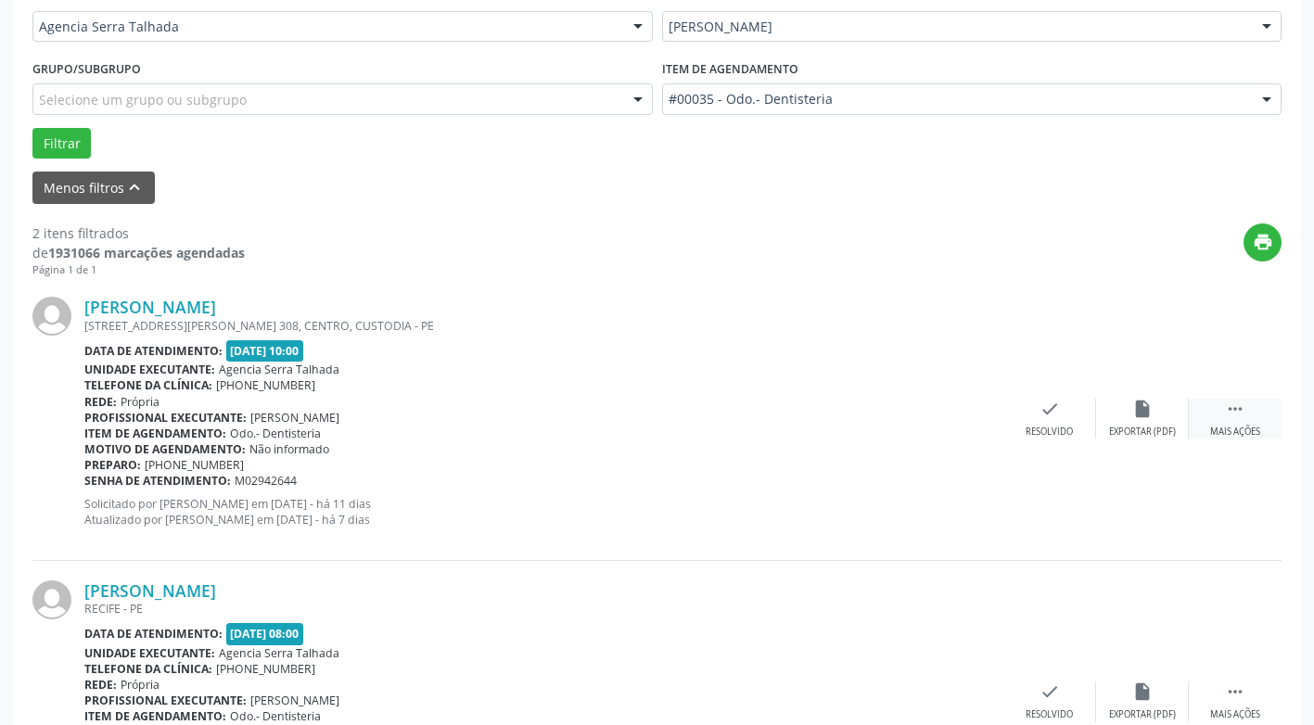
click at [1223, 413] on div " Mais ações" at bounding box center [1235, 419] width 93 height 40
click at [1144, 429] on div "Não compareceu" at bounding box center [1142, 432] width 79 height 13
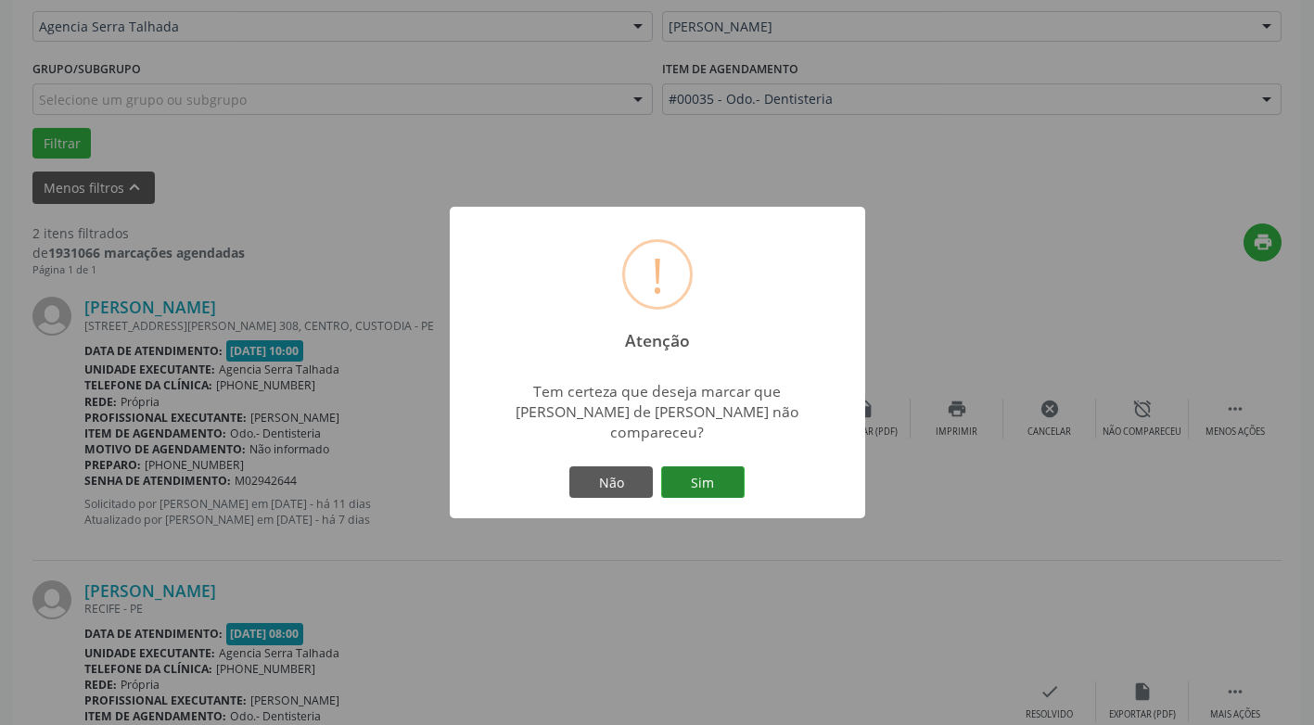
click at [710, 488] on button "Sim" at bounding box center [702, 483] width 83 height 32
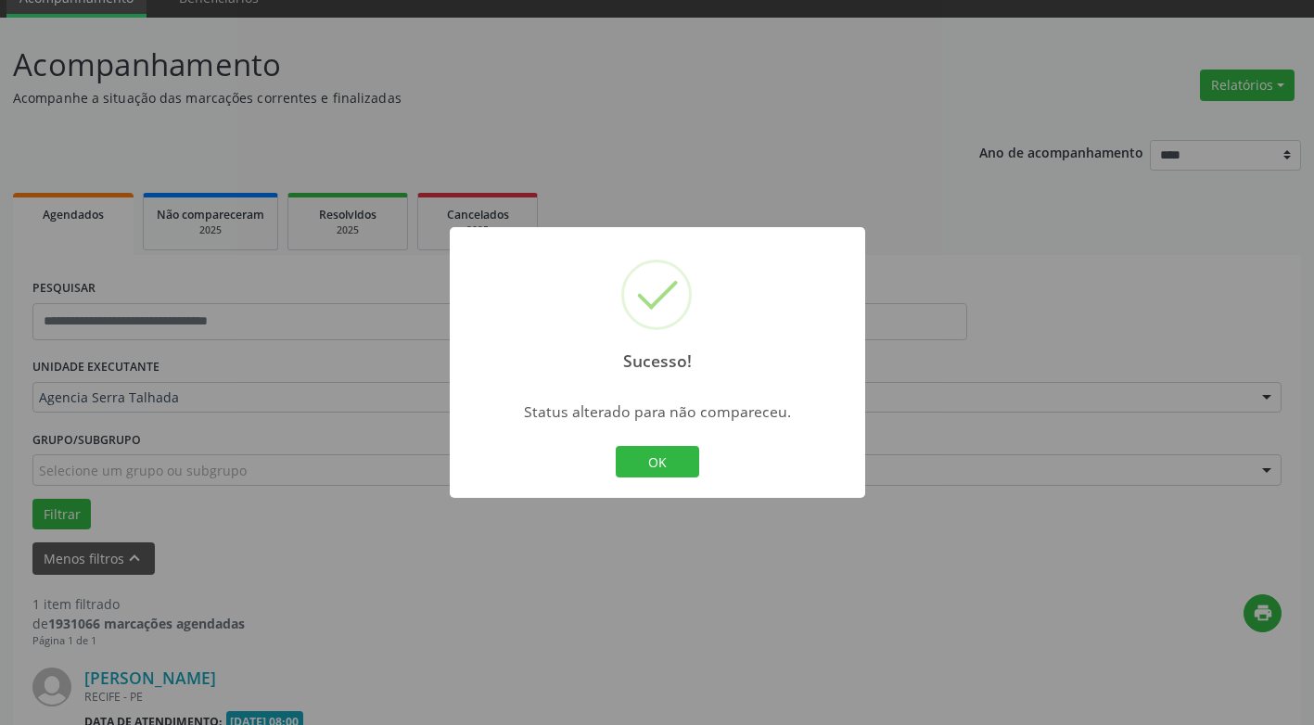
scroll to position [323, 0]
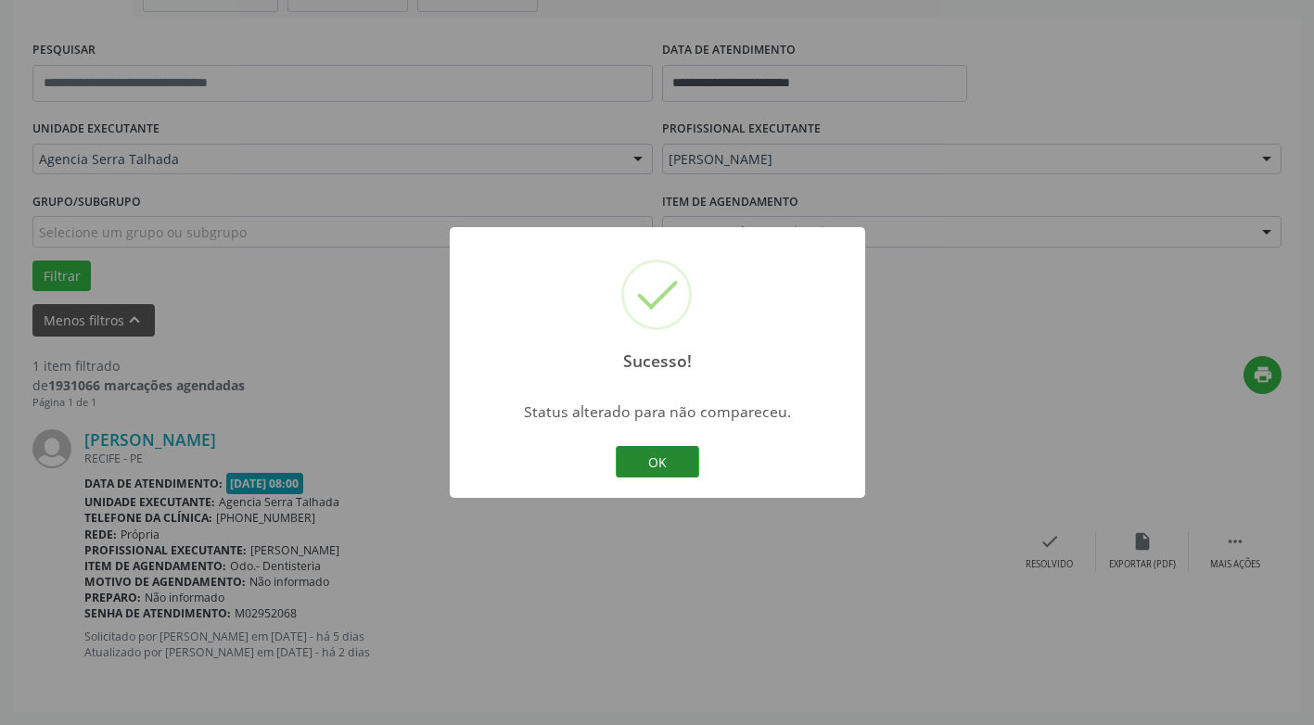
click at [662, 473] on button "OK" at bounding box center [657, 462] width 83 height 32
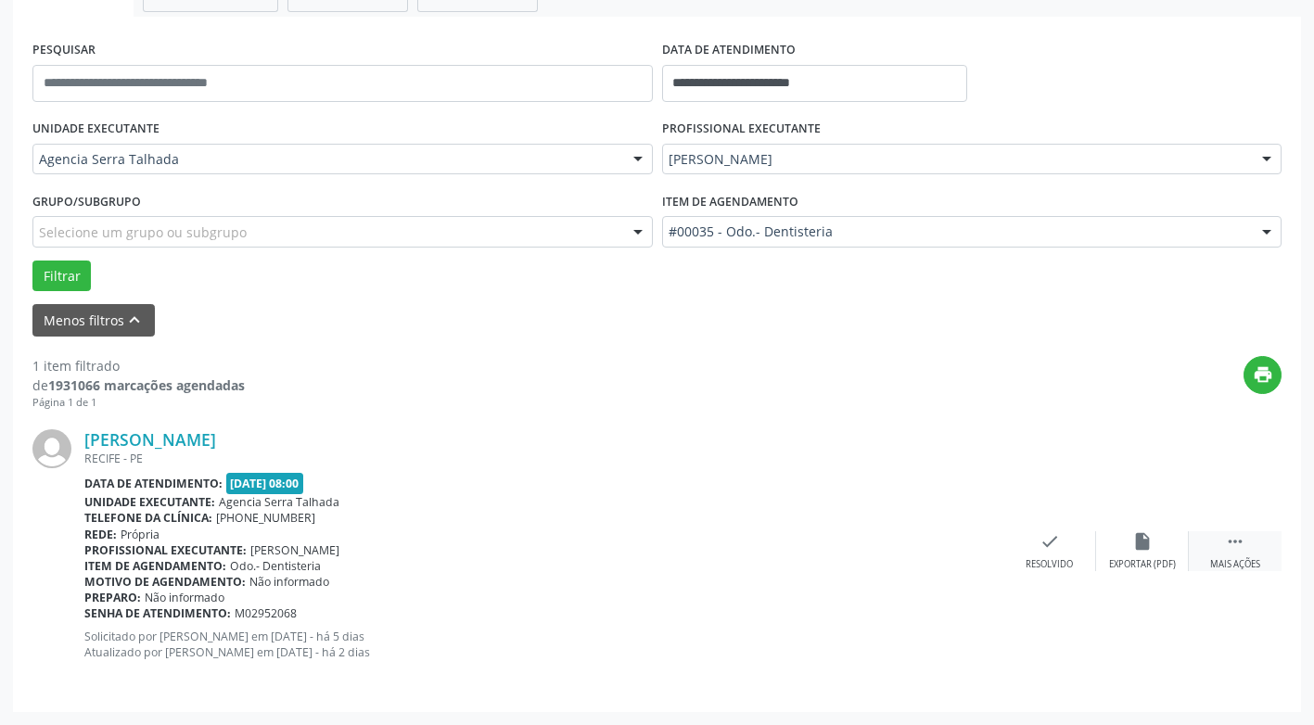
drag, startPoint x: 1244, startPoint y: 563, endPoint x: 1233, endPoint y: 570, distance: 13.4
click at [1244, 565] on div "Mais ações" at bounding box center [1235, 564] width 50 height 13
click at [1151, 558] on div "Não compareceu" at bounding box center [1142, 564] width 79 height 13
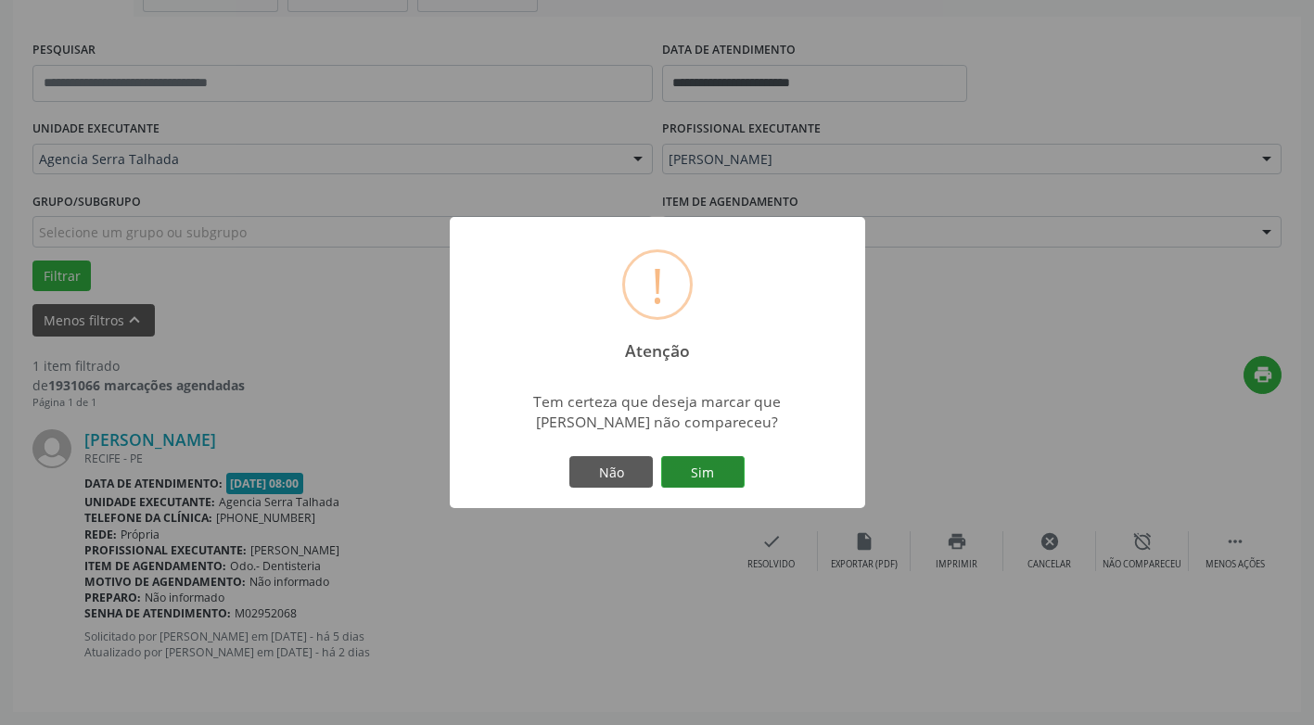
click at [726, 482] on button "Sim" at bounding box center [702, 472] width 83 height 32
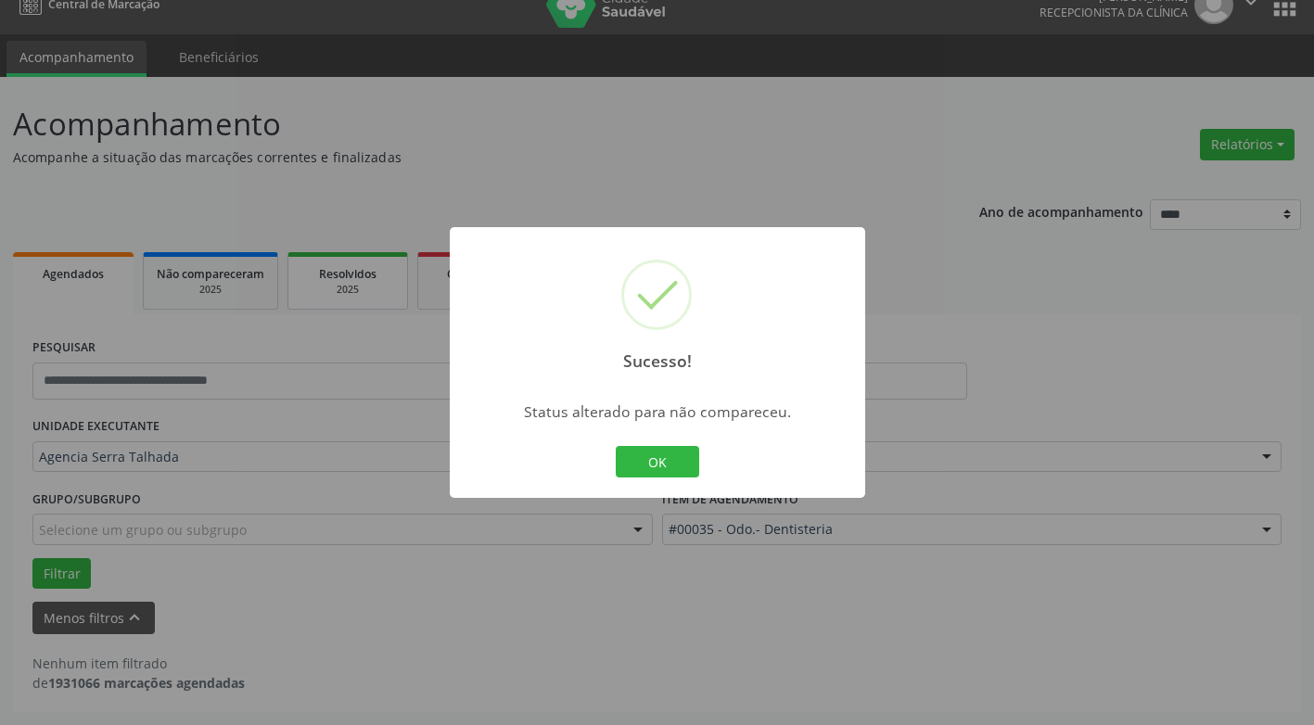
scroll to position [25, 0]
click at [633, 463] on button "OK" at bounding box center [657, 462] width 83 height 32
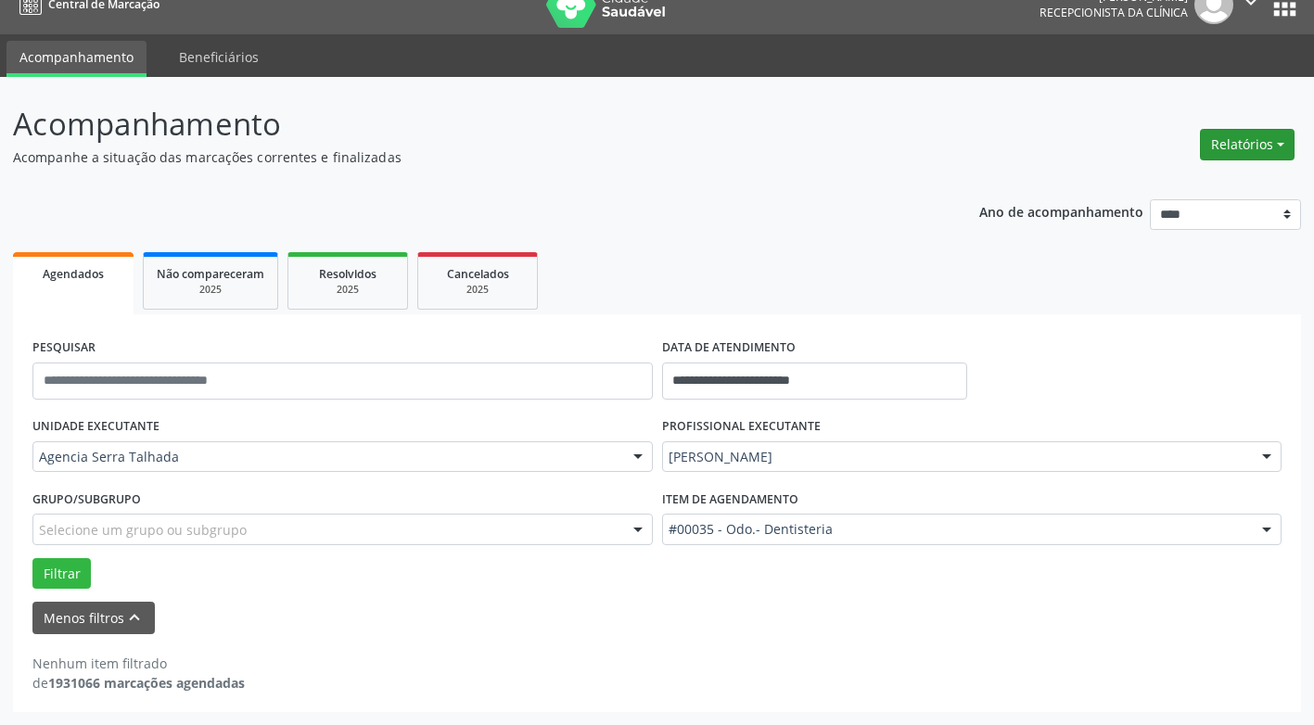
click at [1229, 131] on button "Relatórios" at bounding box center [1247, 145] width 95 height 32
click at [1144, 178] on link "Agendamentos" at bounding box center [1195, 185] width 199 height 26
select select "*"
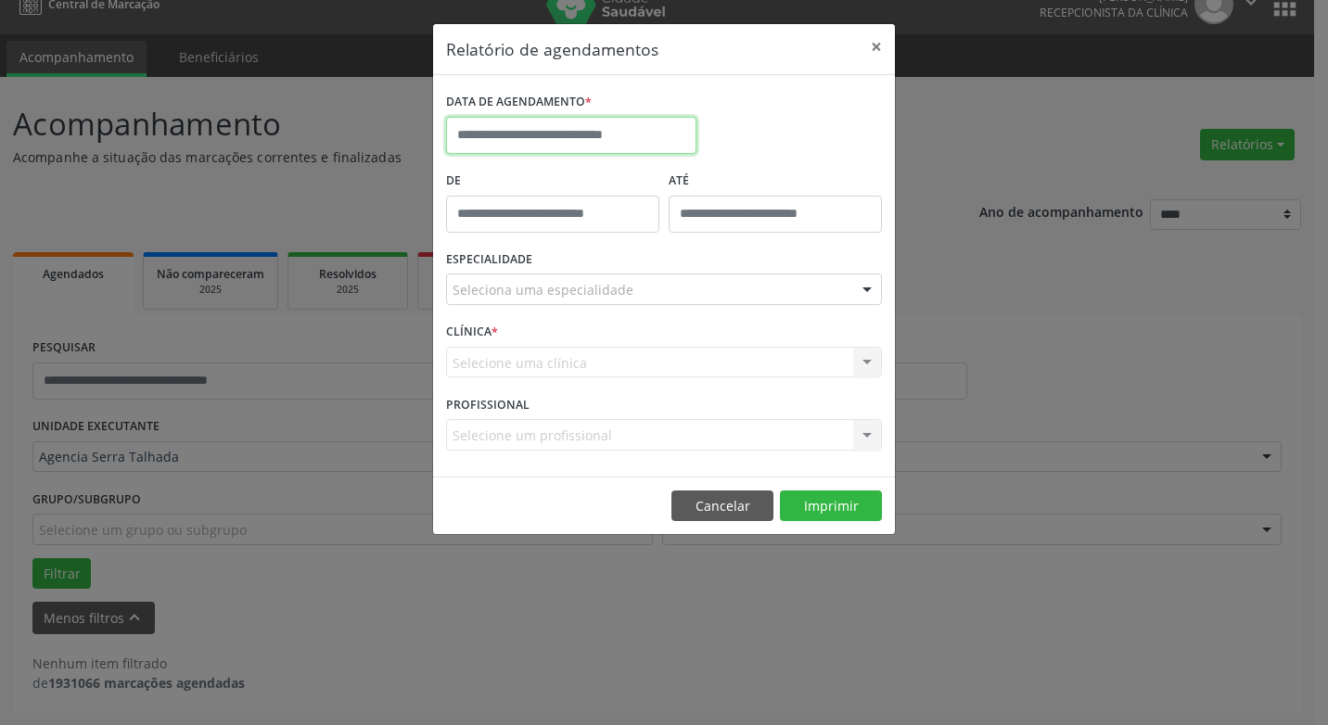
click at [539, 128] on input "text" at bounding box center [571, 135] width 250 height 37
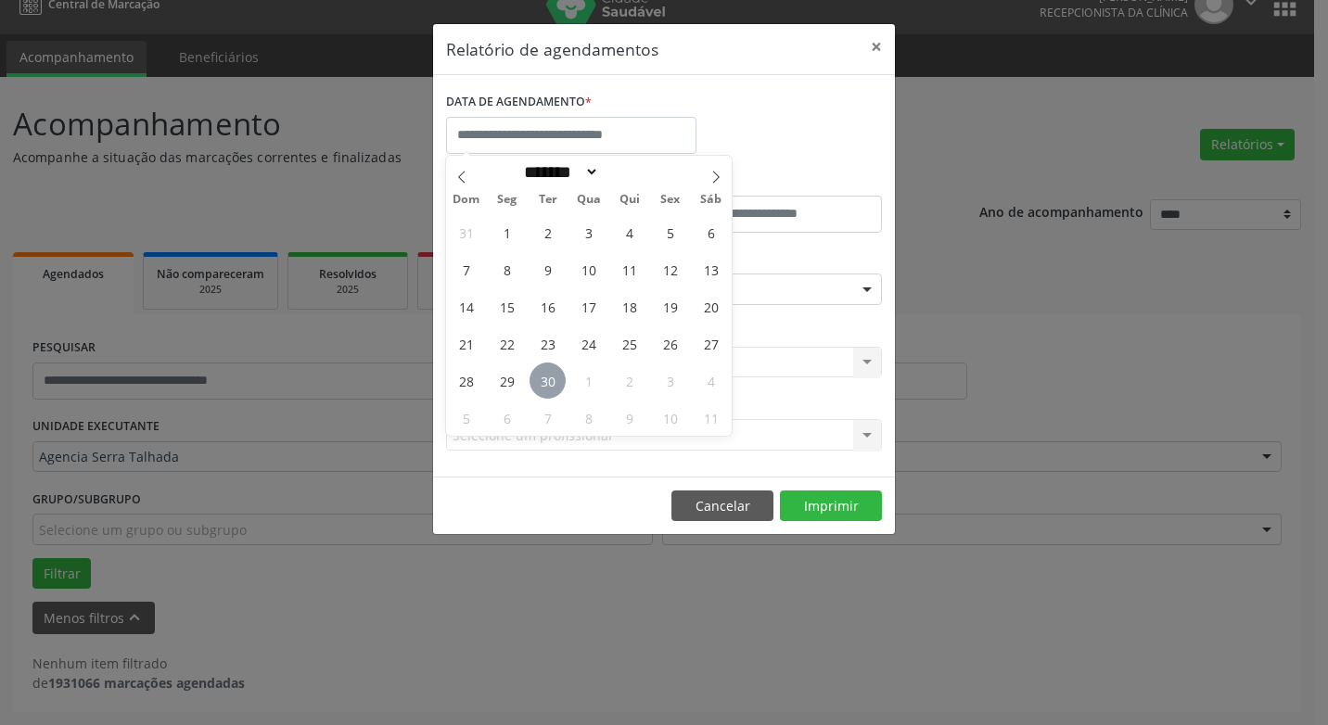
click at [539, 380] on span "30" at bounding box center [548, 381] width 36 height 36
type input "**********"
click at [539, 380] on span "30" at bounding box center [548, 381] width 36 height 36
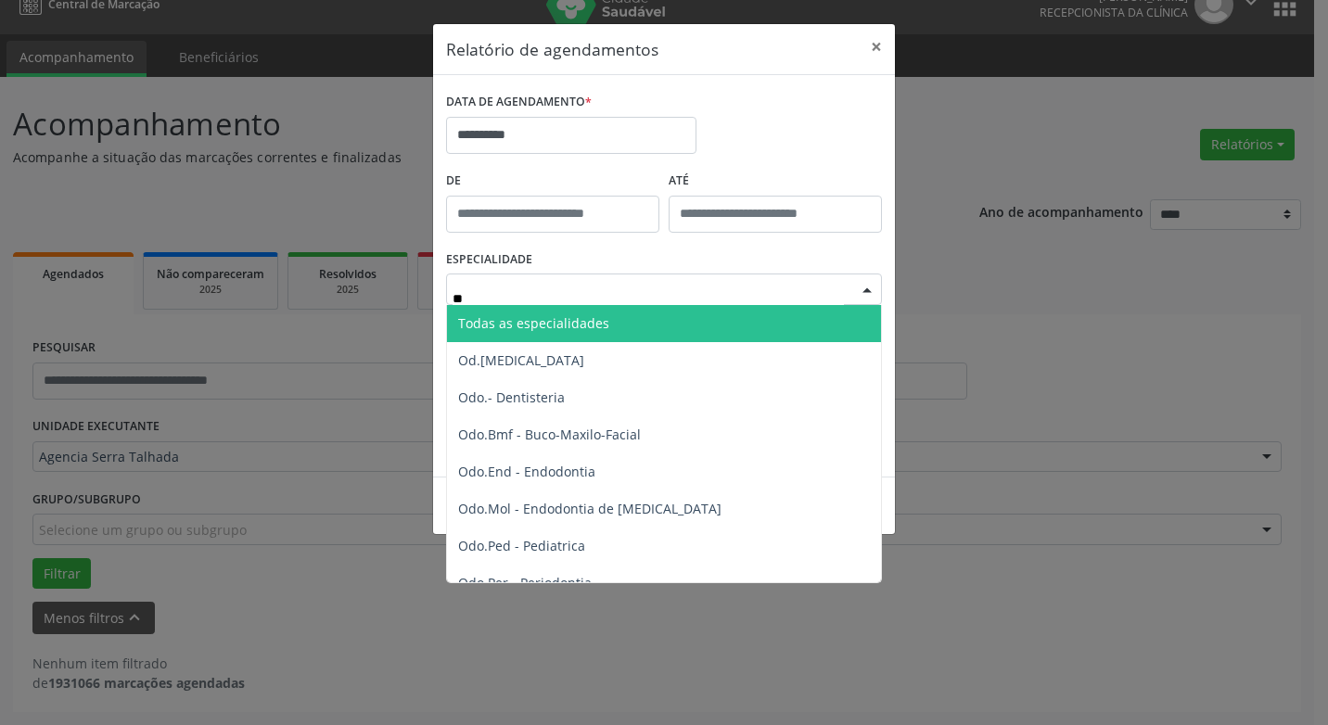
type input "***"
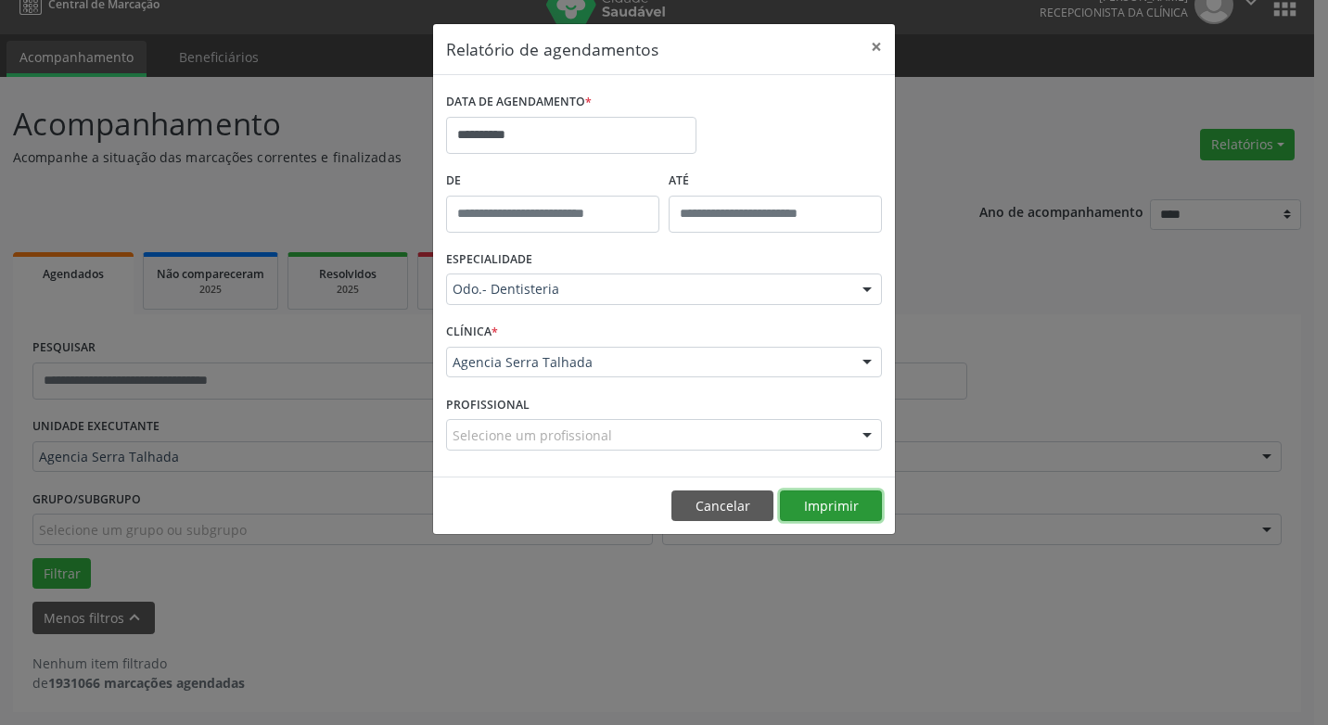
click at [811, 497] on button "Imprimir" at bounding box center [831, 507] width 102 height 32
click at [505, 134] on input "**********" at bounding box center [571, 135] width 250 height 37
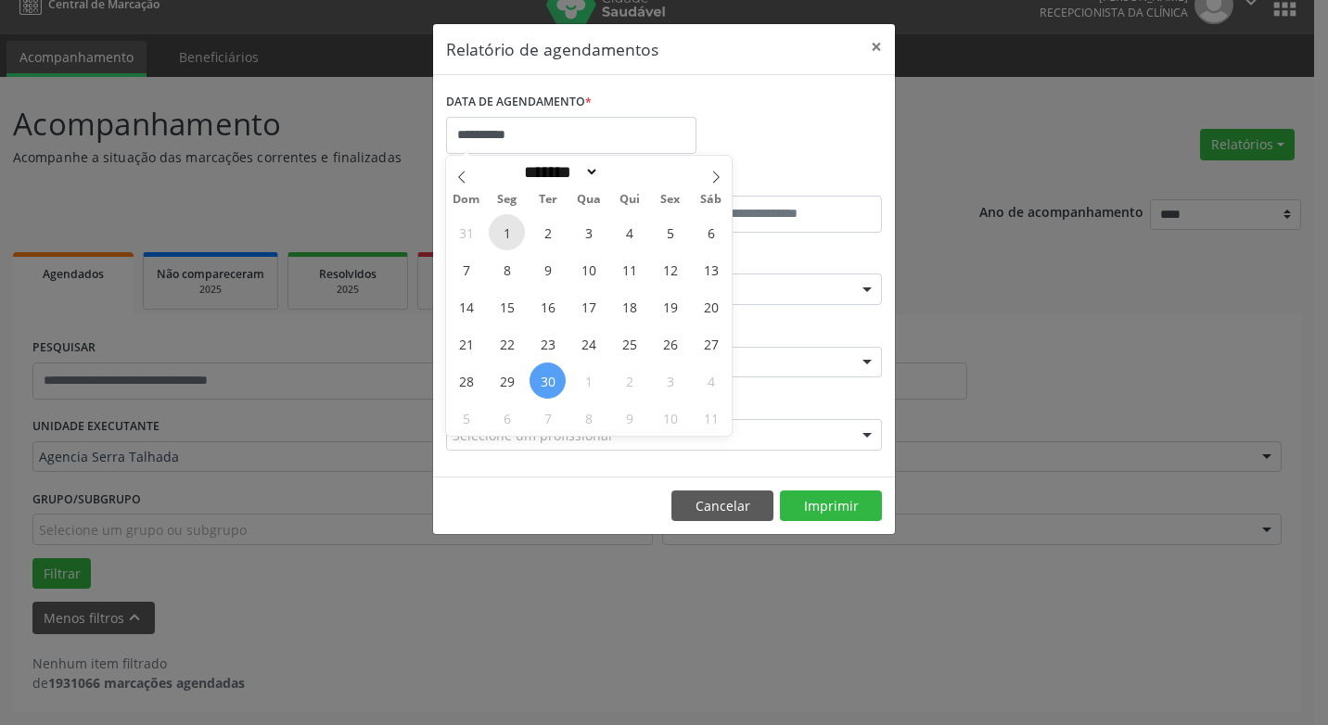
click at [504, 240] on span "1" at bounding box center [507, 232] width 36 height 36
type input "**********"
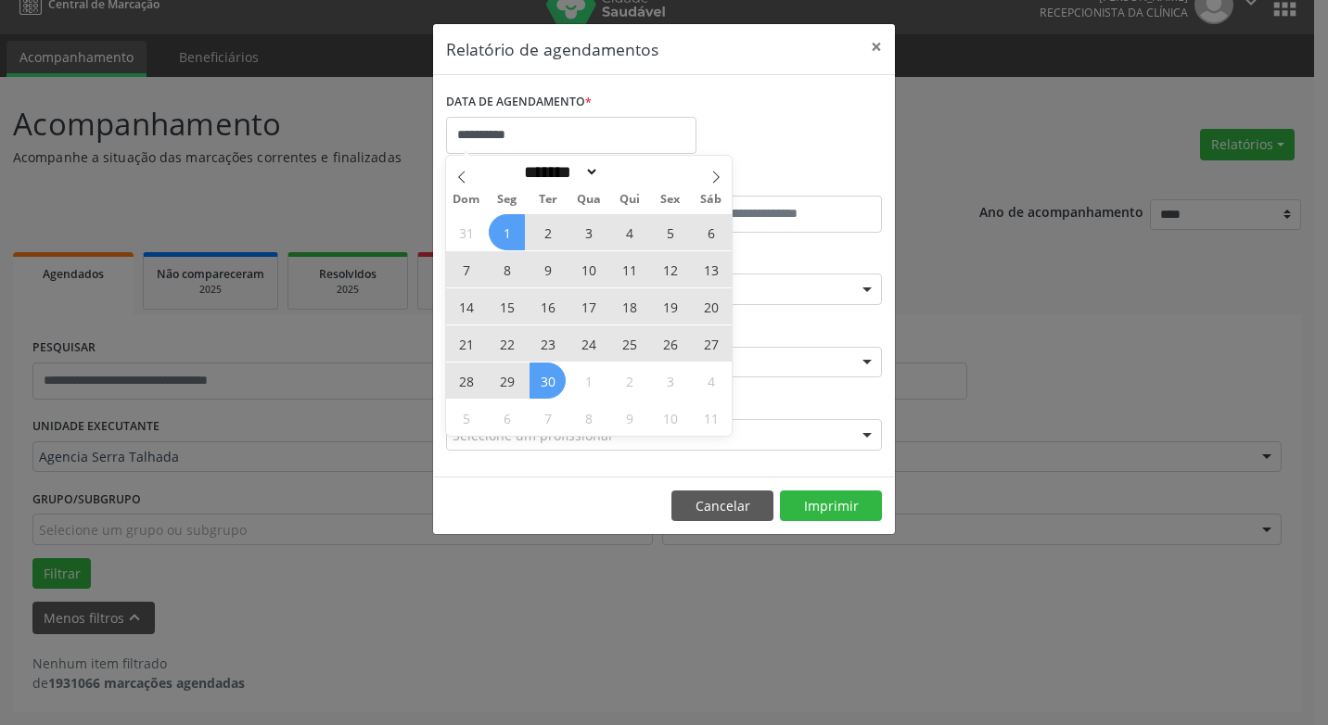
click at [546, 367] on span "30" at bounding box center [548, 381] width 36 height 36
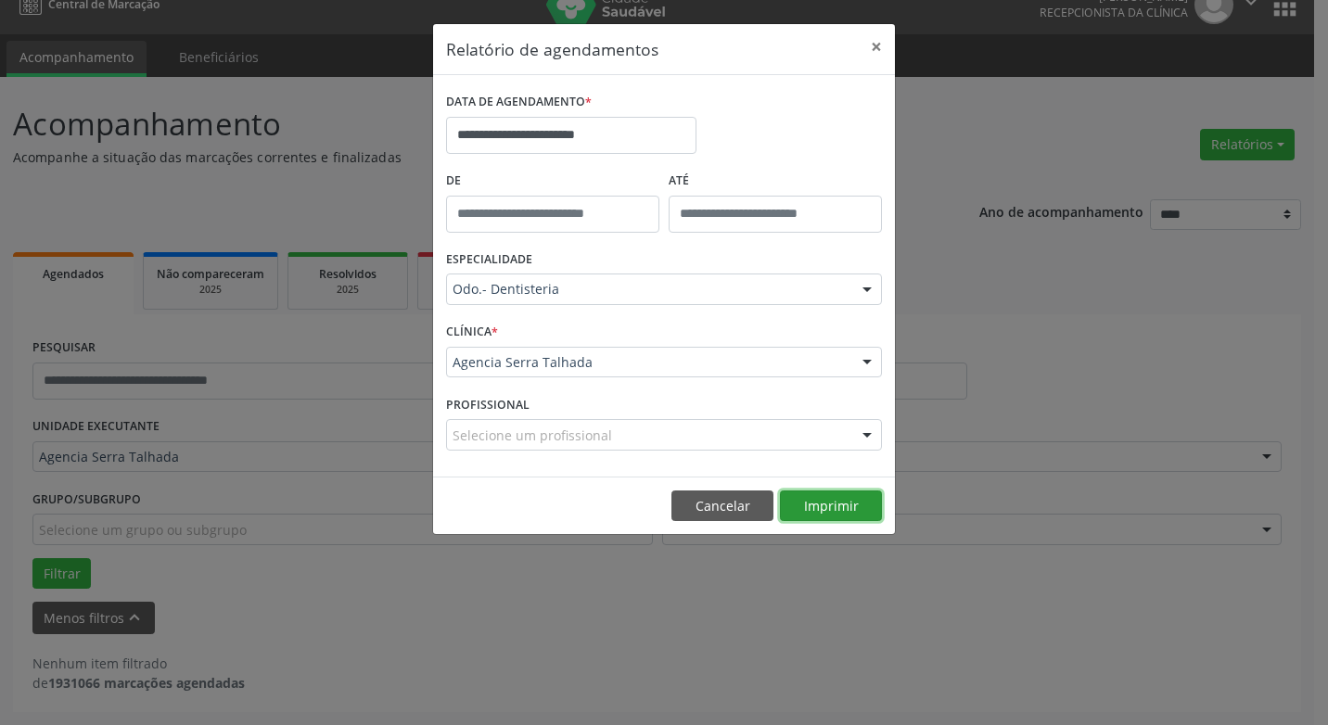
click at [845, 492] on button "Imprimir" at bounding box center [831, 507] width 102 height 32
click at [874, 51] on button "×" at bounding box center [876, 46] width 37 height 45
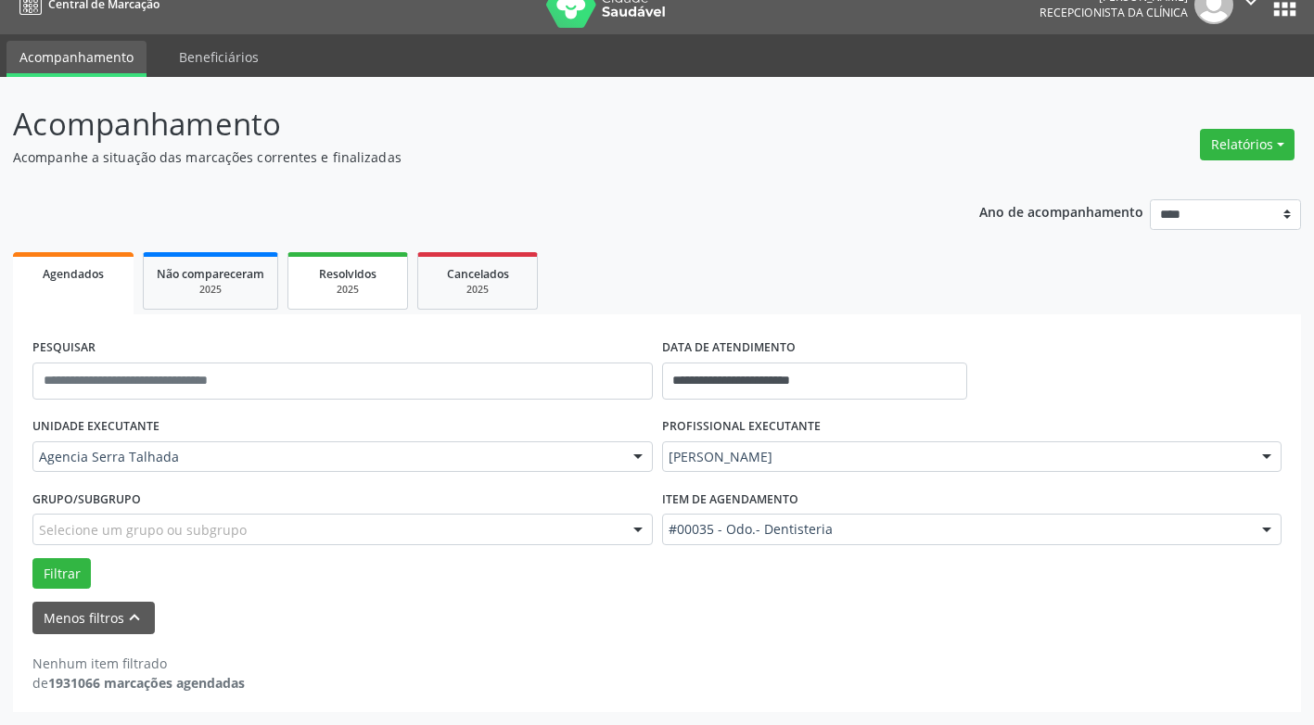
click at [316, 296] on div "2025" at bounding box center [347, 290] width 93 height 14
select select "*"
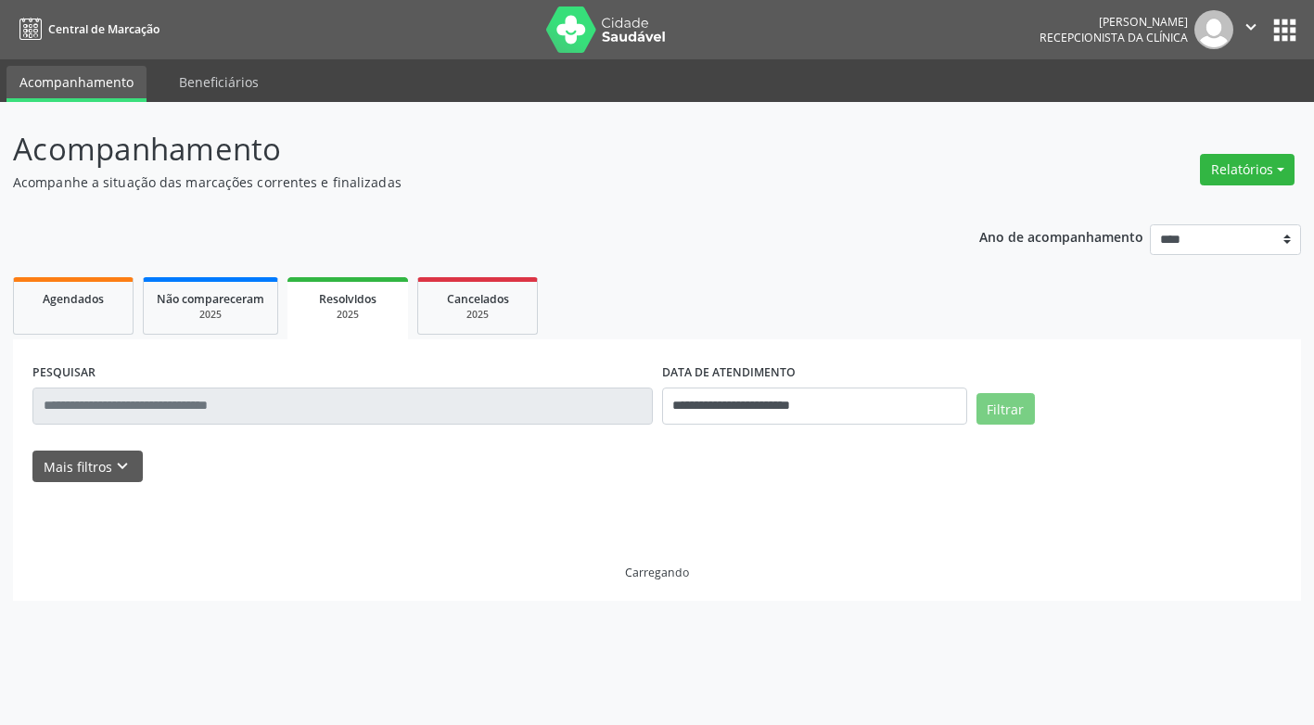
scroll to position [0, 0]
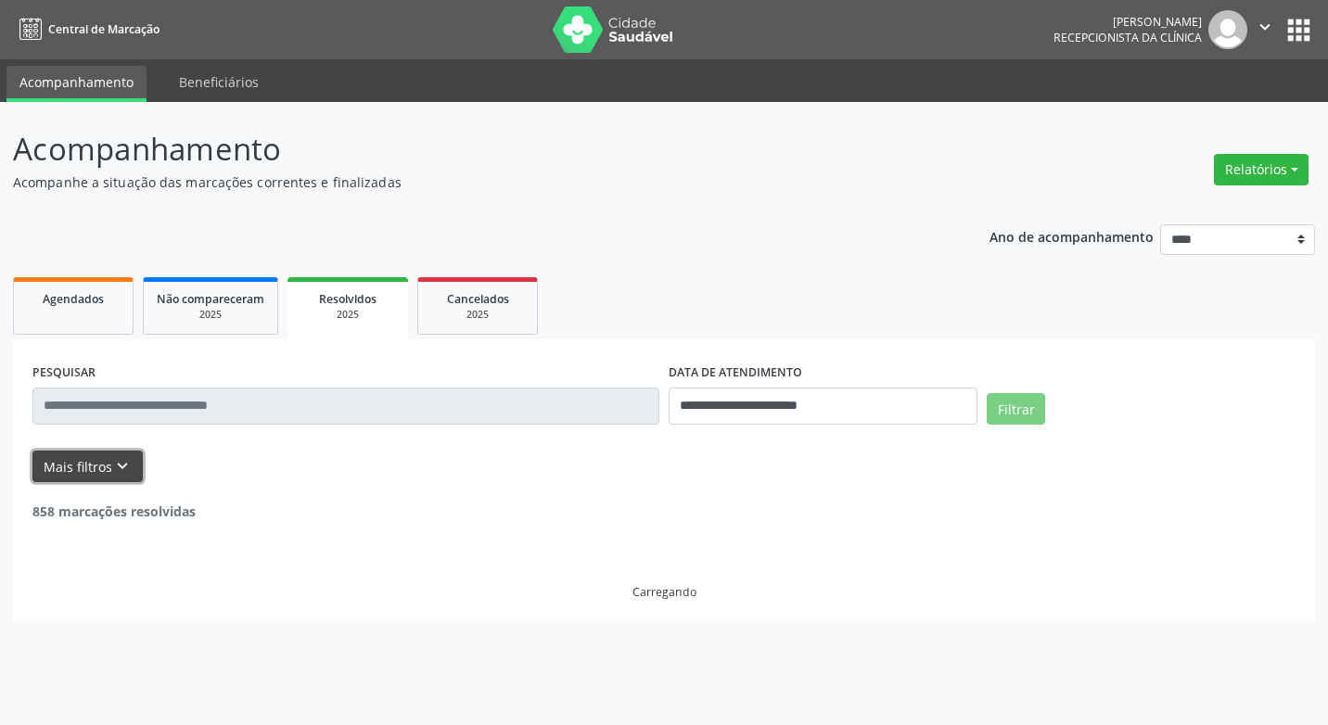
click at [87, 472] on button "Mais filtros keyboard_arrow_down" at bounding box center [87, 467] width 110 height 32
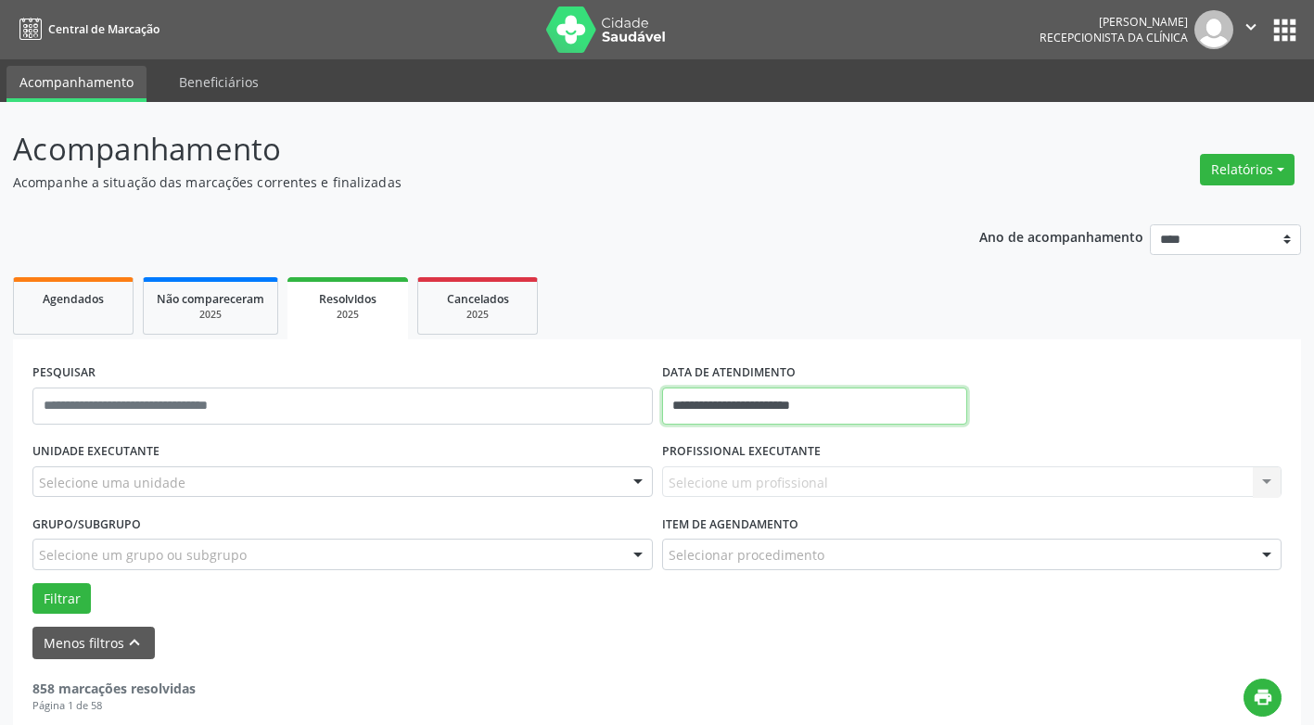
click at [764, 411] on input "**********" at bounding box center [814, 406] width 305 height 37
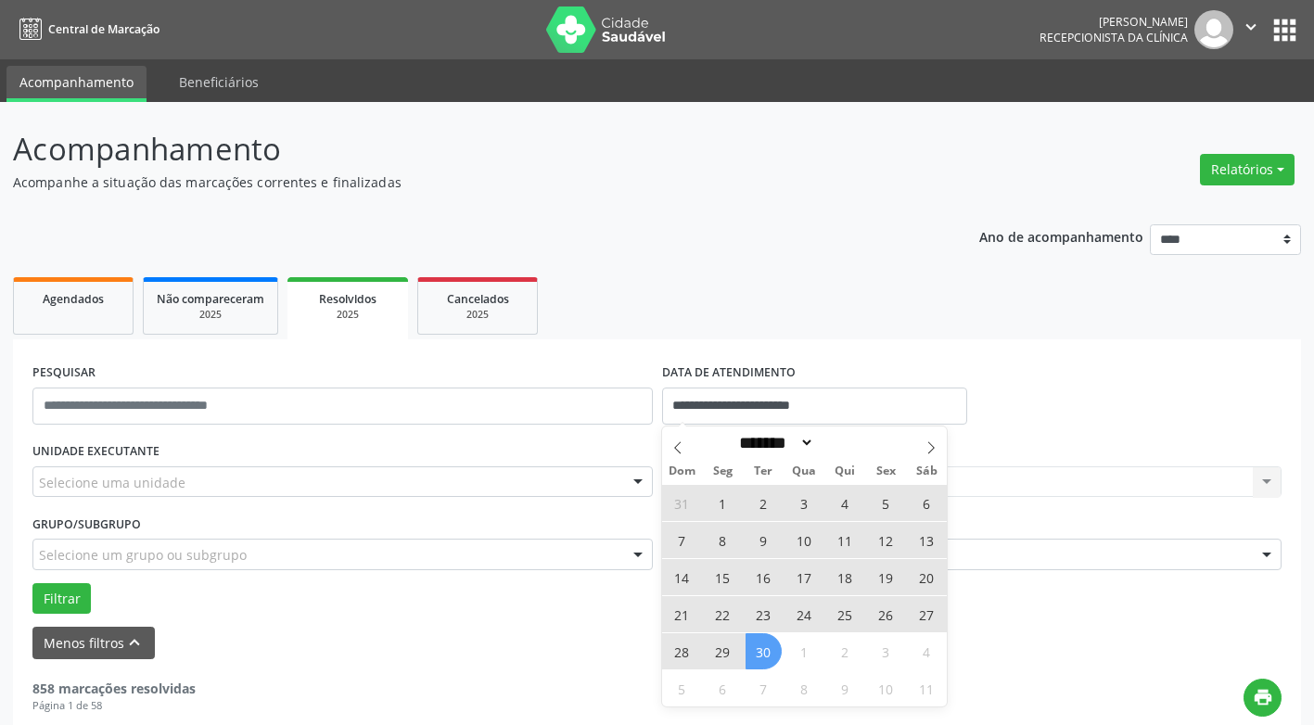
click at [726, 505] on span "1" at bounding box center [723, 503] width 36 height 36
type input "**********"
click at [763, 642] on span "30" at bounding box center [764, 651] width 36 height 36
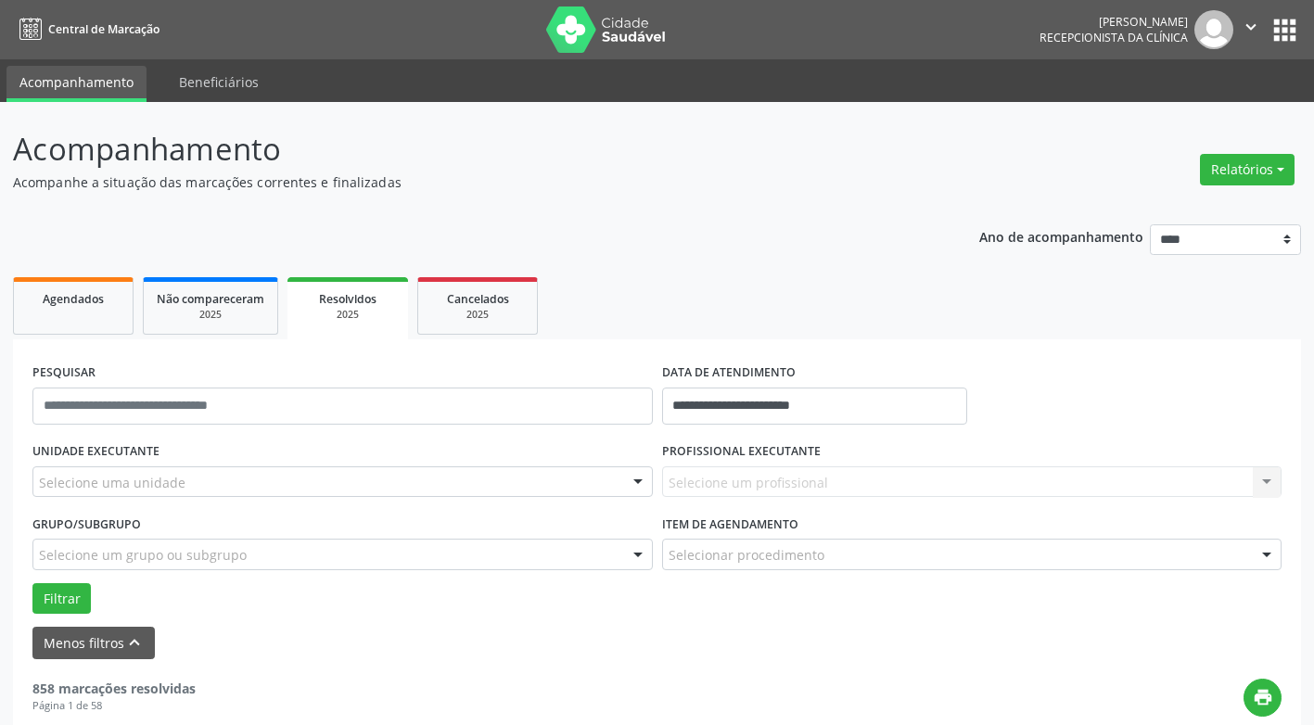
click at [729, 489] on div "Selecione um profissional Nenhum resultado encontrado para: " " Não há nenhuma …" at bounding box center [972, 483] width 620 height 32
click at [505, 479] on div "Selecione uma unidade" at bounding box center [342, 483] width 620 height 32
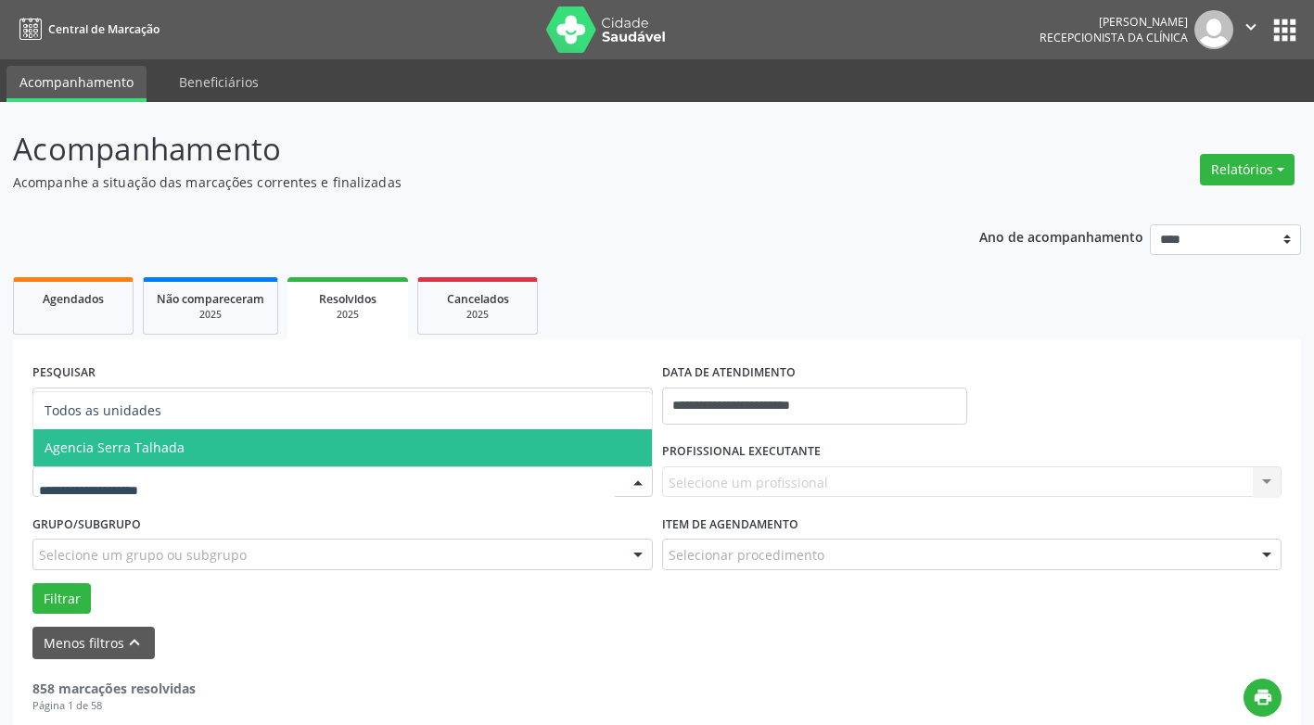
click at [436, 464] on span "Agencia Serra Talhada" at bounding box center [342, 447] width 619 height 37
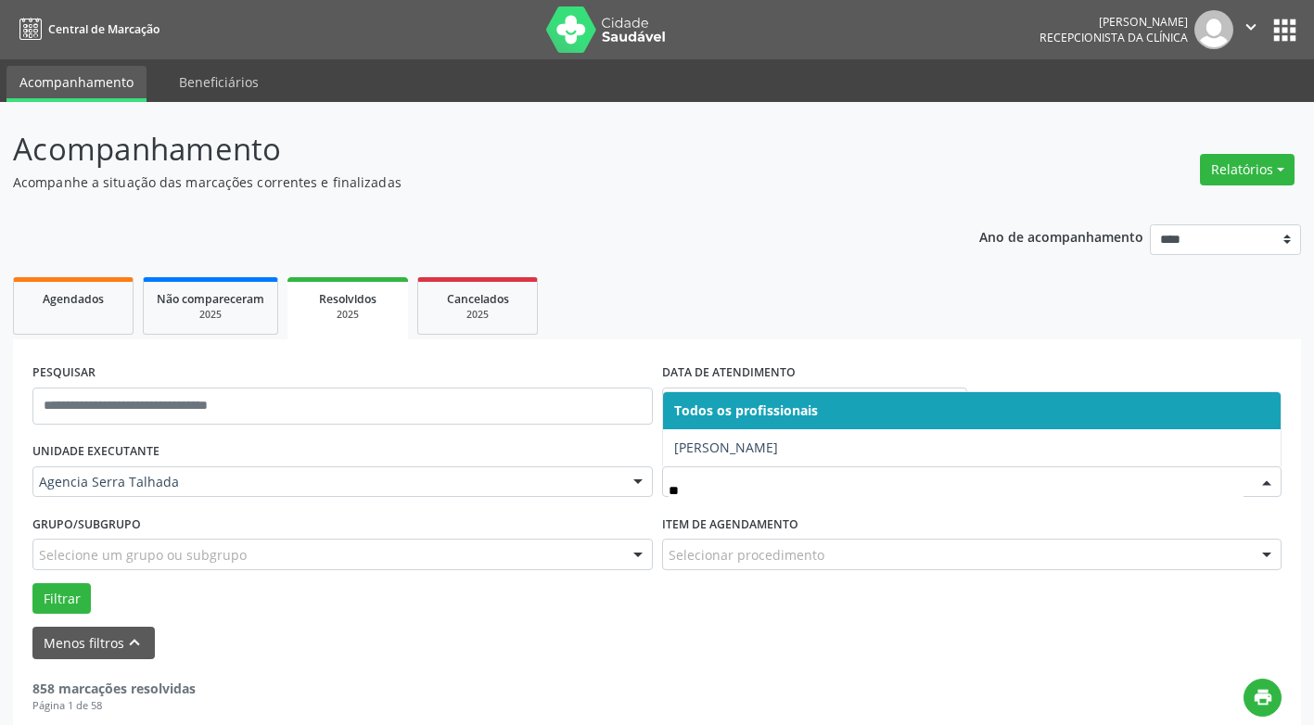
type input "*"
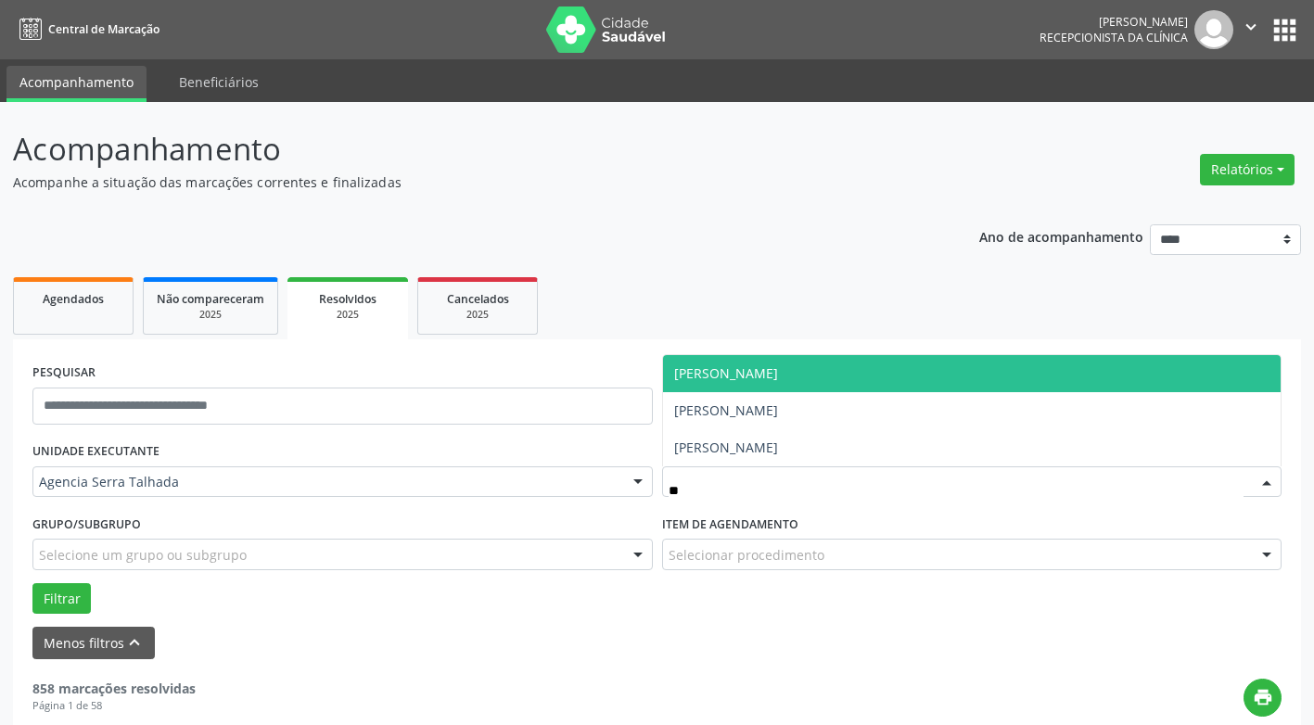
type input "***"
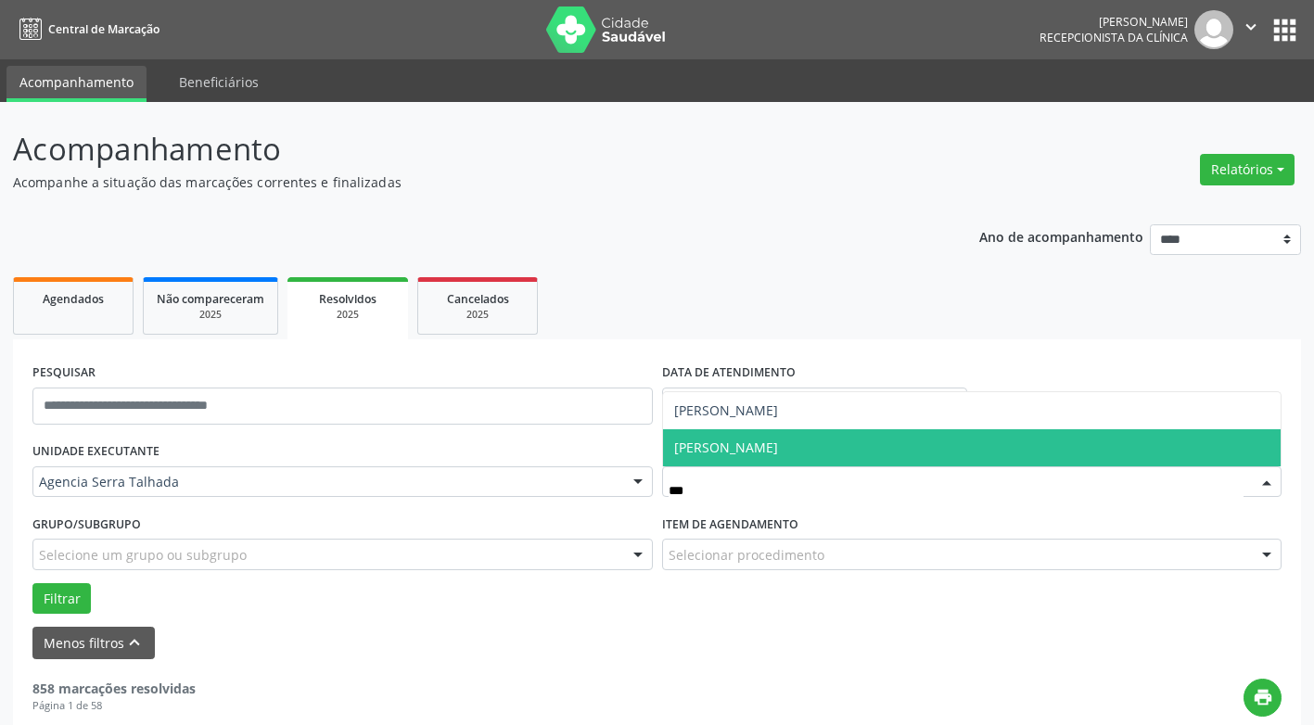
click at [741, 450] on span "[PERSON_NAME]" at bounding box center [726, 448] width 104 height 18
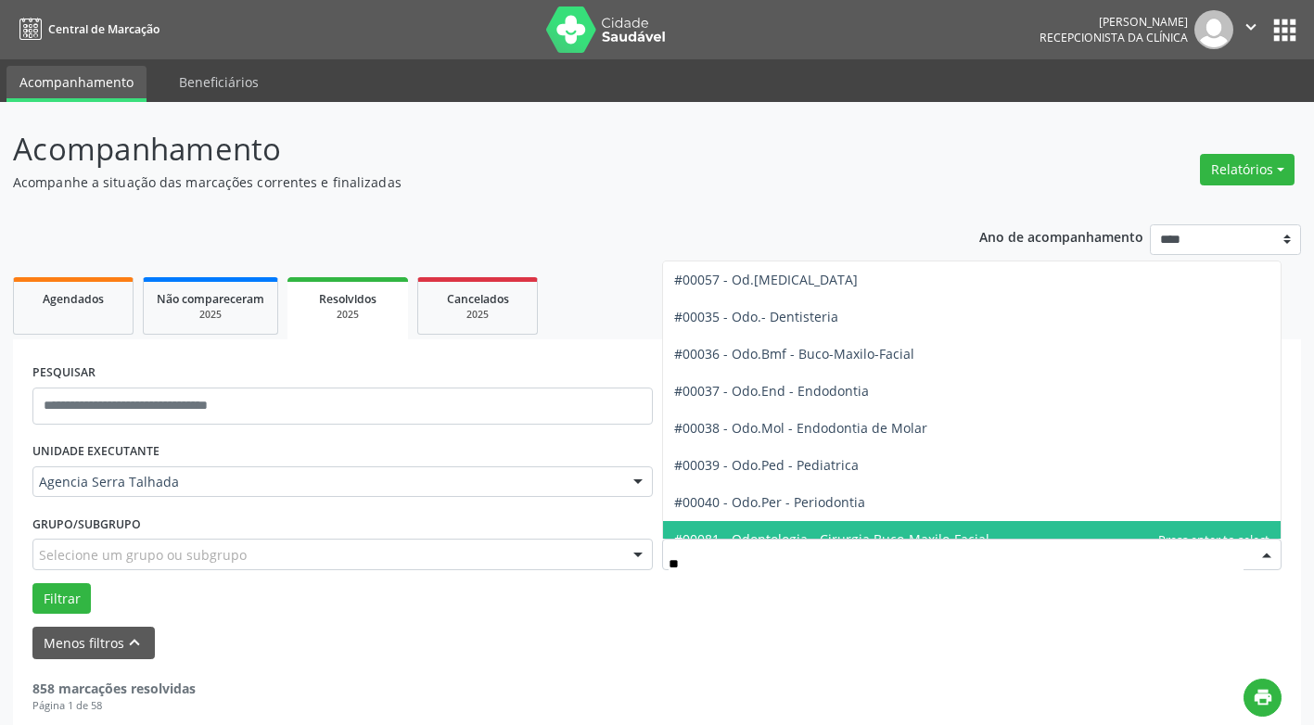
type input "***"
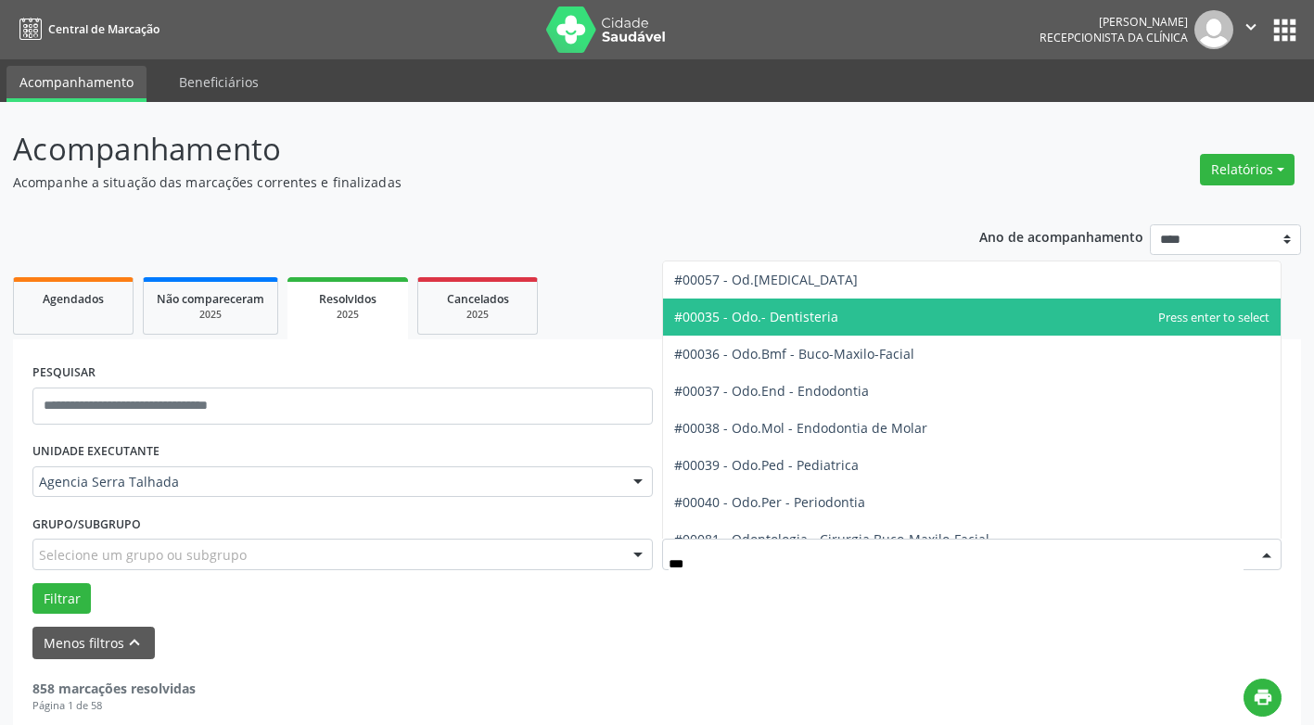
click at [850, 321] on span "#00035 - Odo.- Dentisteria" at bounding box center [972, 317] width 619 height 37
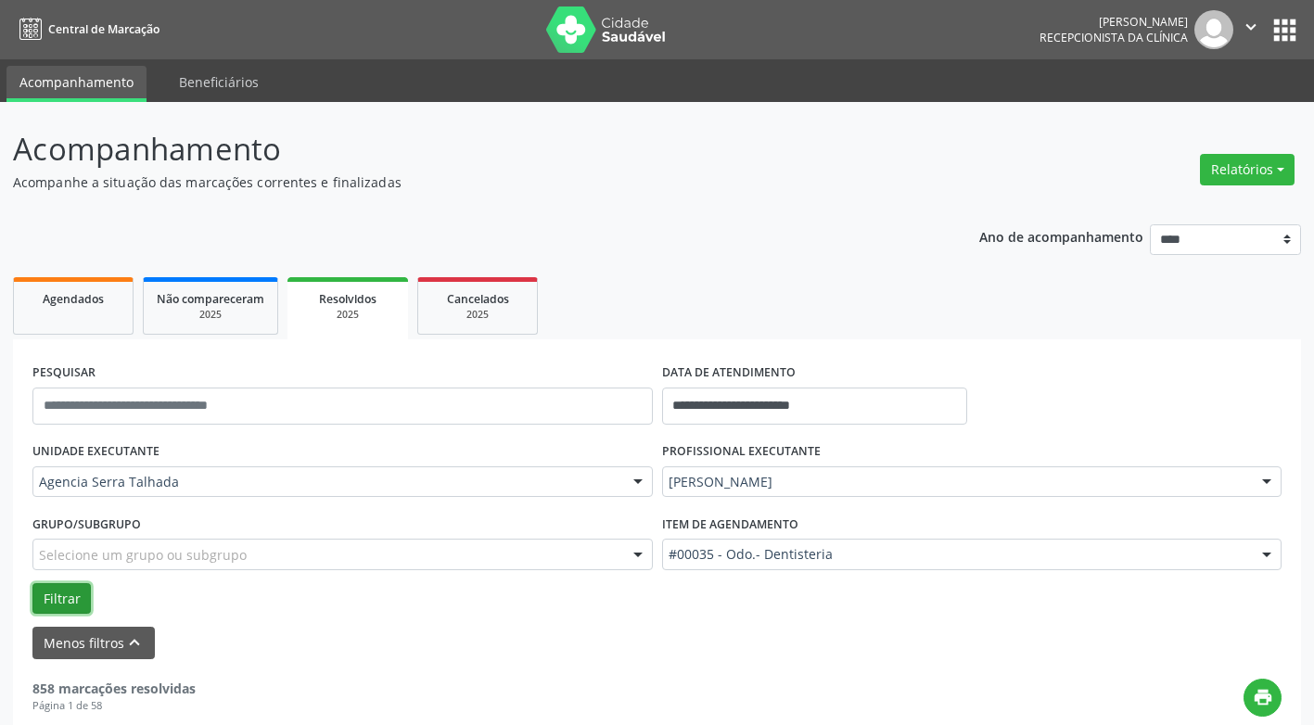
click at [58, 606] on button "Filtrar" at bounding box center [61, 599] width 58 height 32
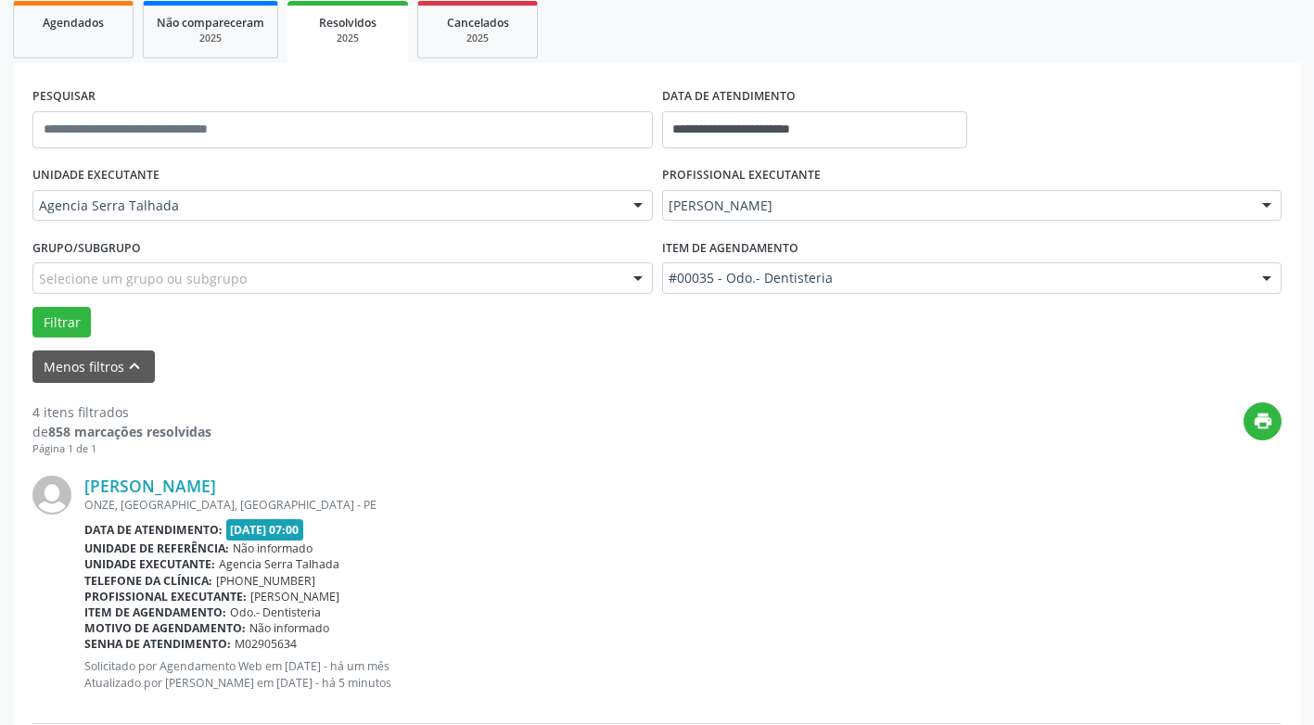
scroll to position [88, 0]
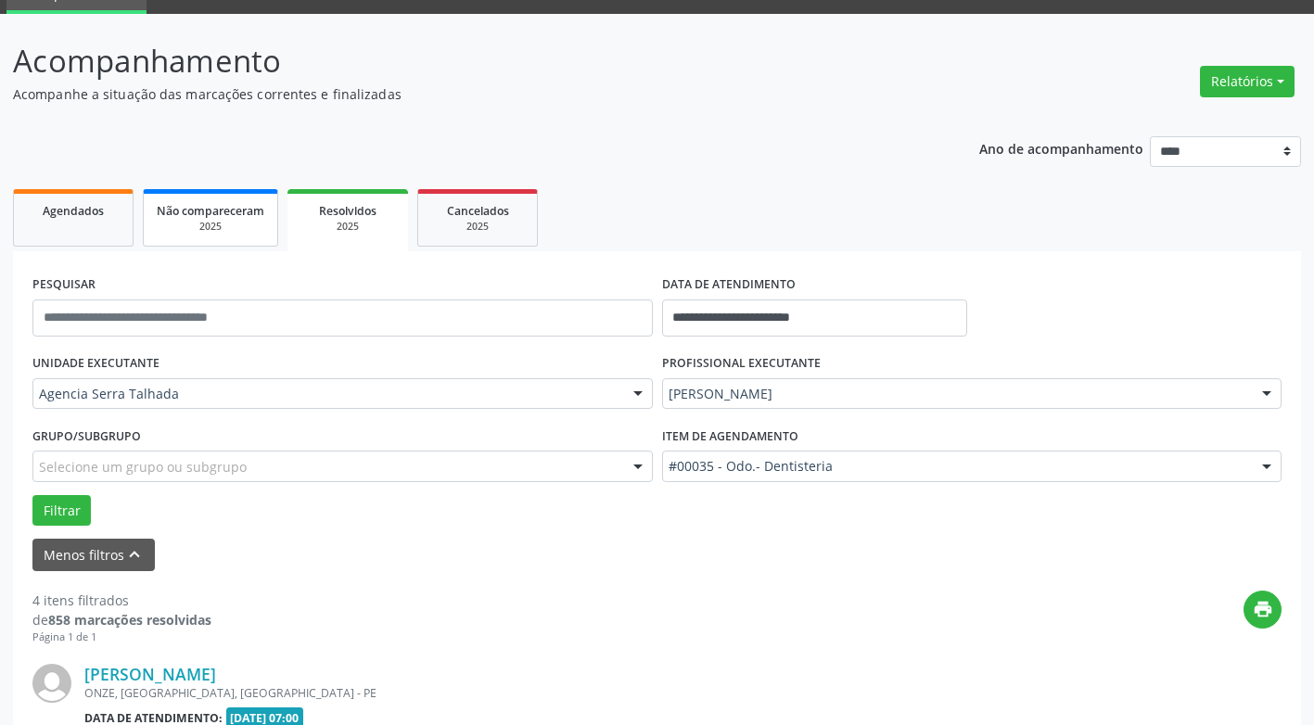
click at [198, 211] on span "Não compareceram" at bounding box center [211, 211] width 108 height 16
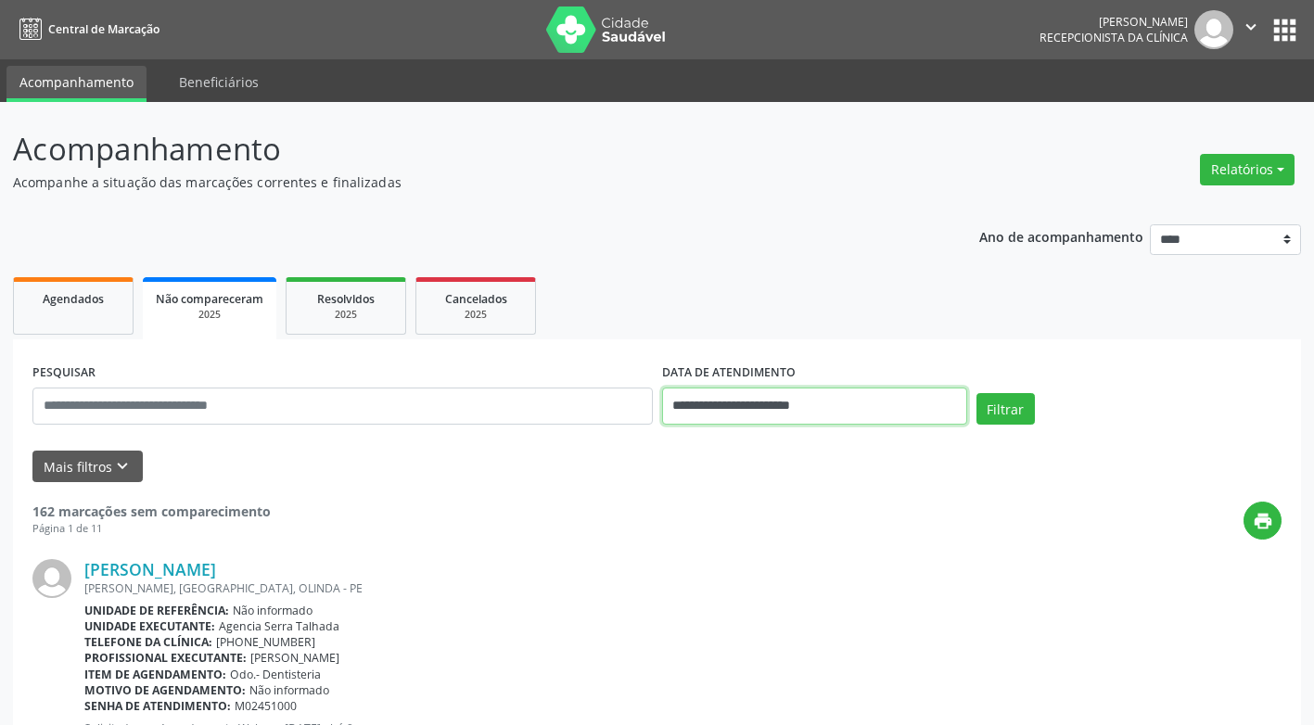
click at [749, 395] on input "**********" at bounding box center [814, 406] width 305 height 37
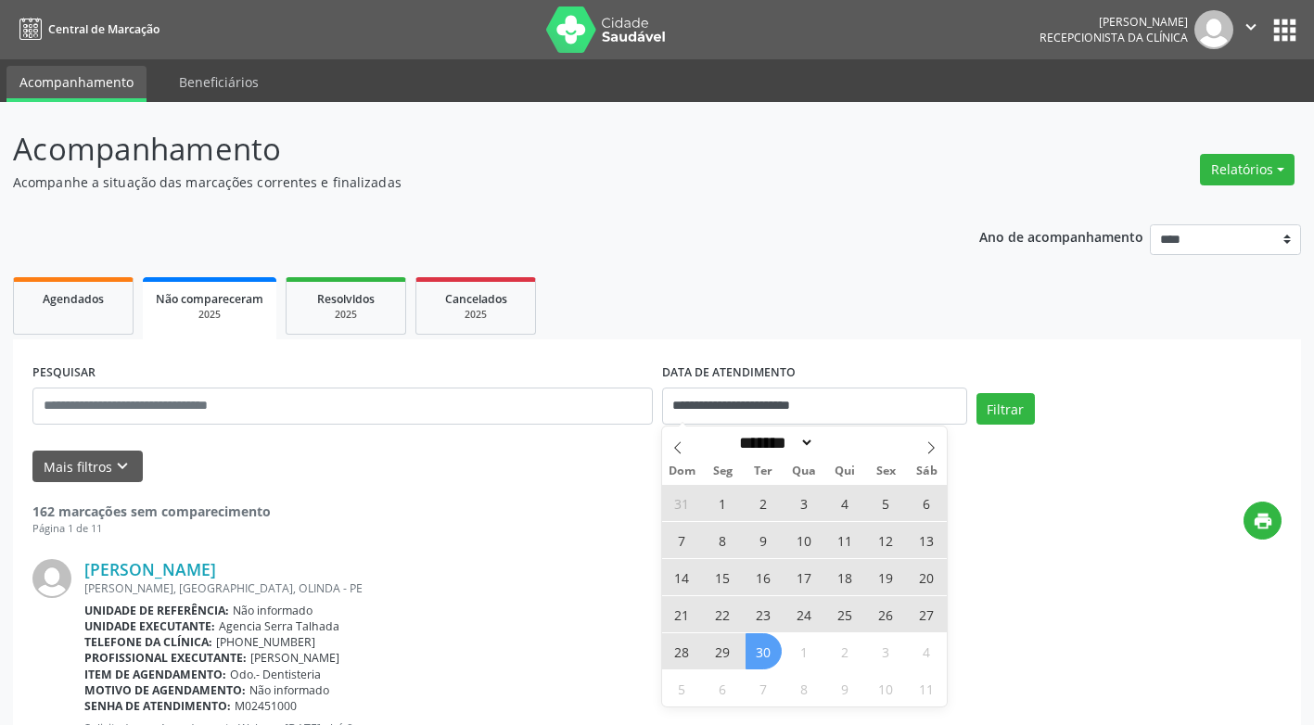
click at [718, 493] on span "1" at bounding box center [723, 503] width 36 height 36
type input "**********"
click at [762, 647] on span "30" at bounding box center [764, 651] width 36 height 36
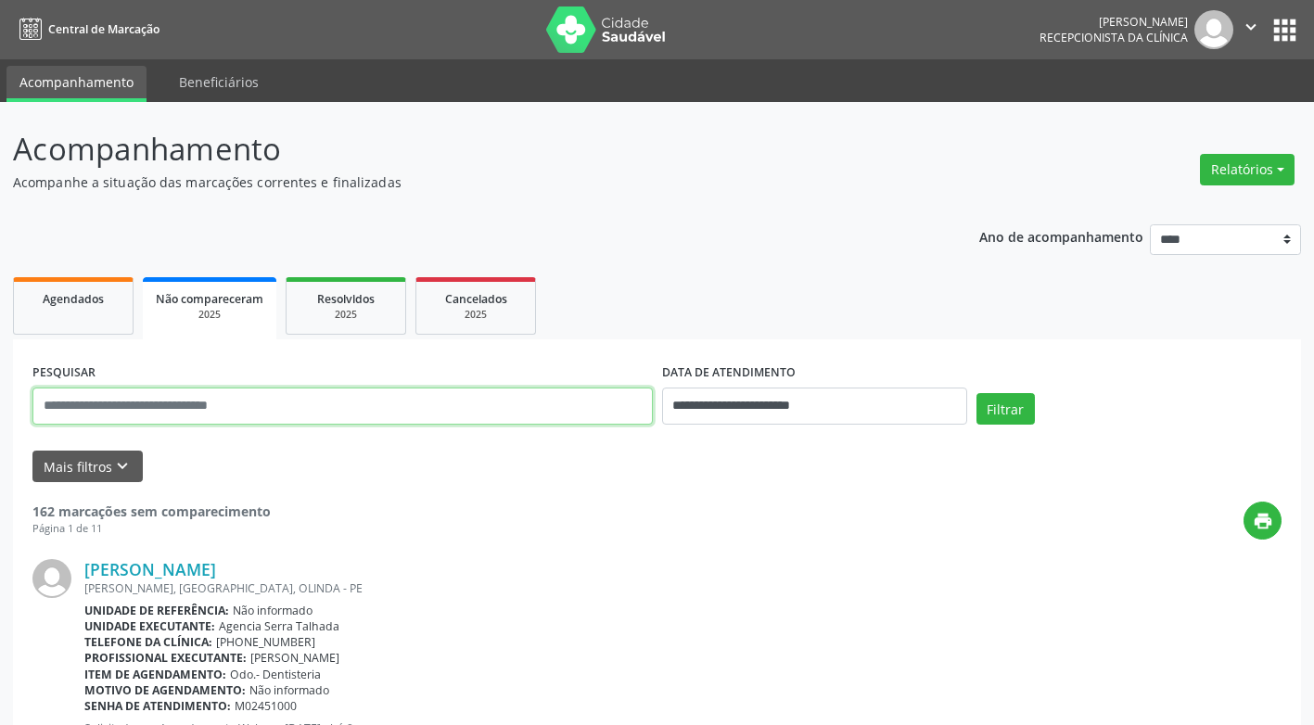
click at [526, 397] on input "text" at bounding box center [342, 406] width 620 height 37
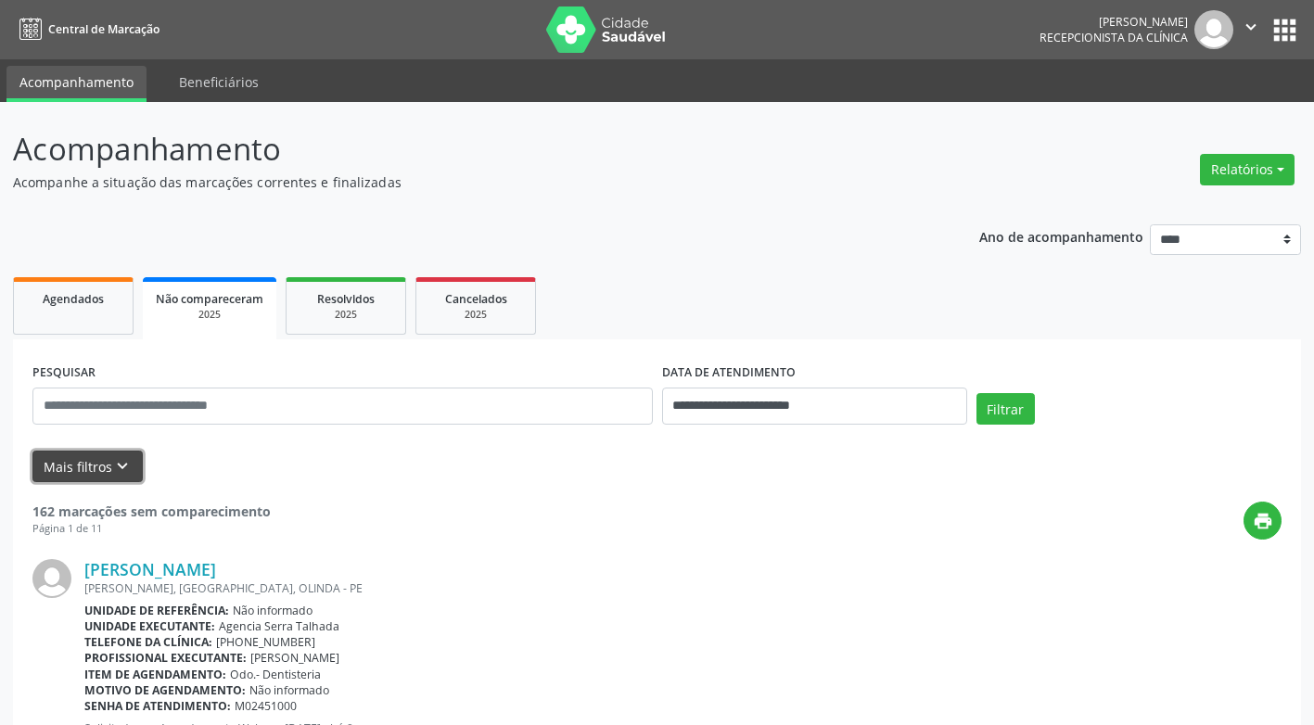
click at [135, 467] on button "Mais filtros keyboard_arrow_down" at bounding box center [87, 467] width 110 height 32
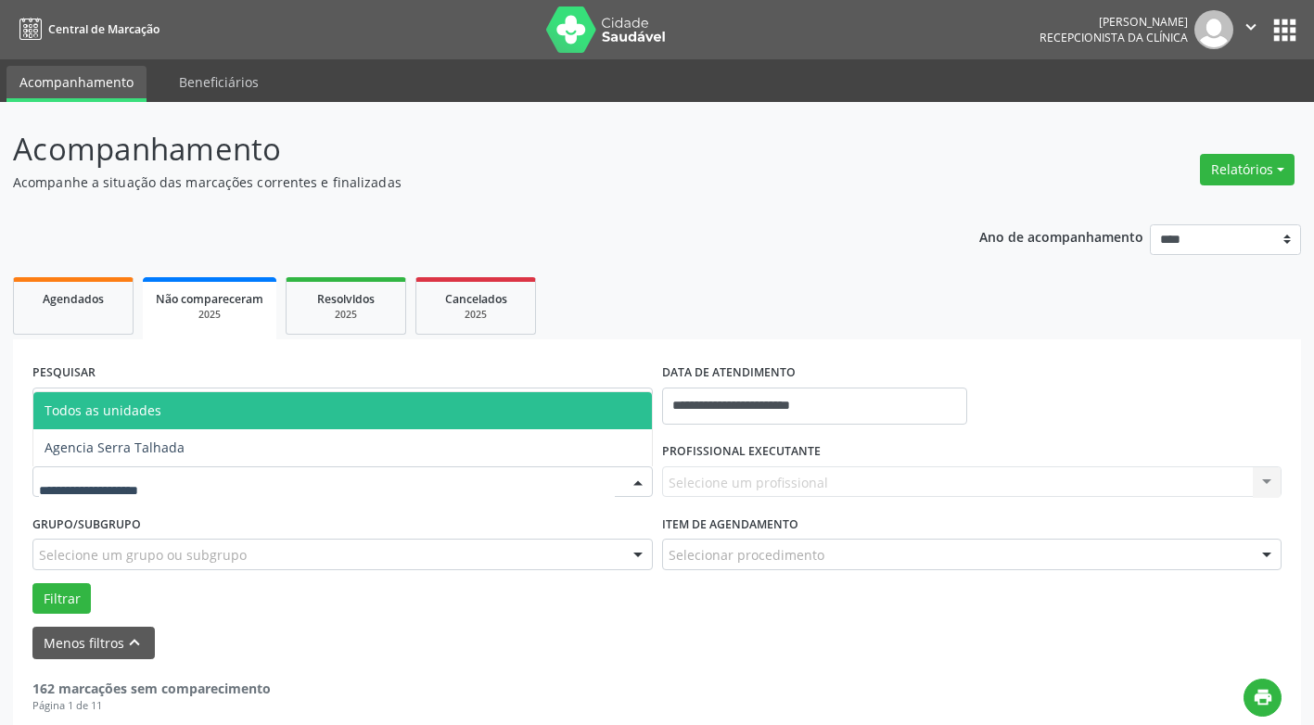
click at [238, 480] on div at bounding box center [342, 483] width 620 height 32
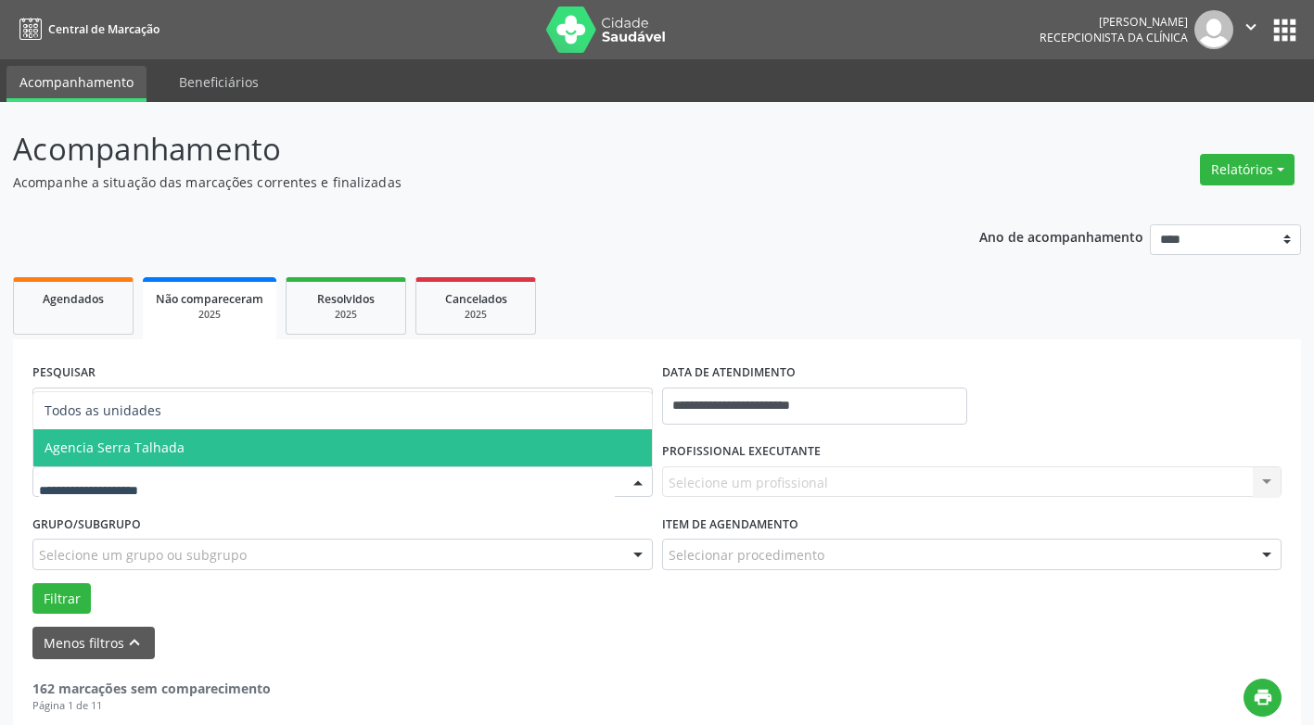
click at [323, 457] on span "Agencia Serra Talhada" at bounding box center [342, 447] width 619 height 37
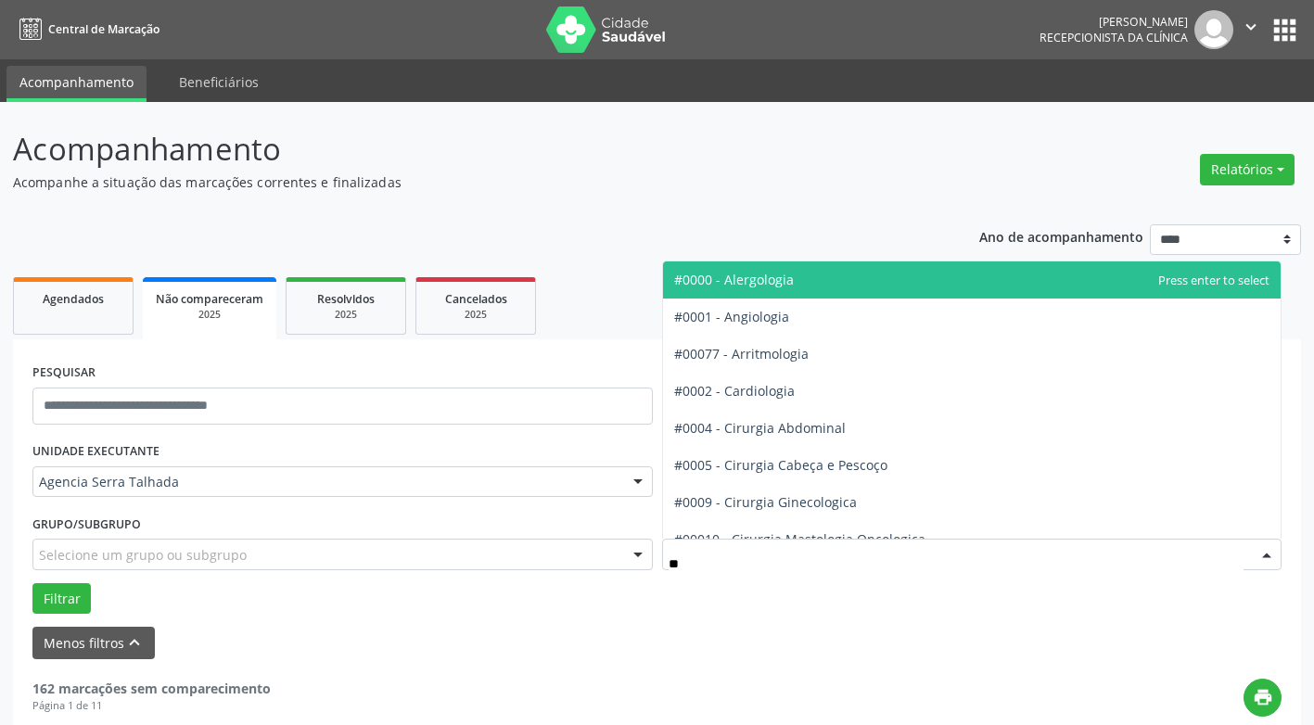
type input "***"
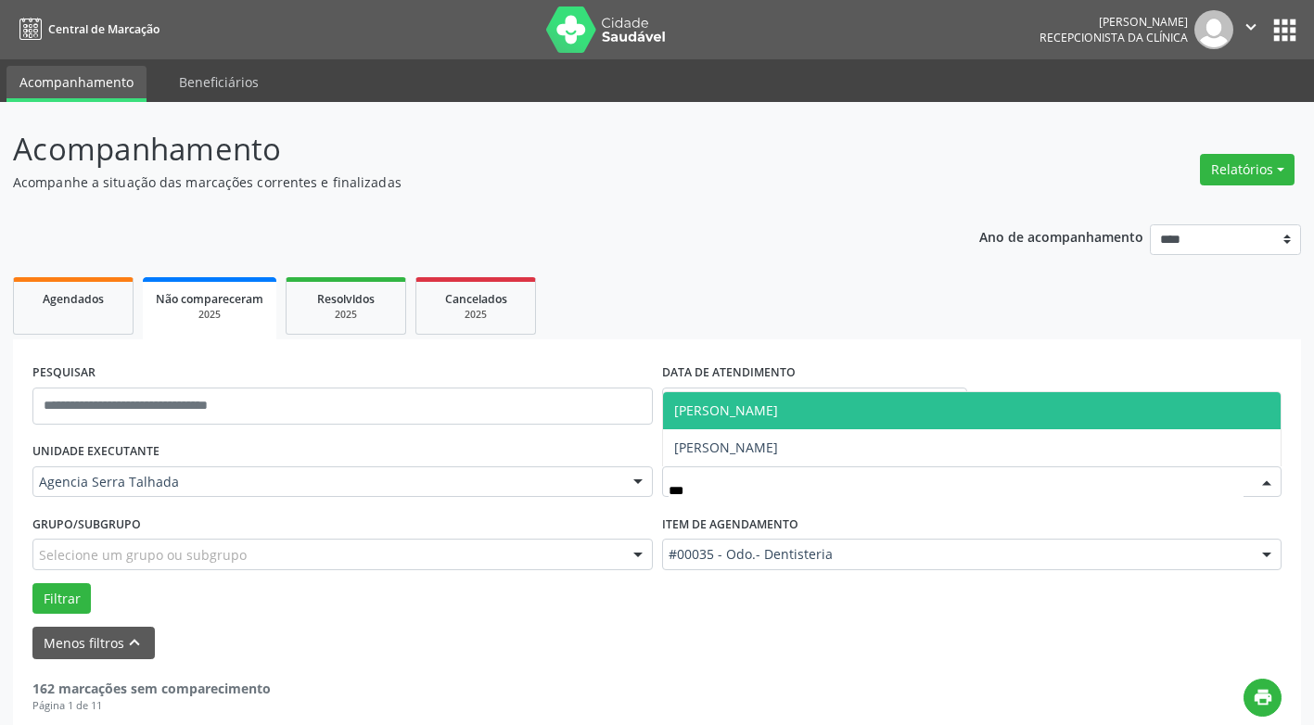
type input "****"
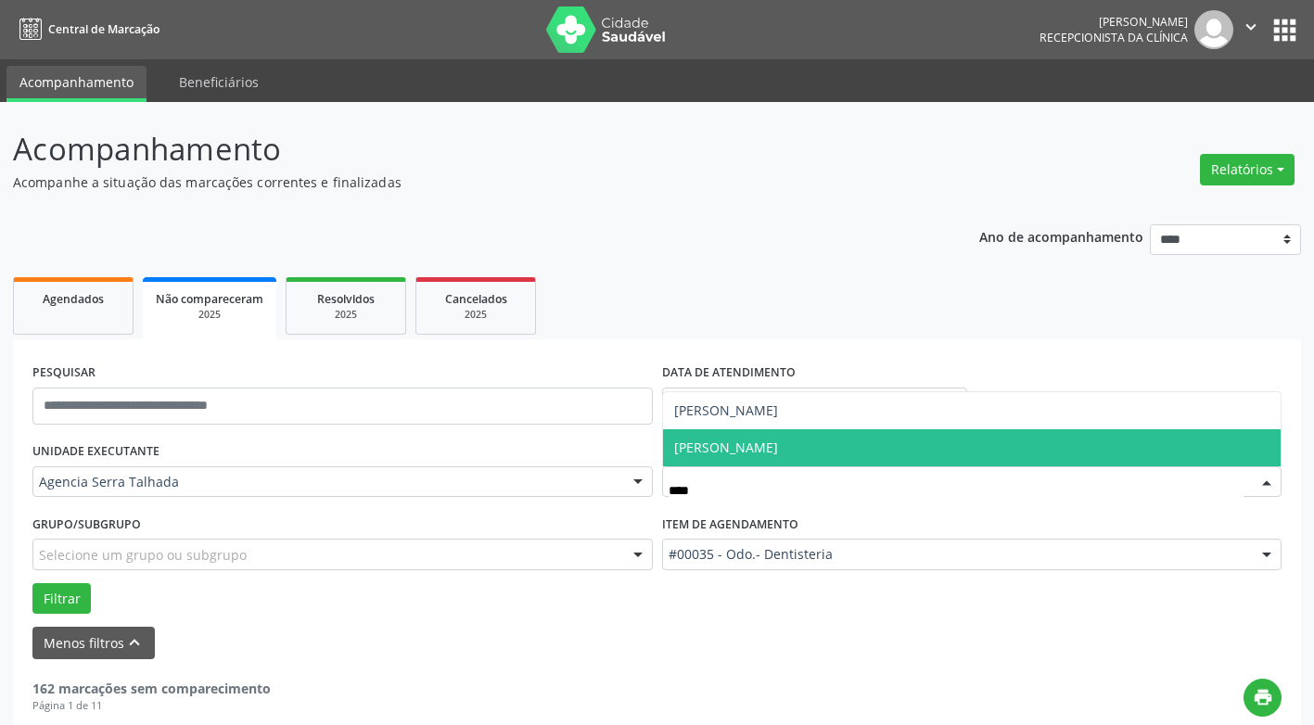
click at [836, 460] on span "[PERSON_NAME]" at bounding box center [972, 447] width 619 height 37
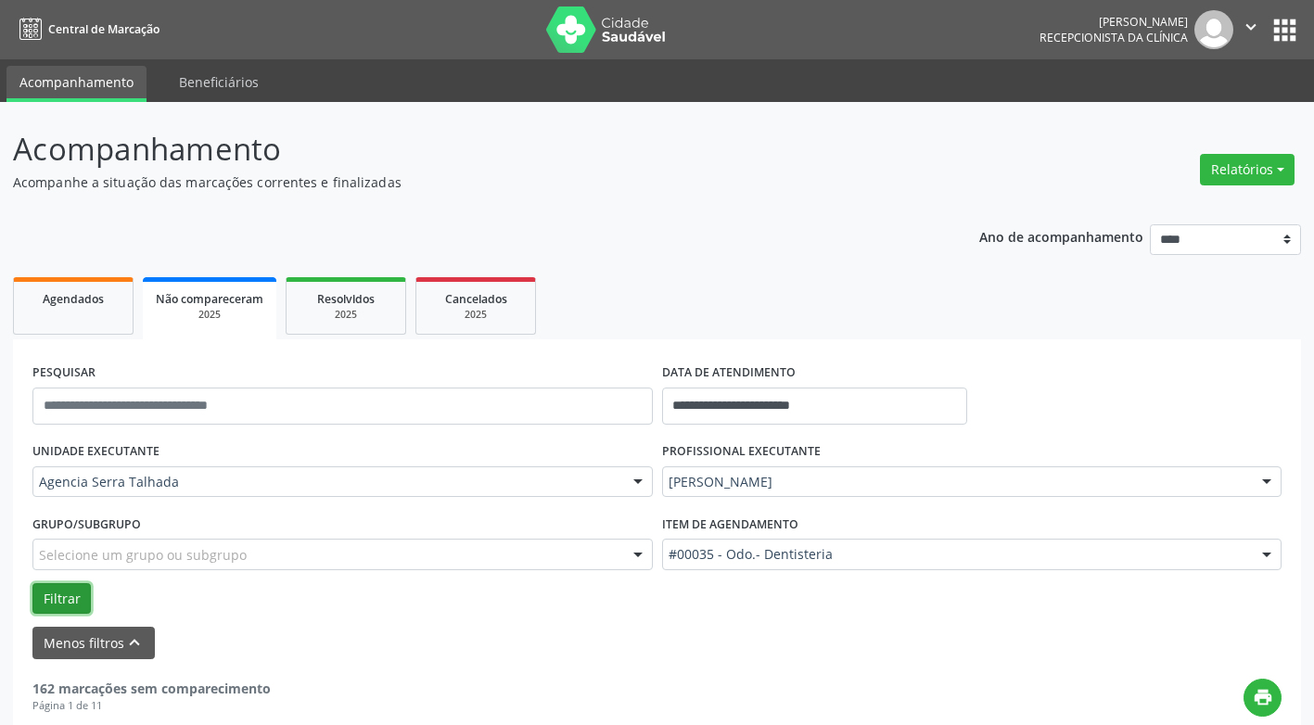
click at [71, 608] on button "Filtrar" at bounding box center [61, 599] width 58 height 32
click at [479, 312] on div "2025" at bounding box center [475, 315] width 93 height 14
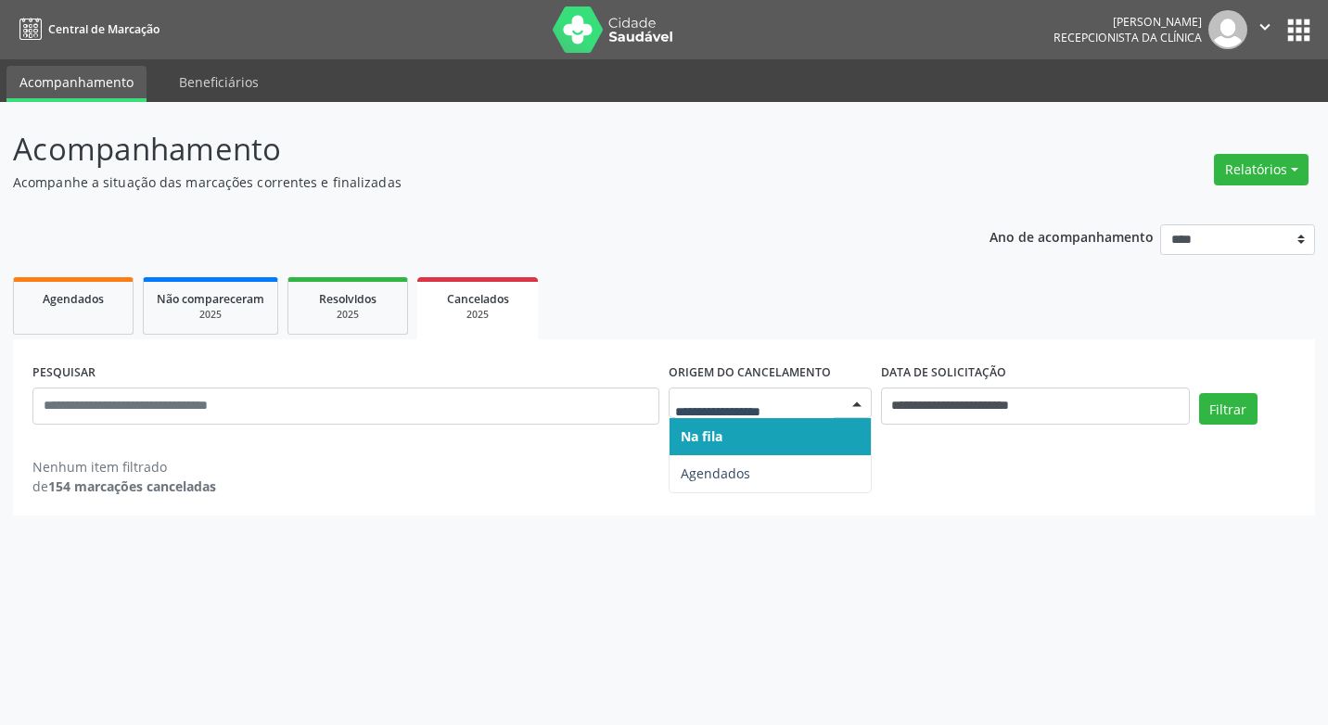
click at [842, 411] on div "Na fila Agendados Nenhum resultado encontrado para: " " Não há nenhuma opção pa…" at bounding box center [770, 404] width 203 height 32
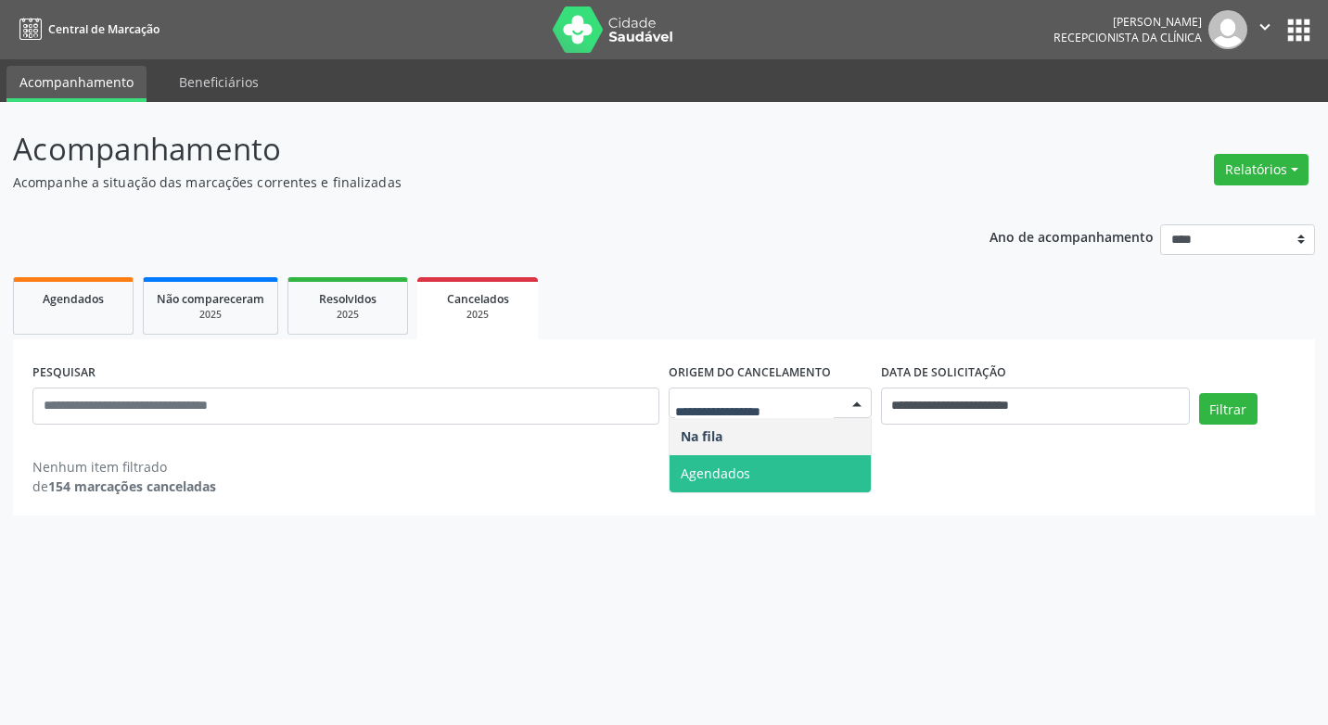
click at [815, 471] on span "Agendados" at bounding box center [770, 473] width 201 height 37
select select "*"
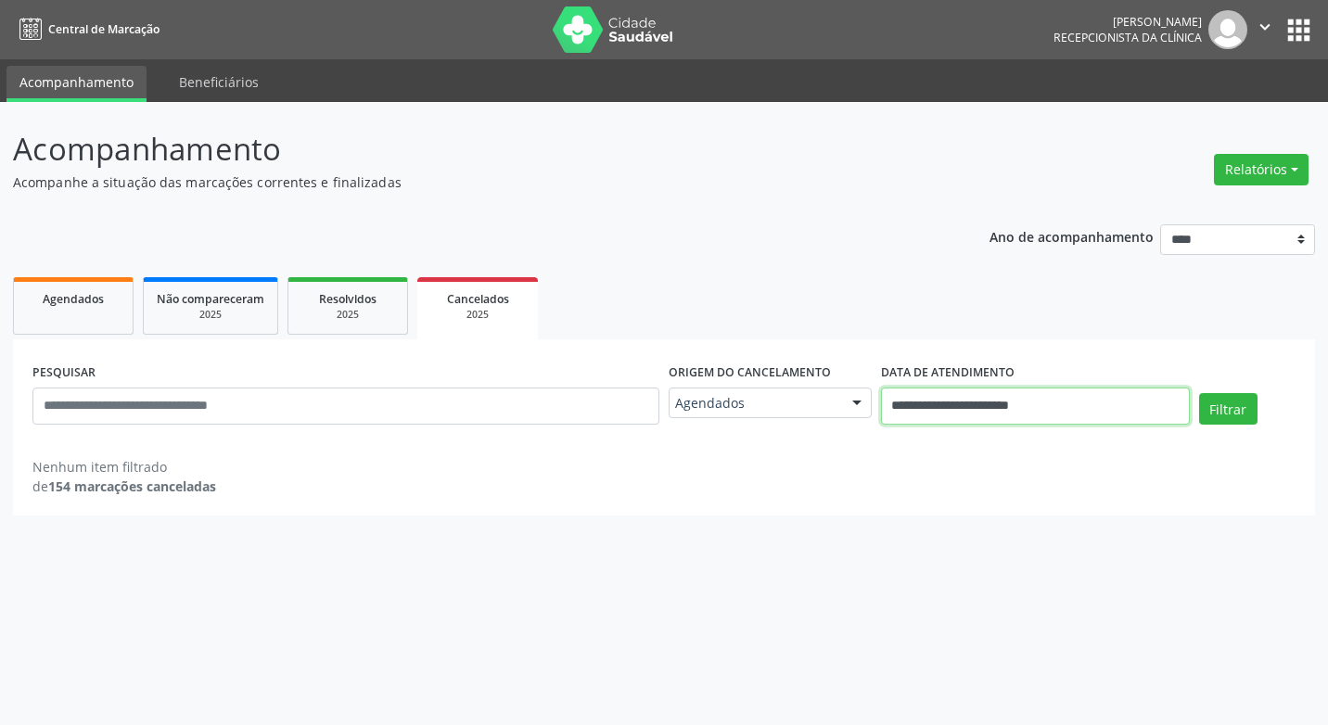
click at [965, 407] on input "**********" at bounding box center [1035, 406] width 309 height 37
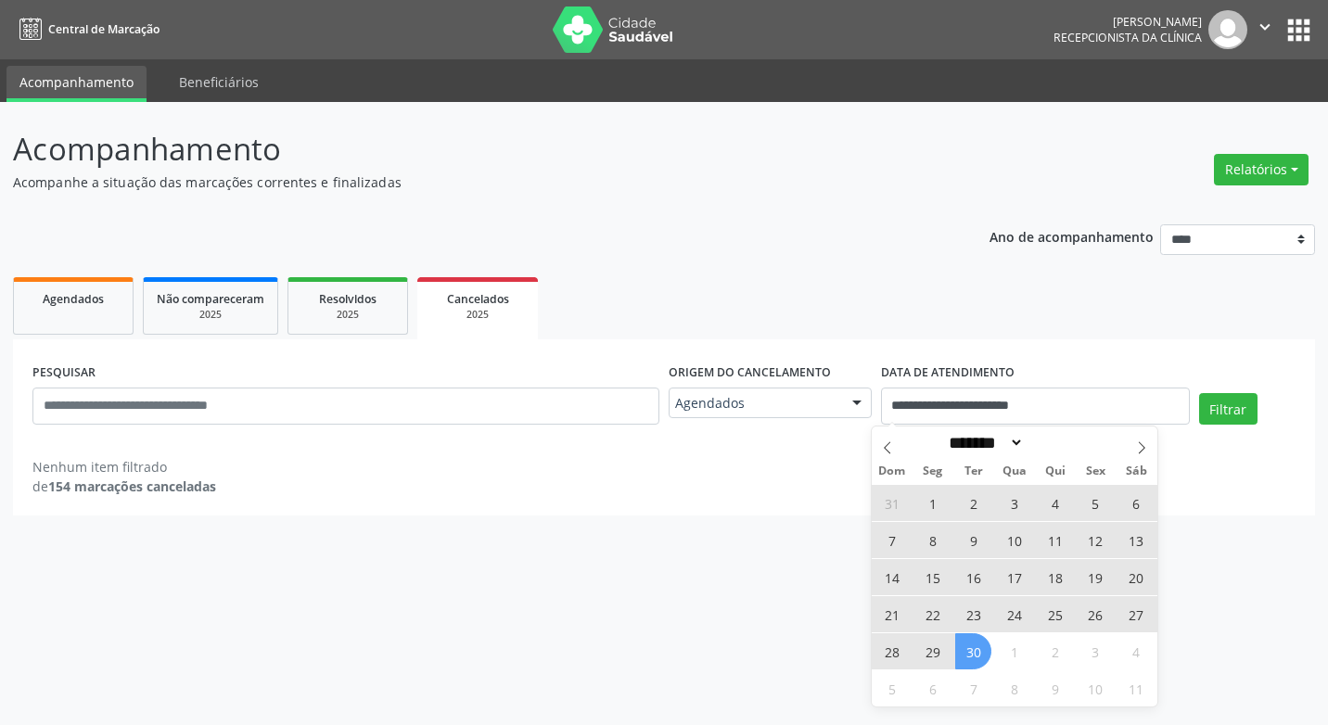
click at [924, 500] on span "1" at bounding box center [932, 503] width 36 height 36
type input "**********"
click at [978, 655] on span "30" at bounding box center [973, 651] width 36 height 36
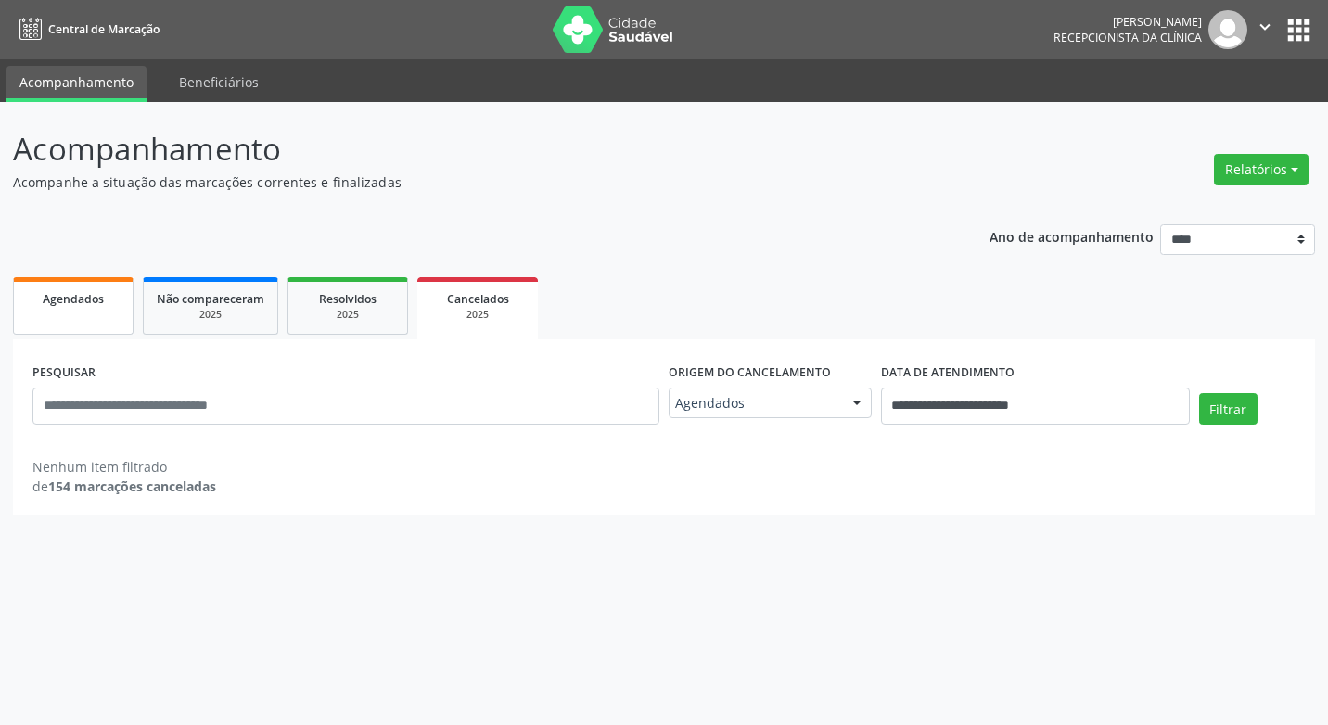
click at [74, 309] on link "Agendados" at bounding box center [73, 306] width 121 height 58
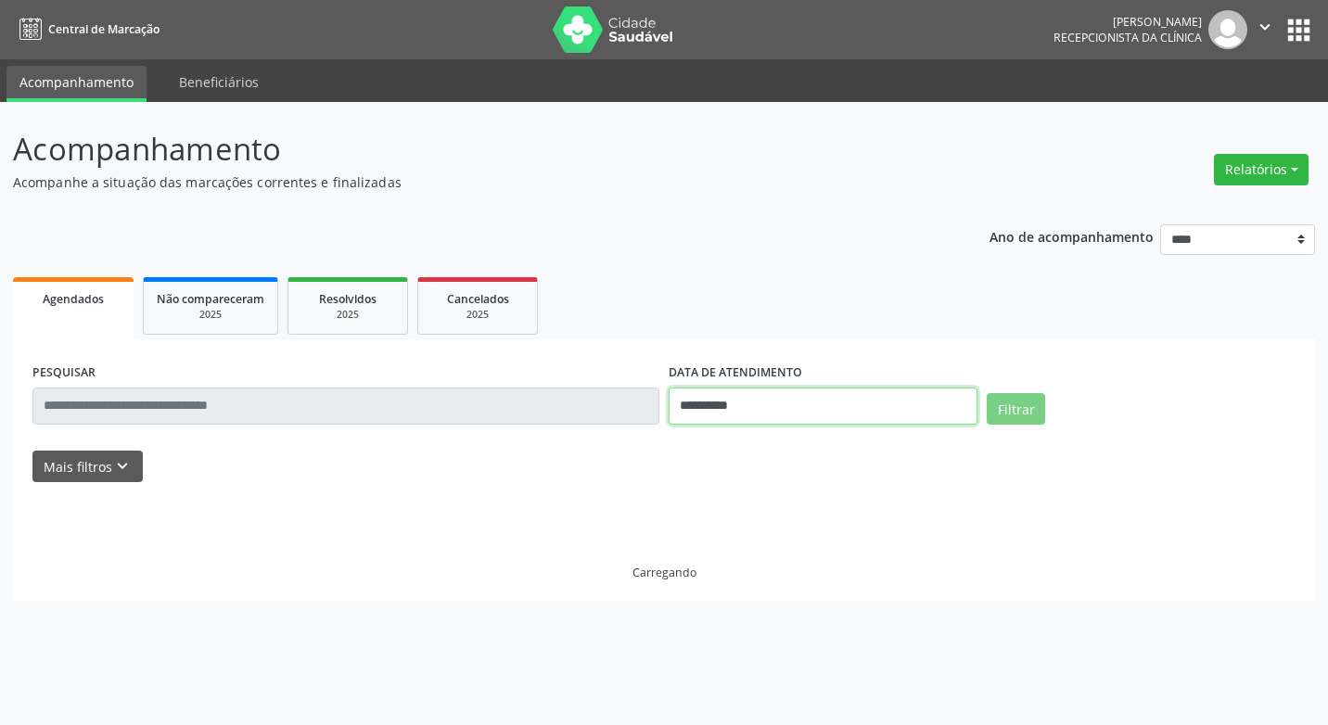
click at [761, 411] on input "**********" at bounding box center [823, 406] width 309 height 37
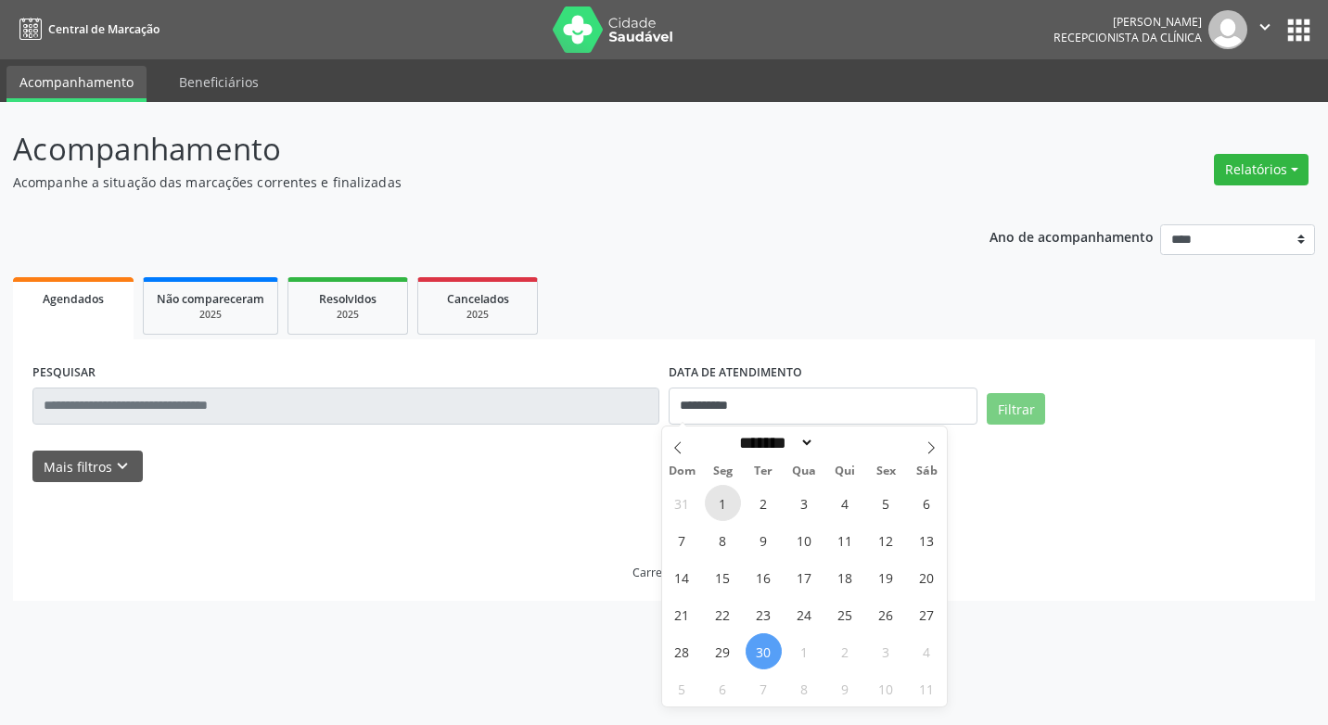
click at [723, 513] on span "1" at bounding box center [723, 503] width 36 height 36
type input "**********"
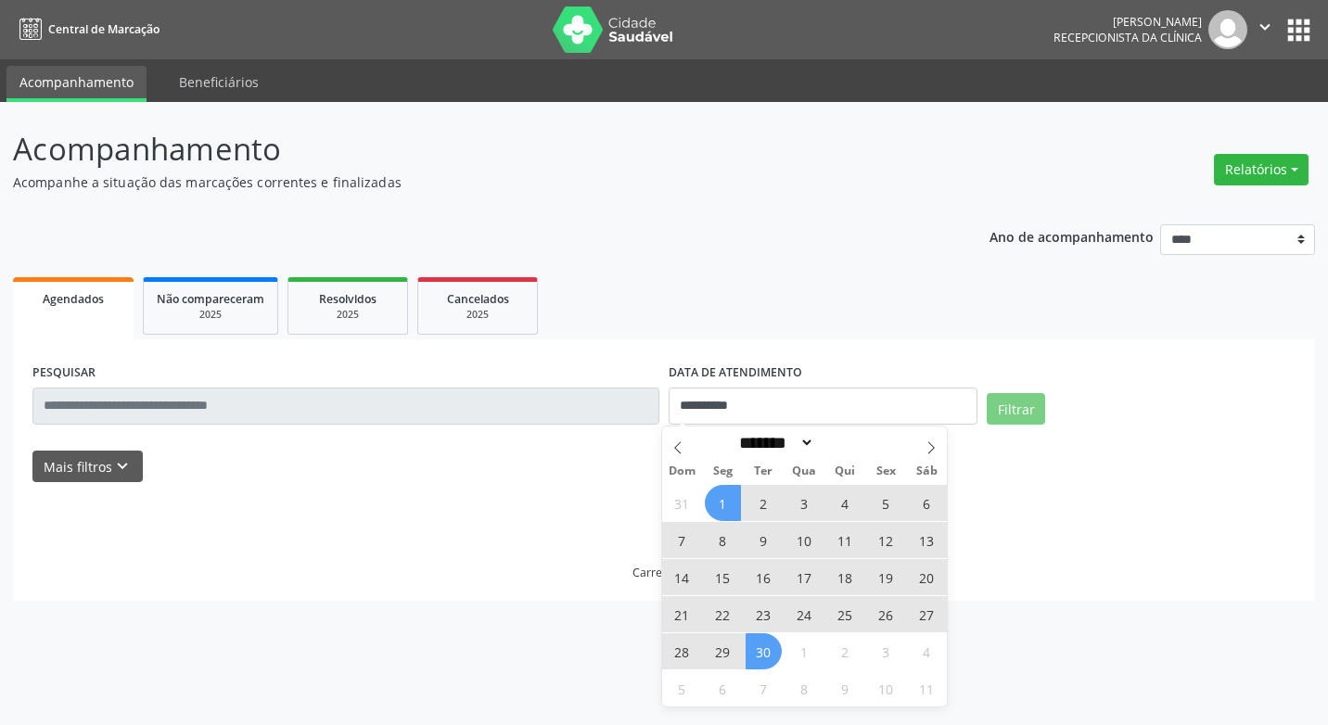
click at [766, 655] on span "30" at bounding box center [764, 651] width 36 height 36
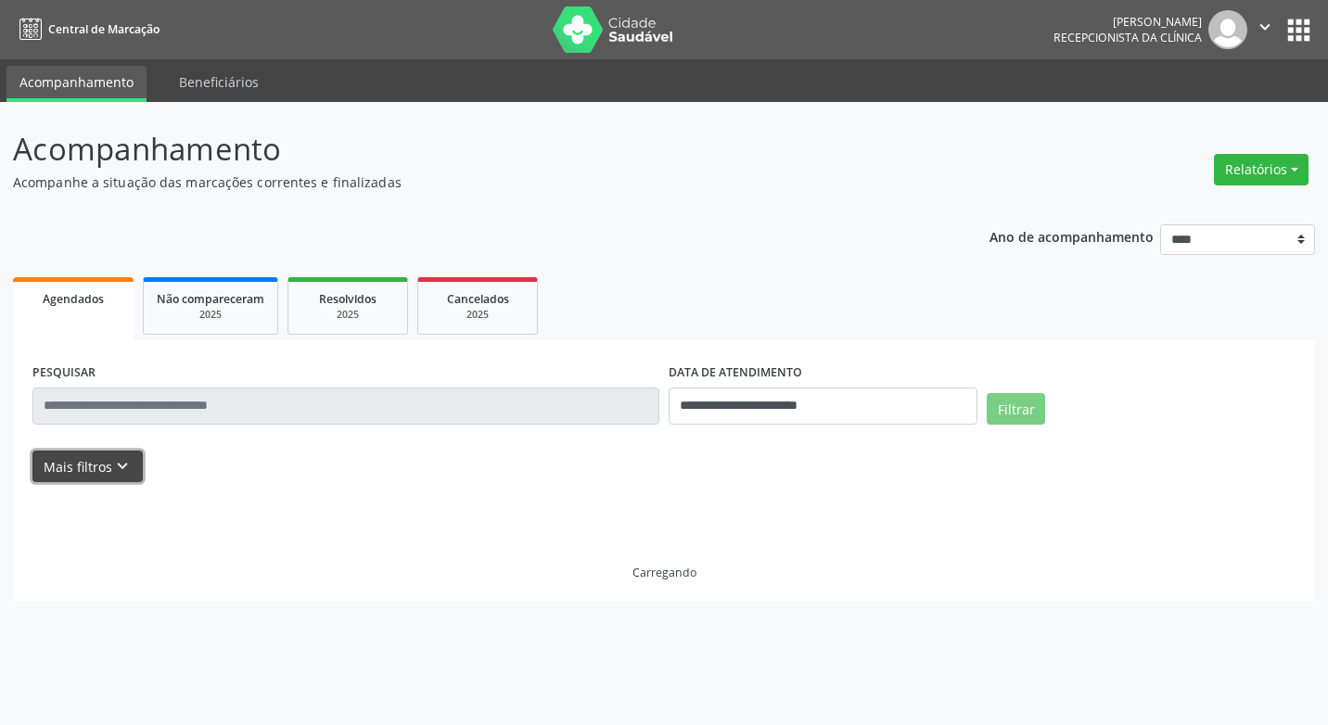
click at [96, 467] on button "Mais filtros keyboard_arrow_down" at bounding box center [87, 467] width 110 height 32
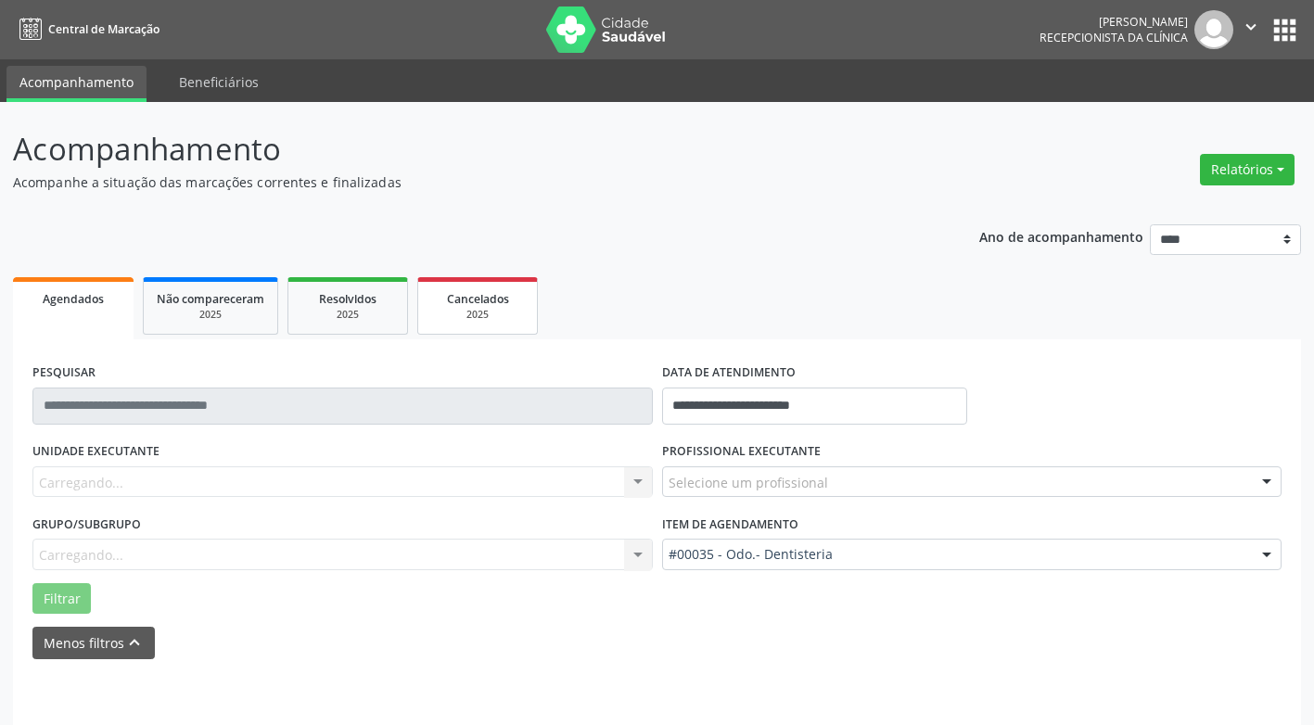
click at [514, 306] on div "Cancelados" at bounding box center [477, 297] width 93 height 19
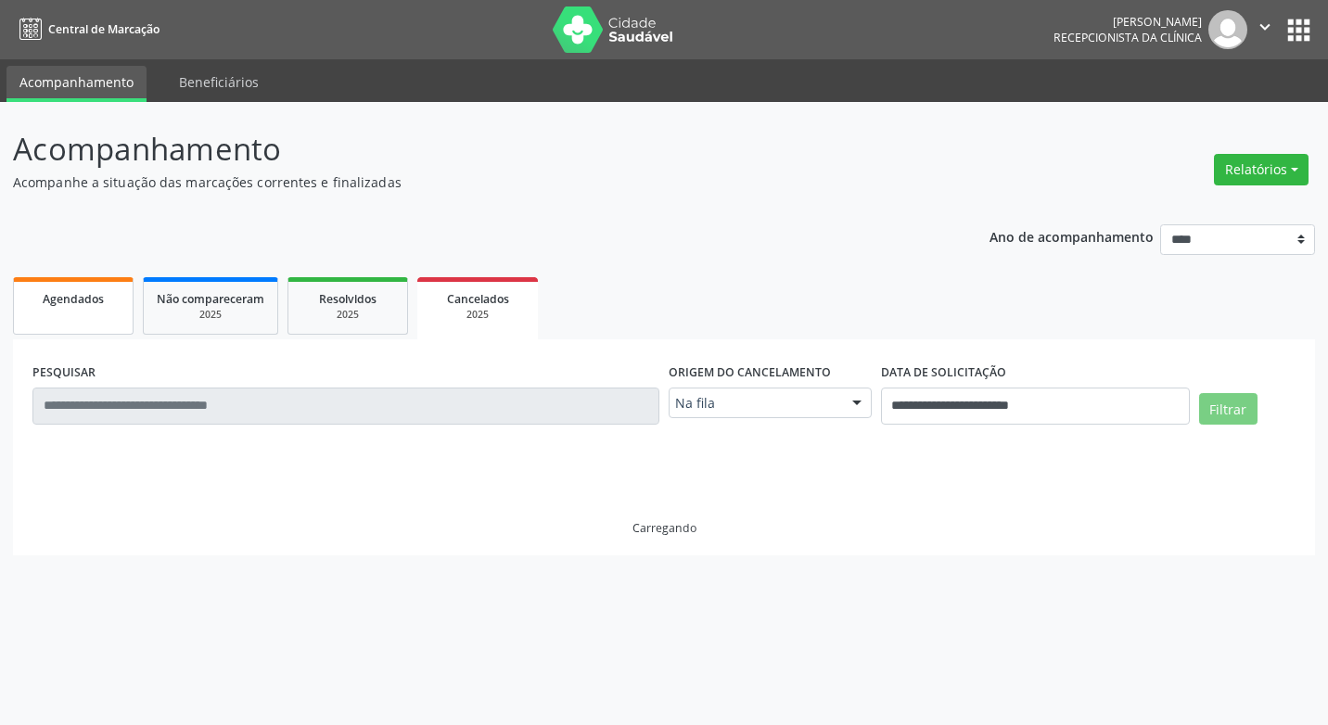
click at [73, 313] on link "Agendados" at bounding box center [73, 306] width 121 height 58
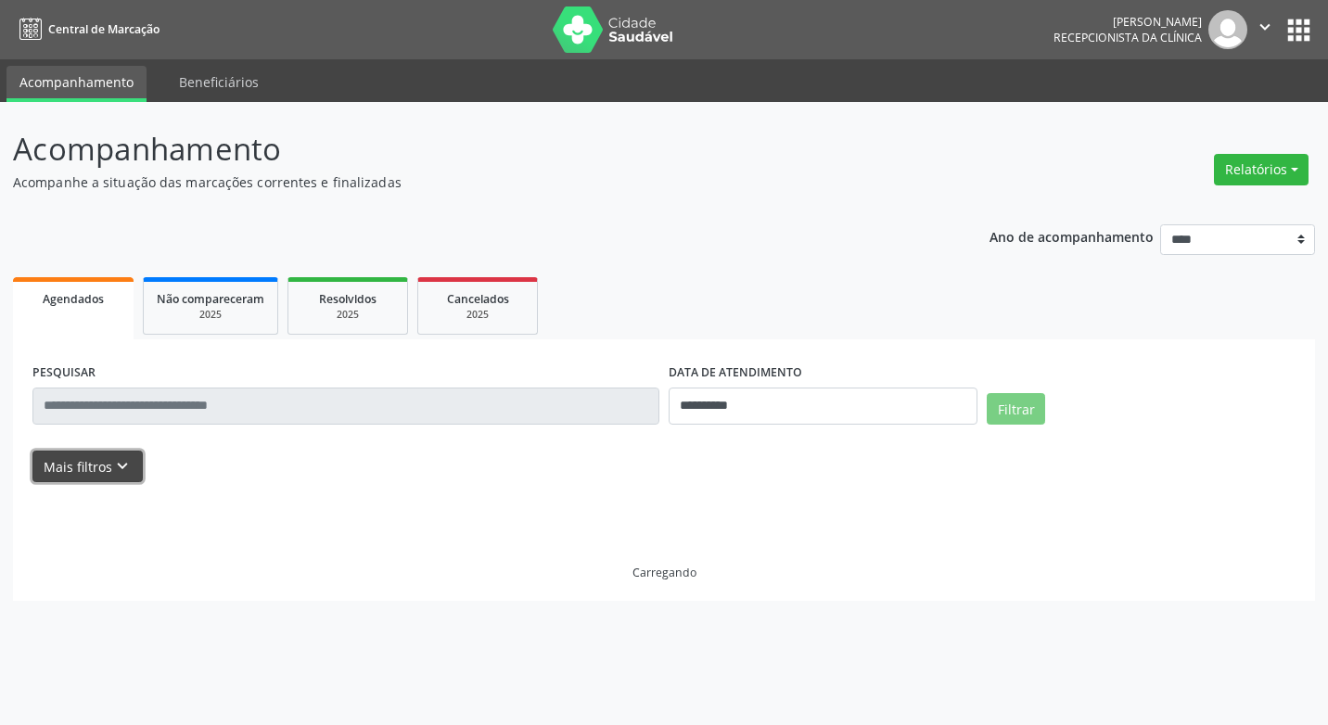
click at [85, 458] on button "Mais filtros keyboard_arrow_down" at bounding box center [87, 467] width 110 height 32
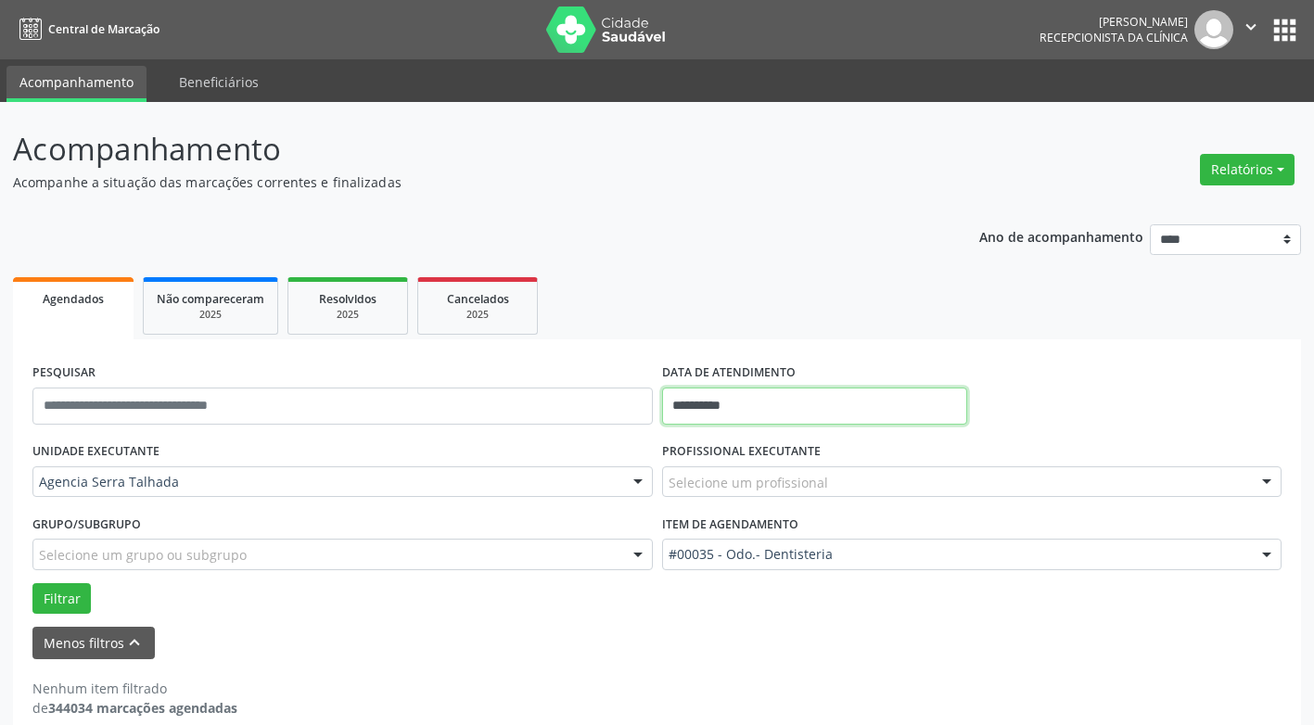
click at [788, 397] on input "**********" at bounding box center [814, 406] width 305 height 37
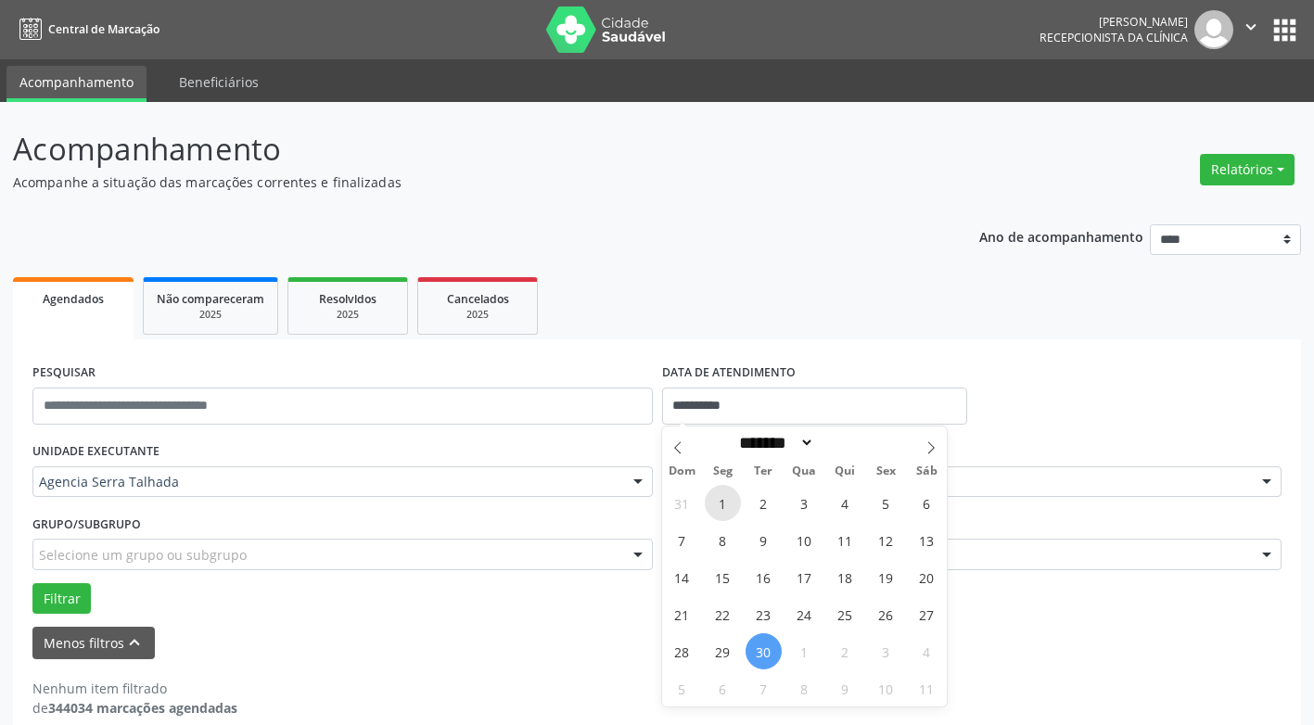
click at [728, 498] on span "1" at bounding box center [723, 503] width 36 height 36
type input "**********"
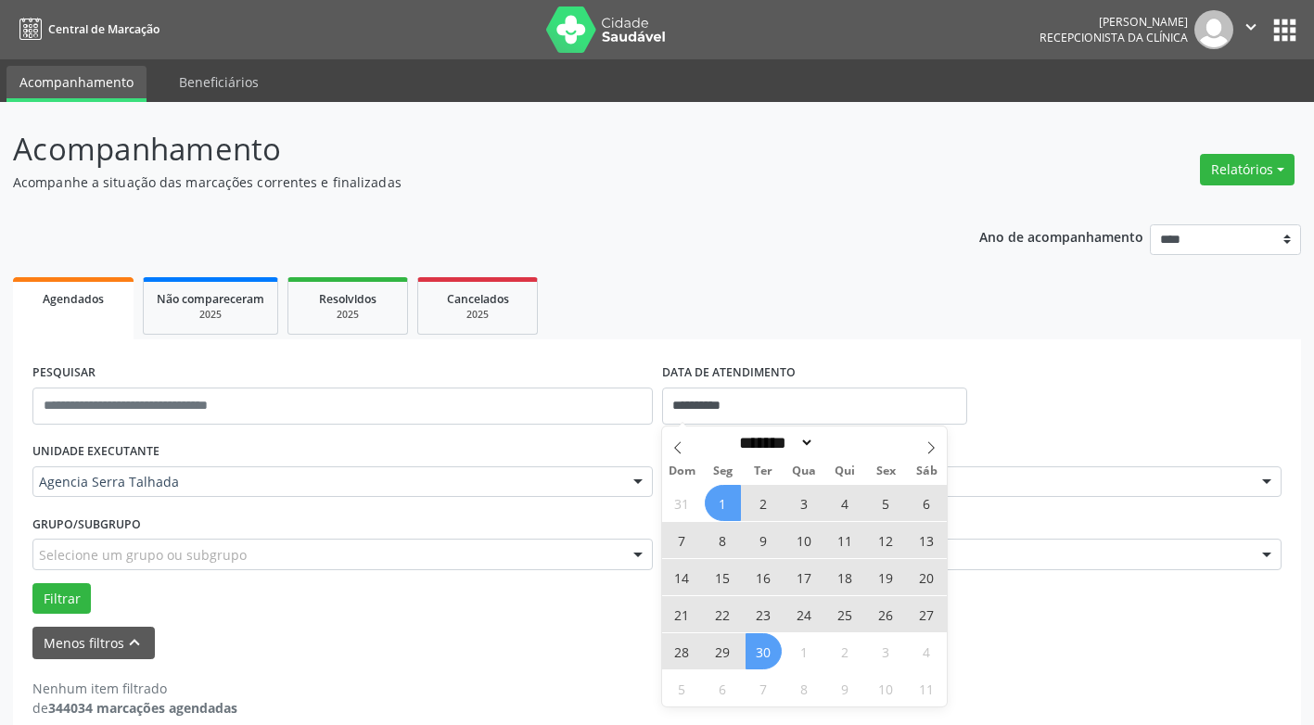
click at [779, 651] on span "30" at bounding box center [764, 651] width 36 height 36
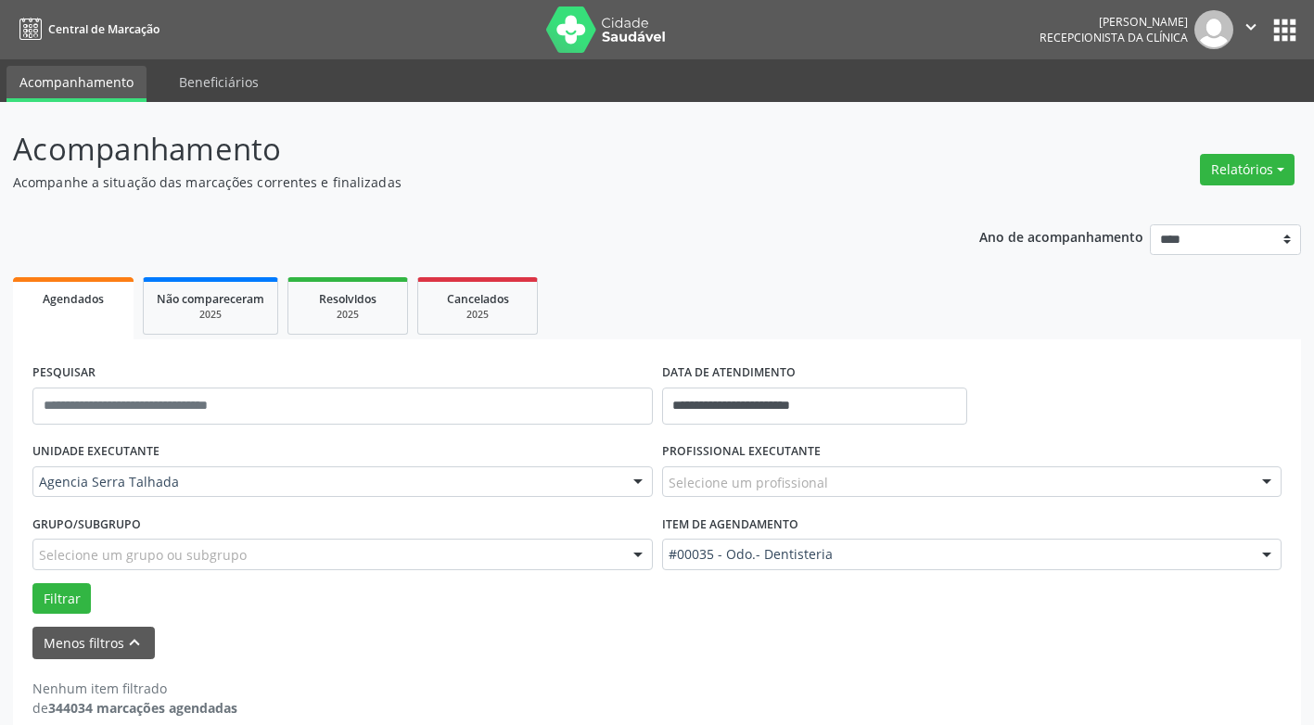
click at [836, 486] on div "Selecione um profissional" at bounding box center [972, 483] width 620 height 32
type input "*"
click at [64, 594] on button "Filtrar" at bounding box center [61, 599] width 58 height 32
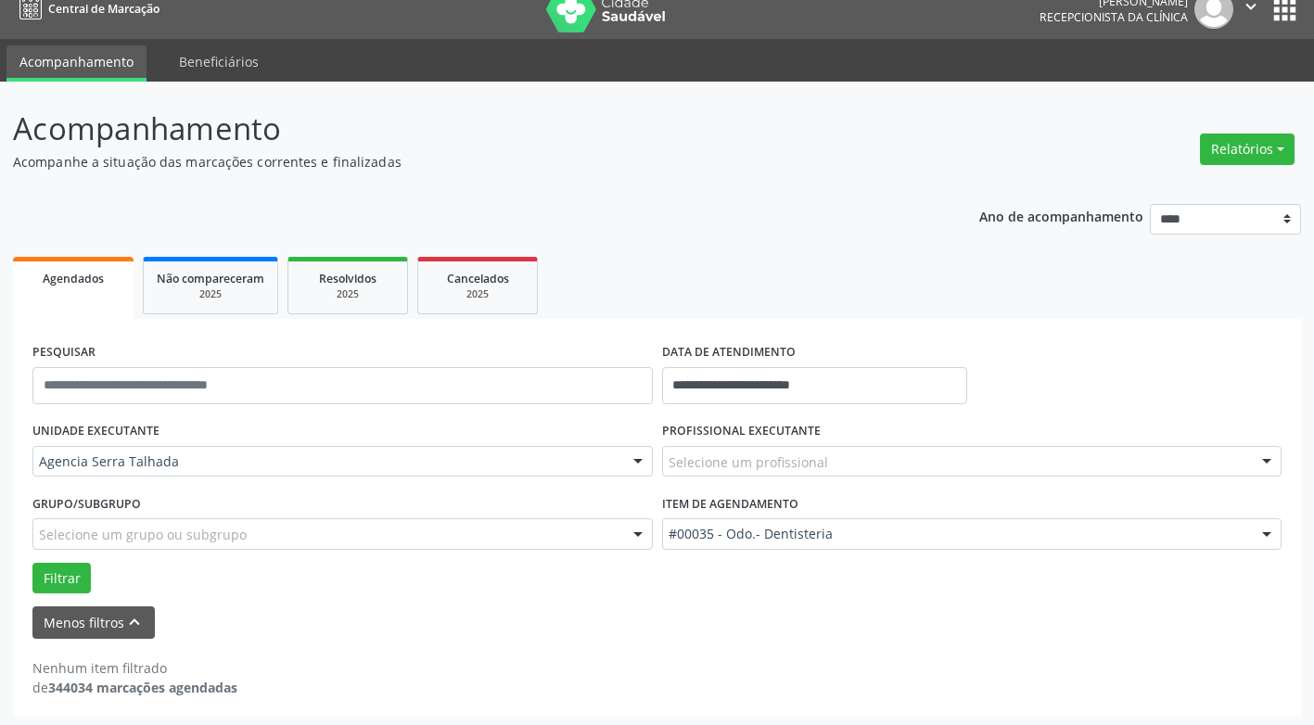
scroll to position [25, 0]
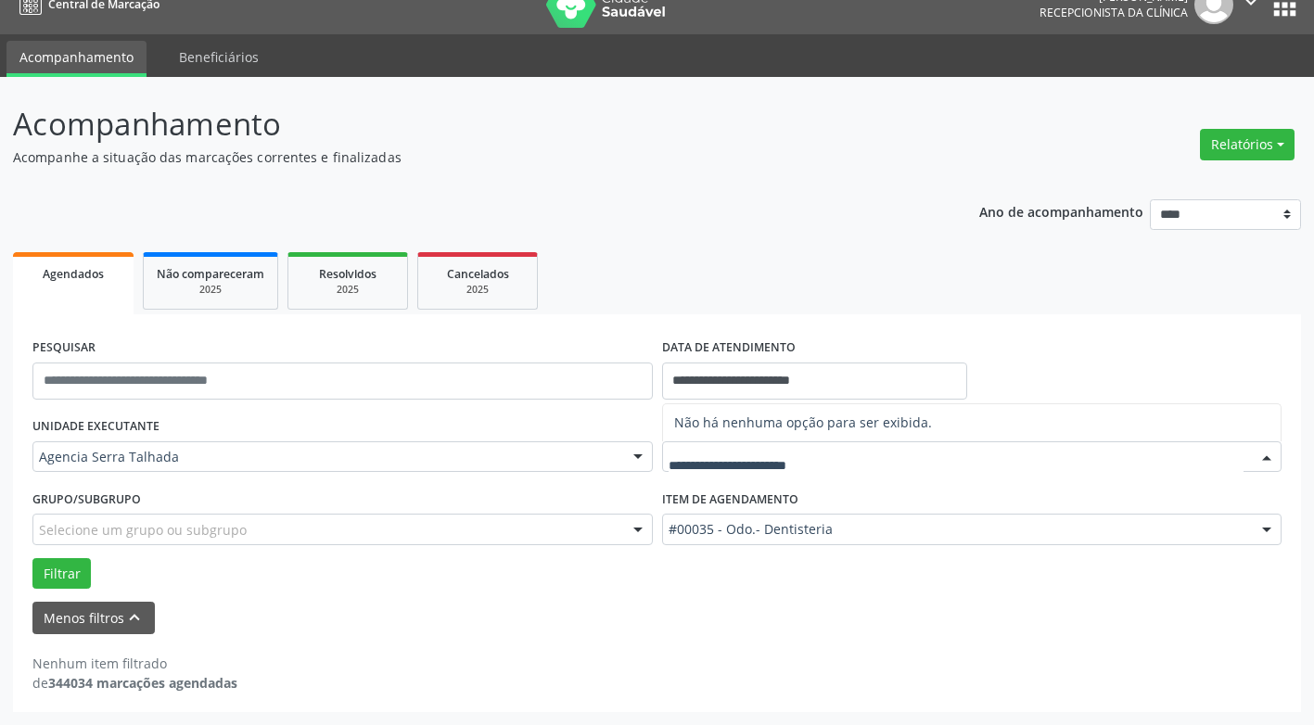
click at [909, 453] on div at bounding box center [972, 457] width 620 height 32
click at [959, 426] on span "Não há nenhuma opção para ser exibida." at bounding box center [972, 422] width 619 height 37
click at [68, 296] on link "Agendados" at bounding box center [73, 283] width 121 height 62
click at [66, 292] on link "Agendados" at bounding box center [73, 283] width 121 height 62
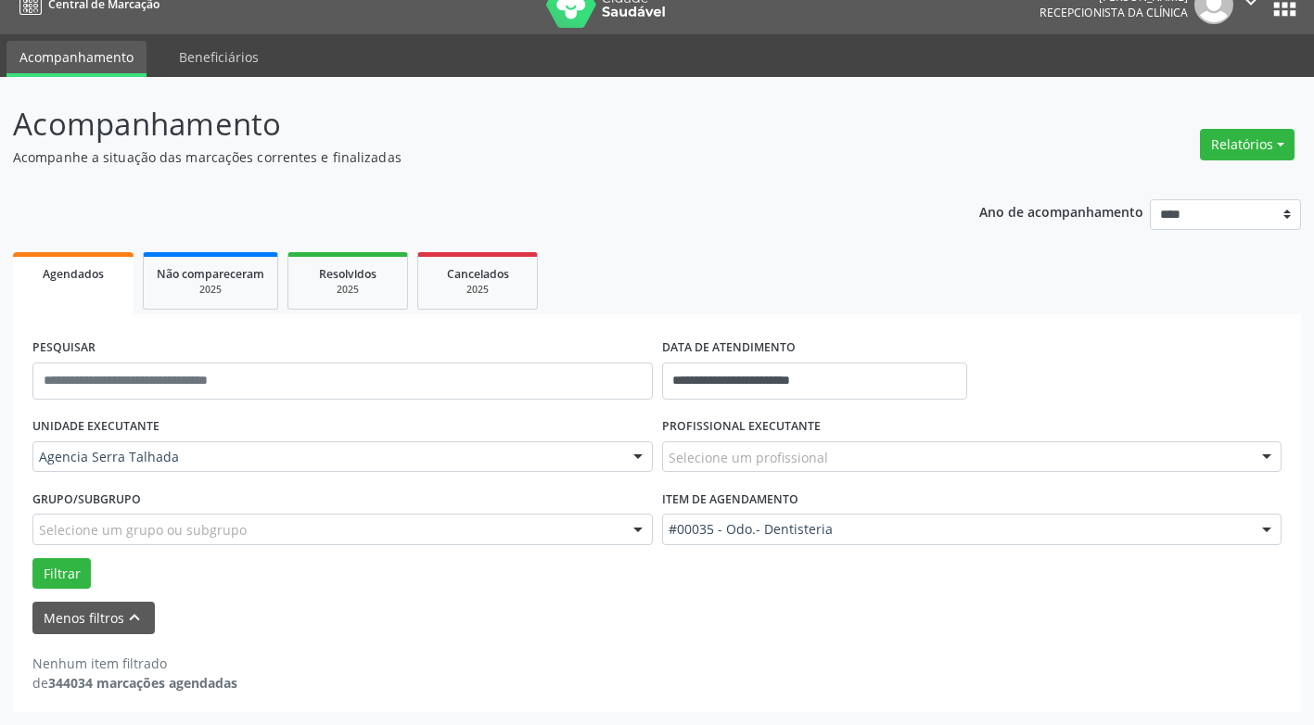
click at [68, 278] on span "Agendados" at bounding box center [73, 274] width 61 height 16
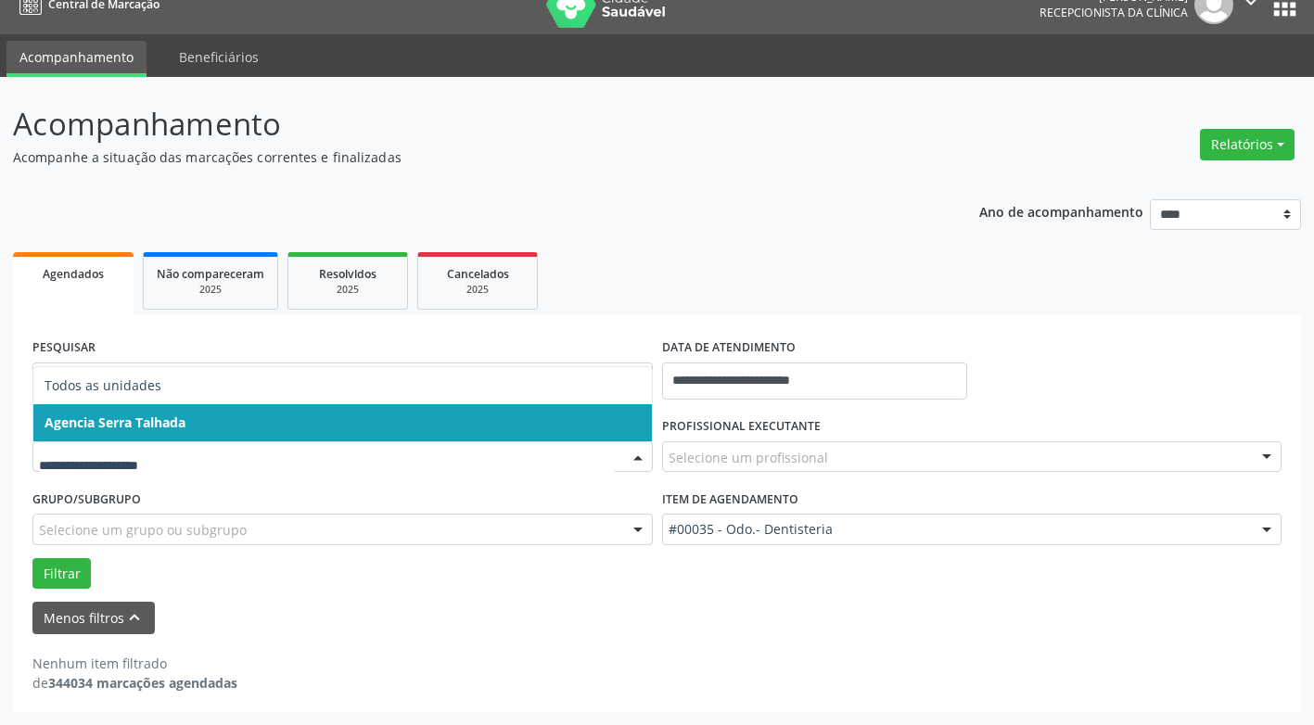
click at [181, 423] on span "Agencia Serra Talhada" at bounding box center [115, 423] width 141 height 18
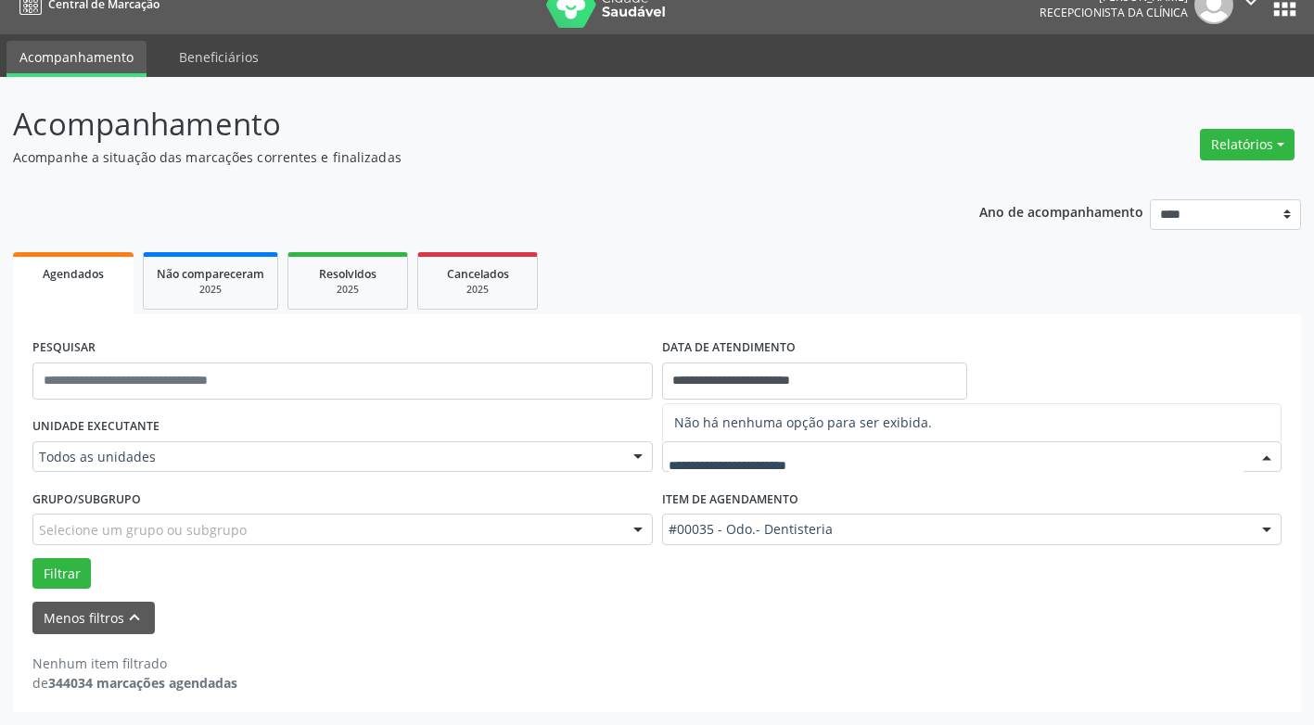
click at [793, 470] on div at bounding box center [972, 457] width 620 height 32
click at [793, 457] on input "text" at bounding box center [957, 466] width 576 height 37
click at [793, 454] on input "text" at bounding box center [957, 466] width 576 height 37
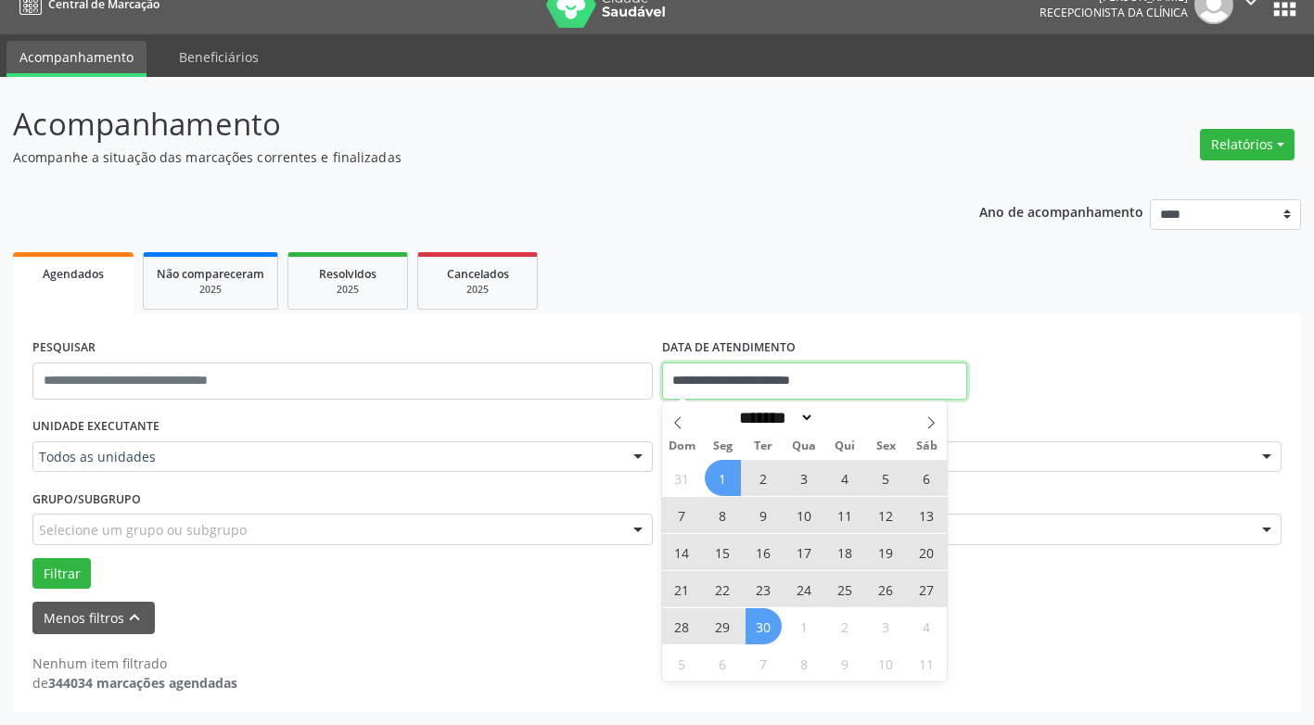
click at [906, 373] on input "**********" at bounding box center [814, 381] width 305 height 37
click at [730, 479] on span "1" at bounding box center [723, 478] width 36 height 36
type input "**********"
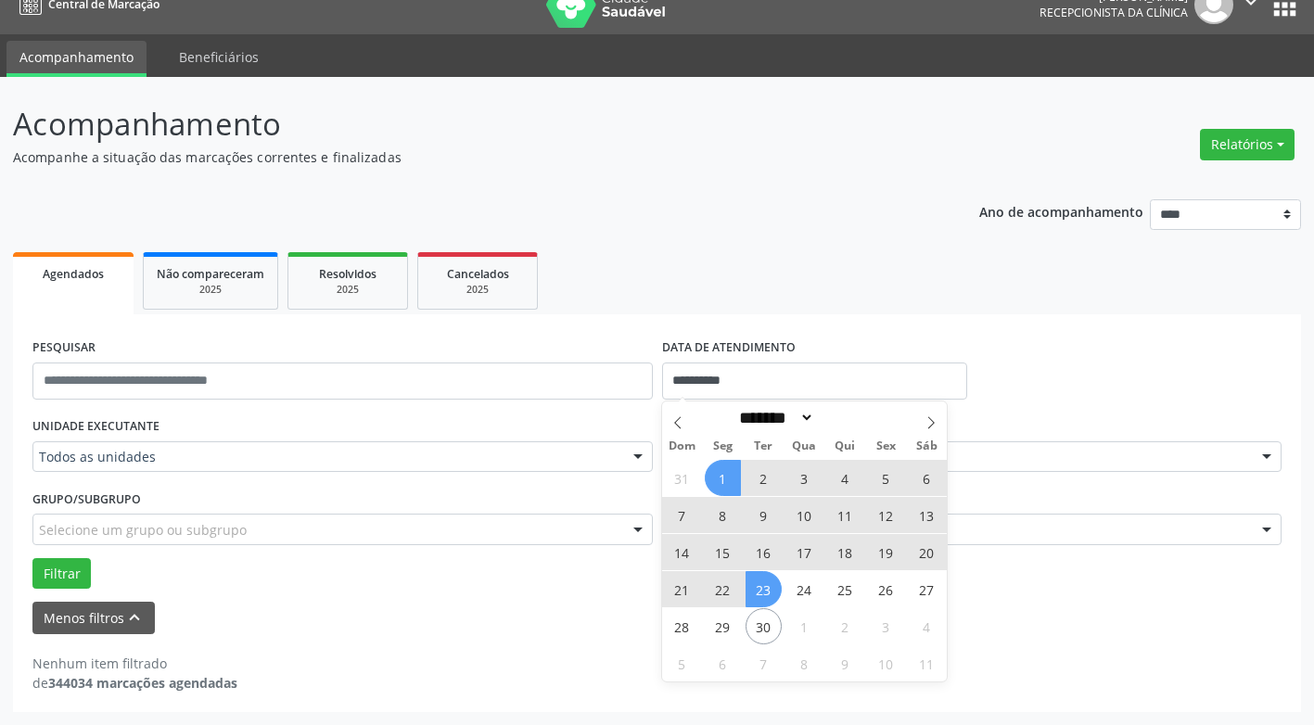
click at [774, 611] on div "31 1 2 3 4 5 6 7 8 9 10 11 12 13 14 15 16 17 18 19 20 21 22 23 24 25 26 27 28 2…" at bounding box center [805, 570] width 286 height 223
click at [770, 620] on span "30" at bounding box center [764, 626] width 36 height 36
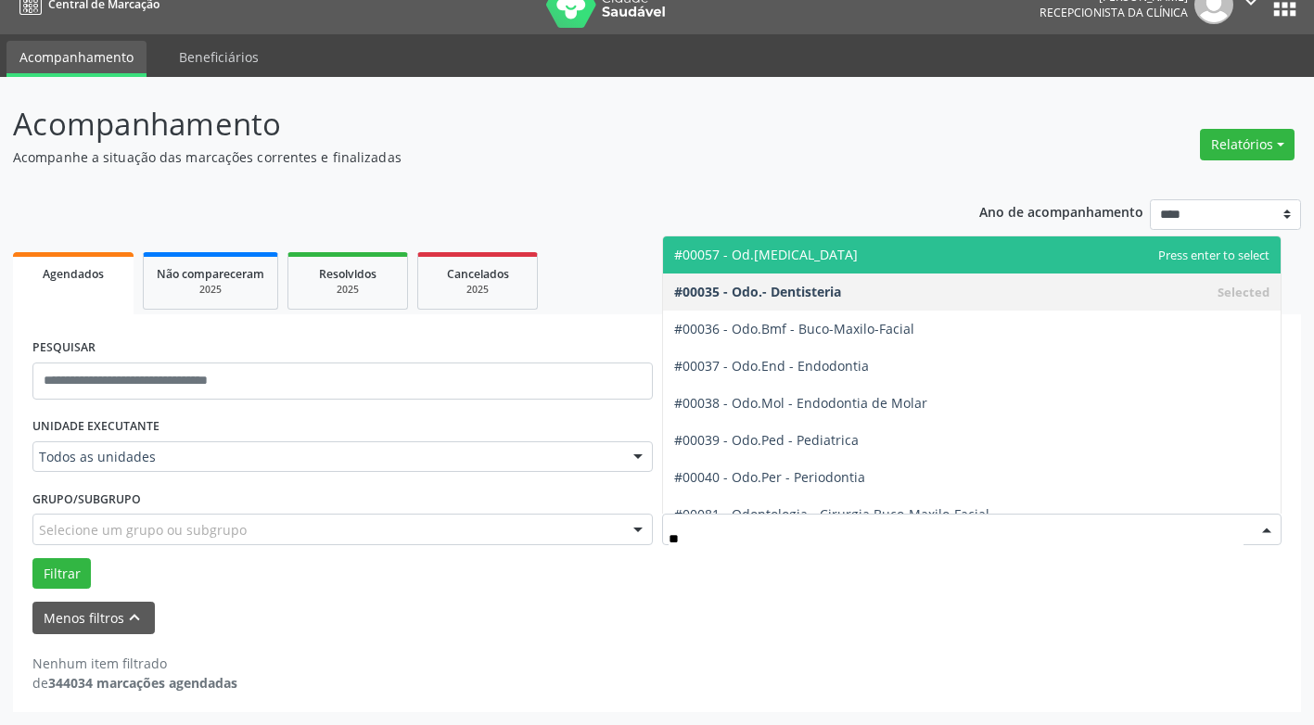
type input "***"
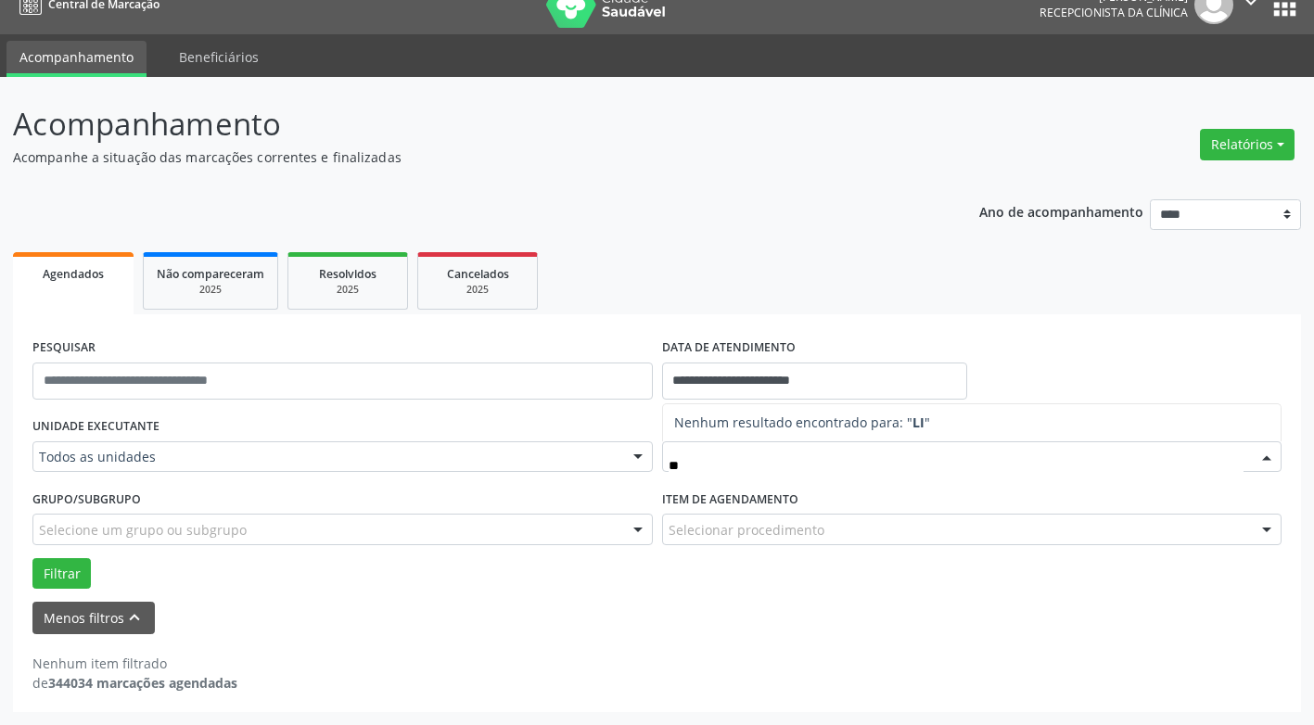
type input "*"
